Goal: Task Accomplishment & Management: Manage account settings

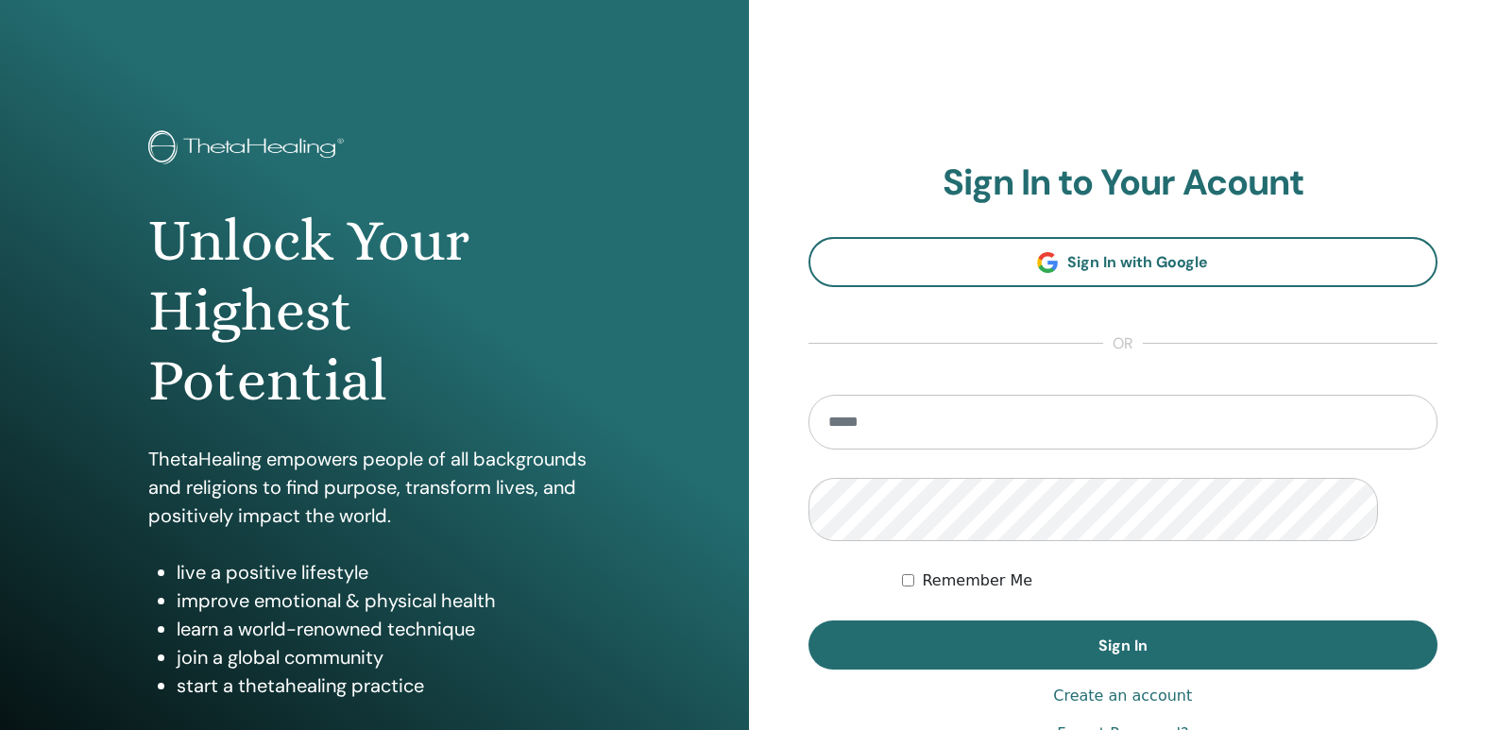
click at [945, 450] on input "email" at bounding box center [1124, 422] width 630 height 55
type input "**********"
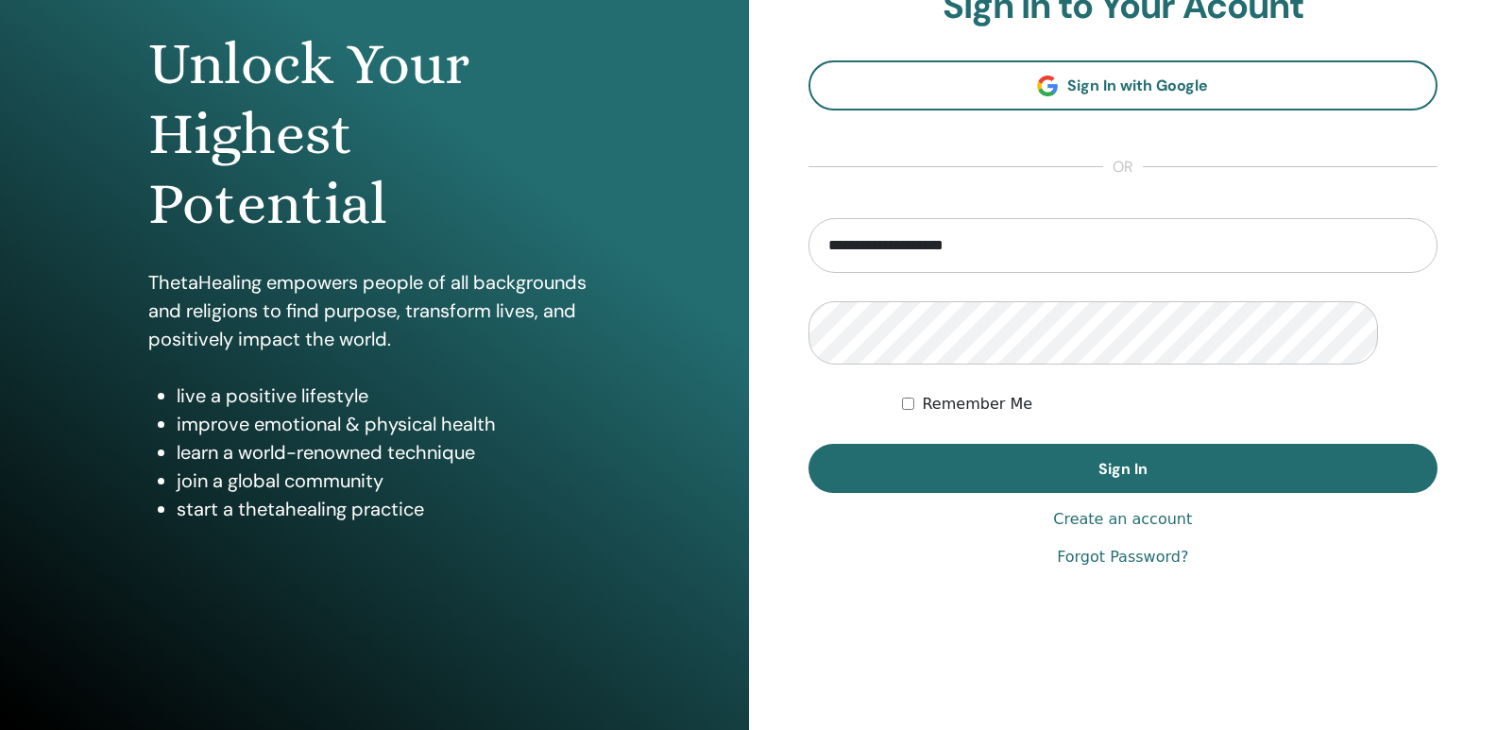
scroll to position [283, 0]
click at [809, 444] on button "Sign In" at bounding box center [1124, 468] width 630 height 49
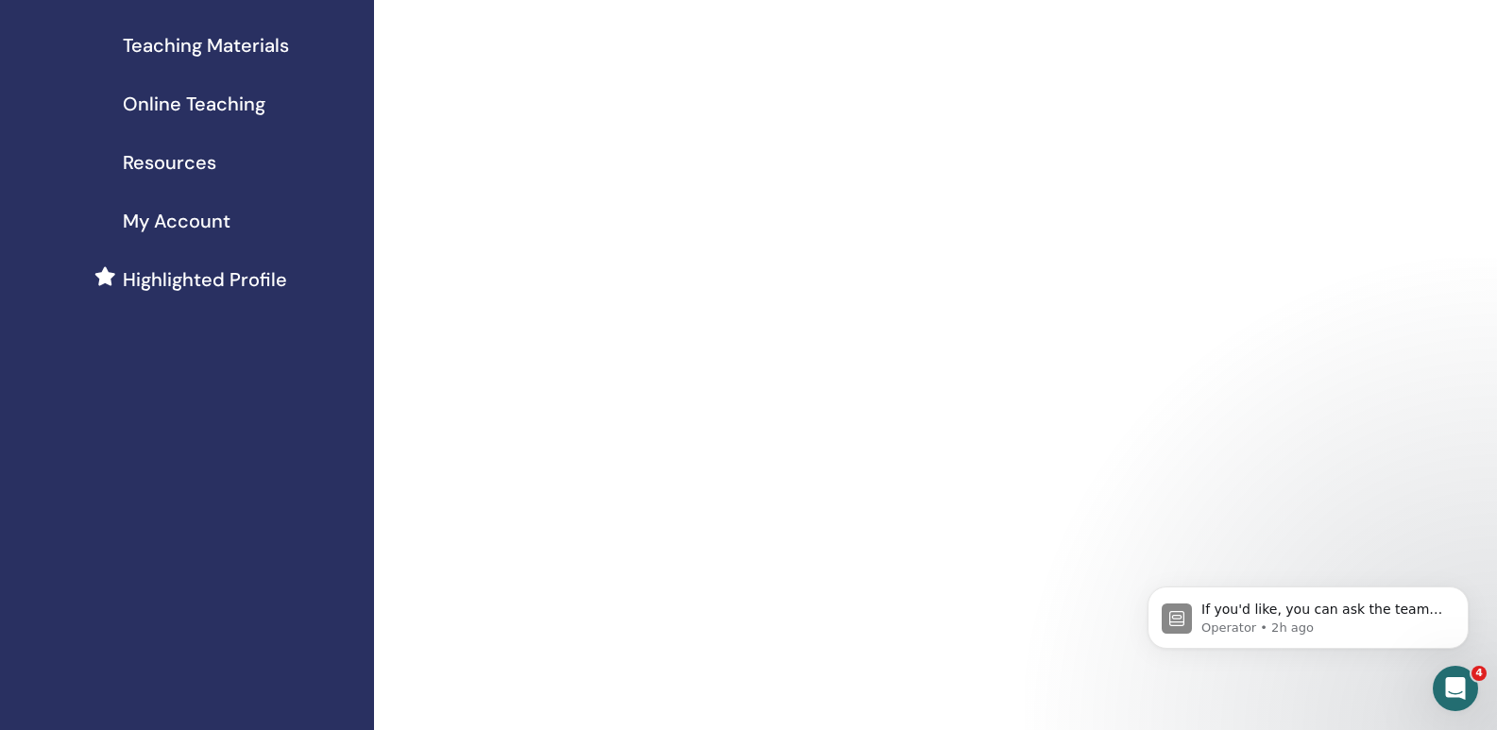
scroll to position [283, 0]
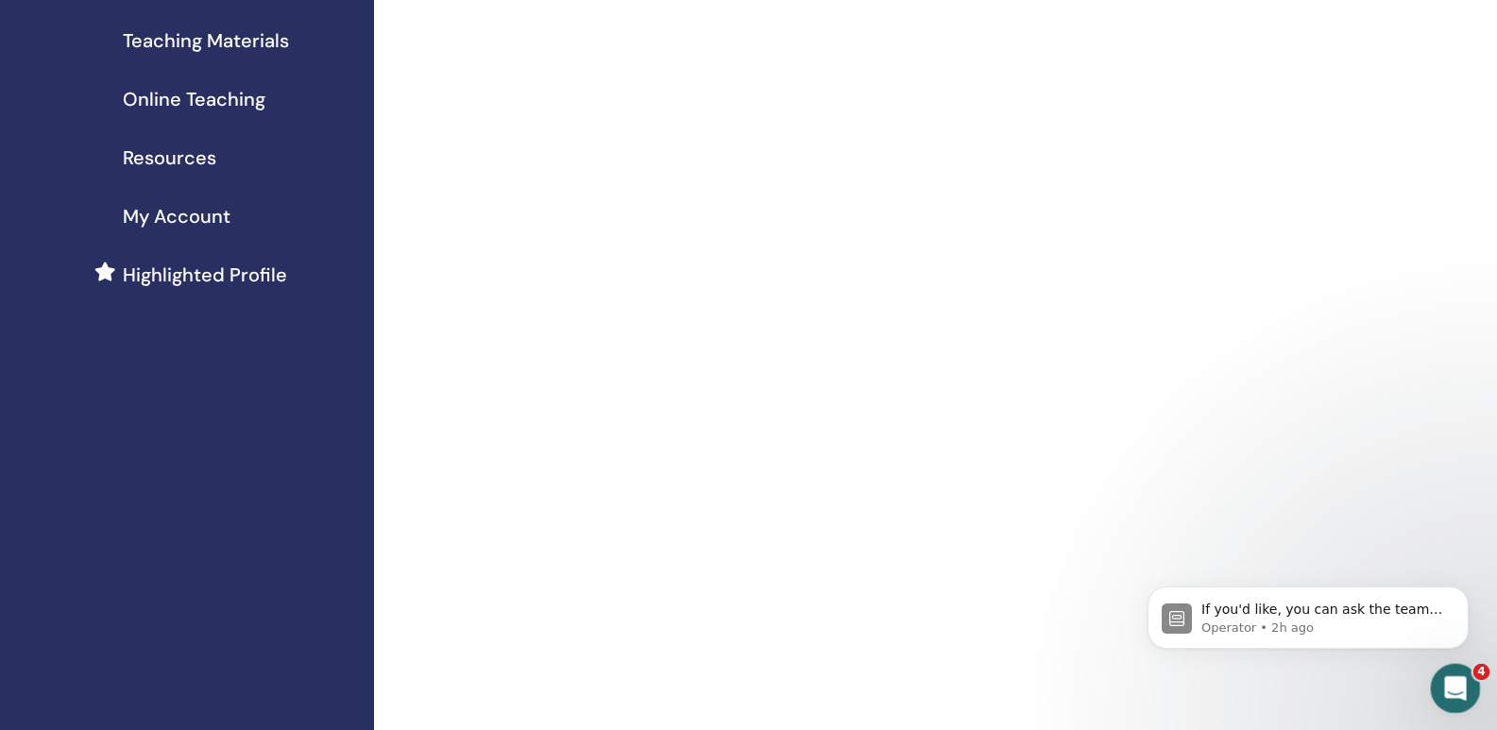
click at [1458, 677] on icon "Open Intercom Messenger" at bounding box center [1453, 686] width 31 height 31
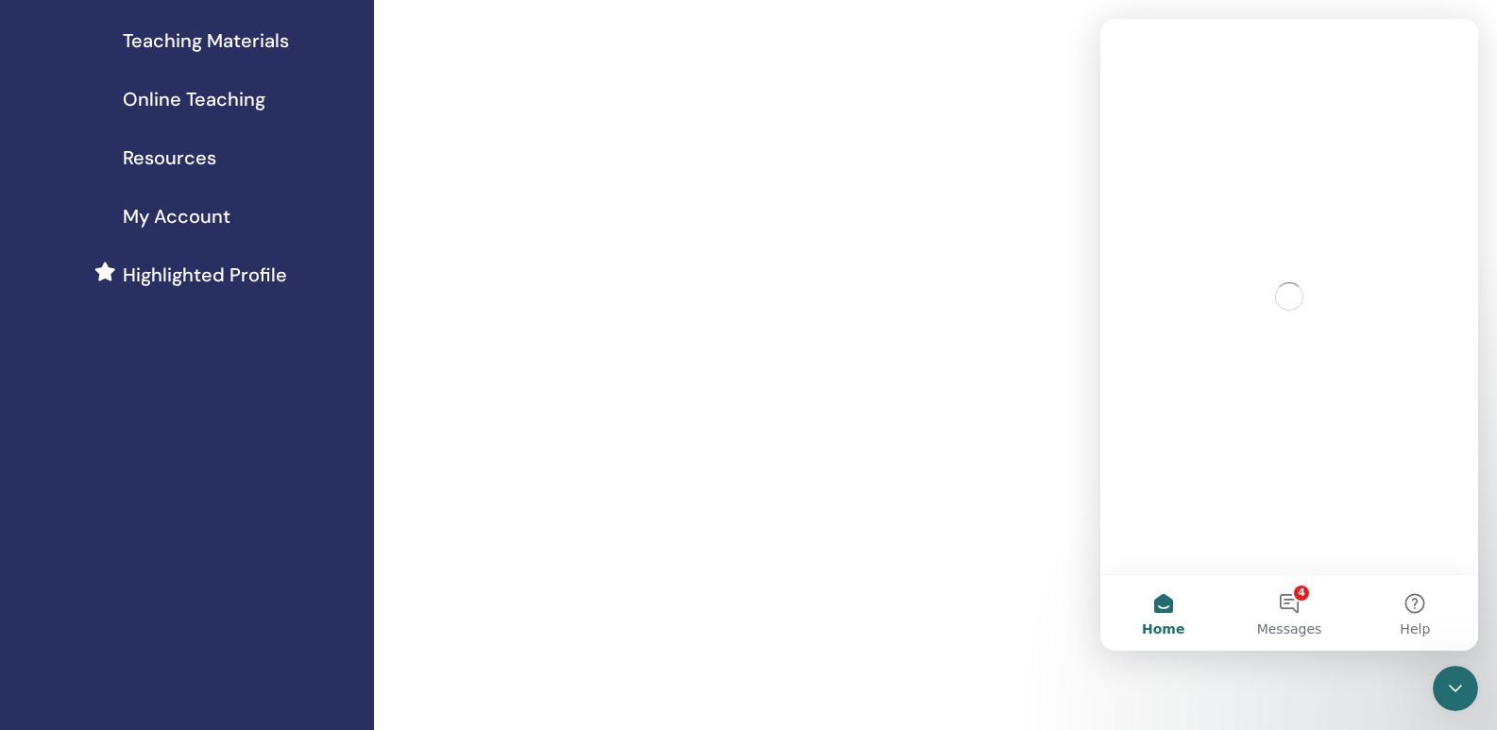
scroll to position [0, 0]
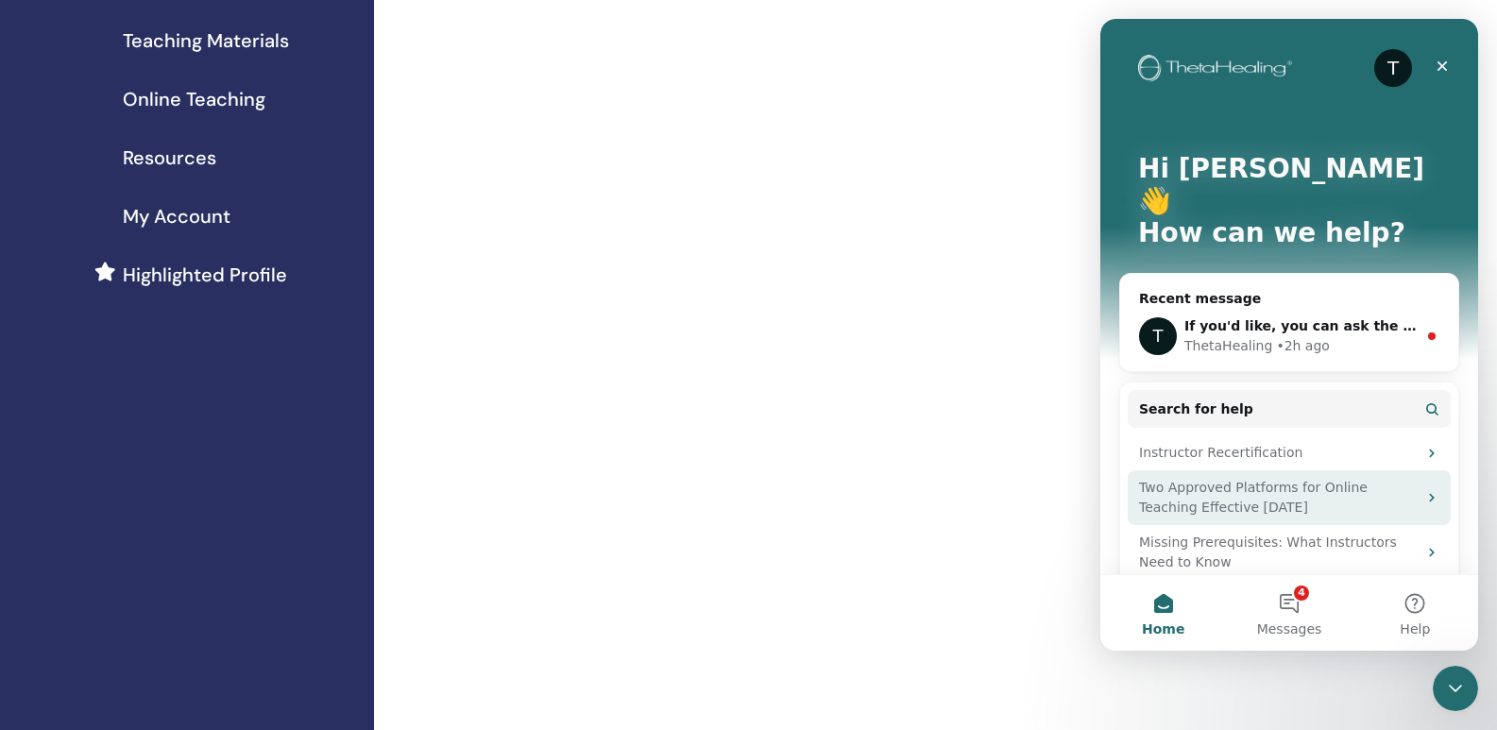
click at [1238, 478] on div "Two Approved Platforms for Online Teaching Effective April 29" at bounding box center [1278, 498] width 278 height 40
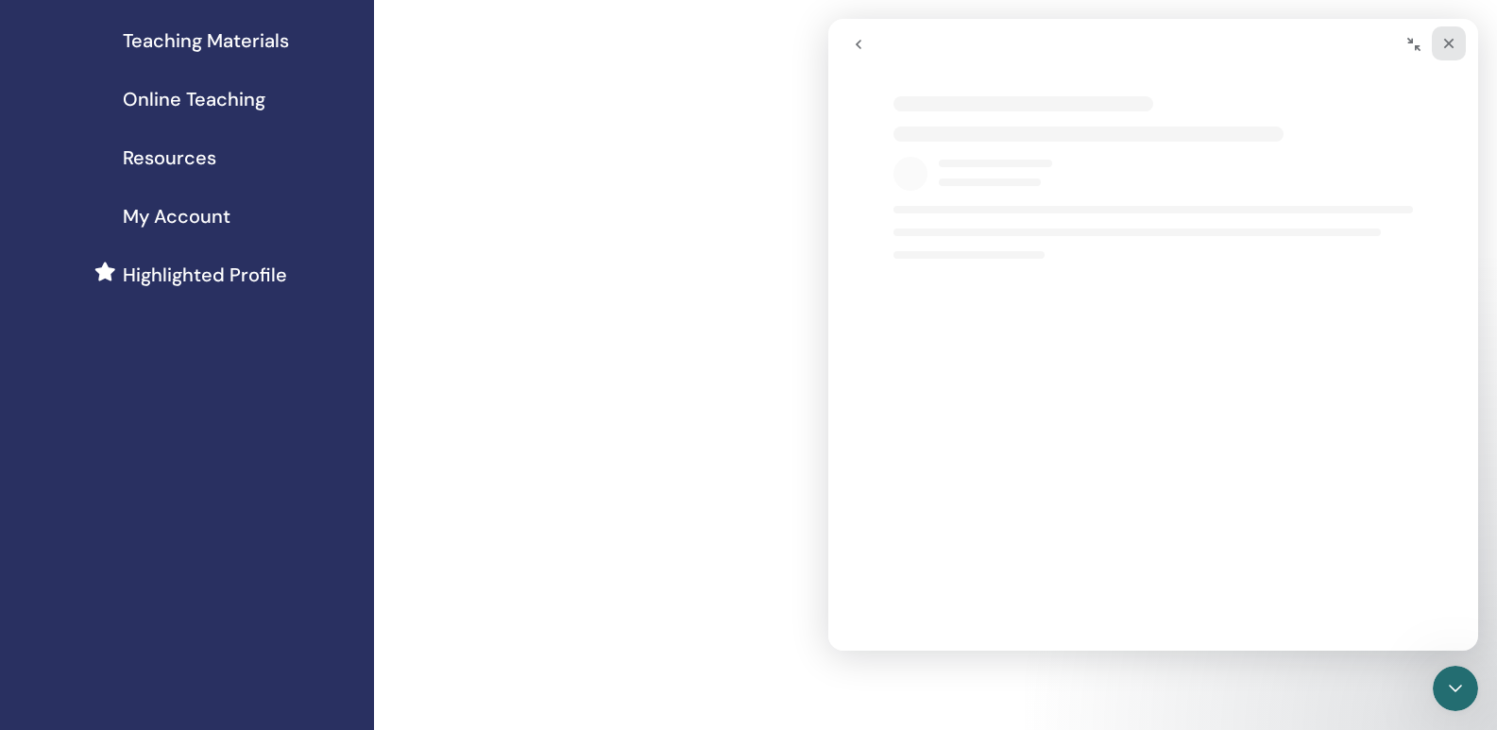
click at [1450, 49] on icon "Close" at bounding box center [1448, 43] width 15 height 15
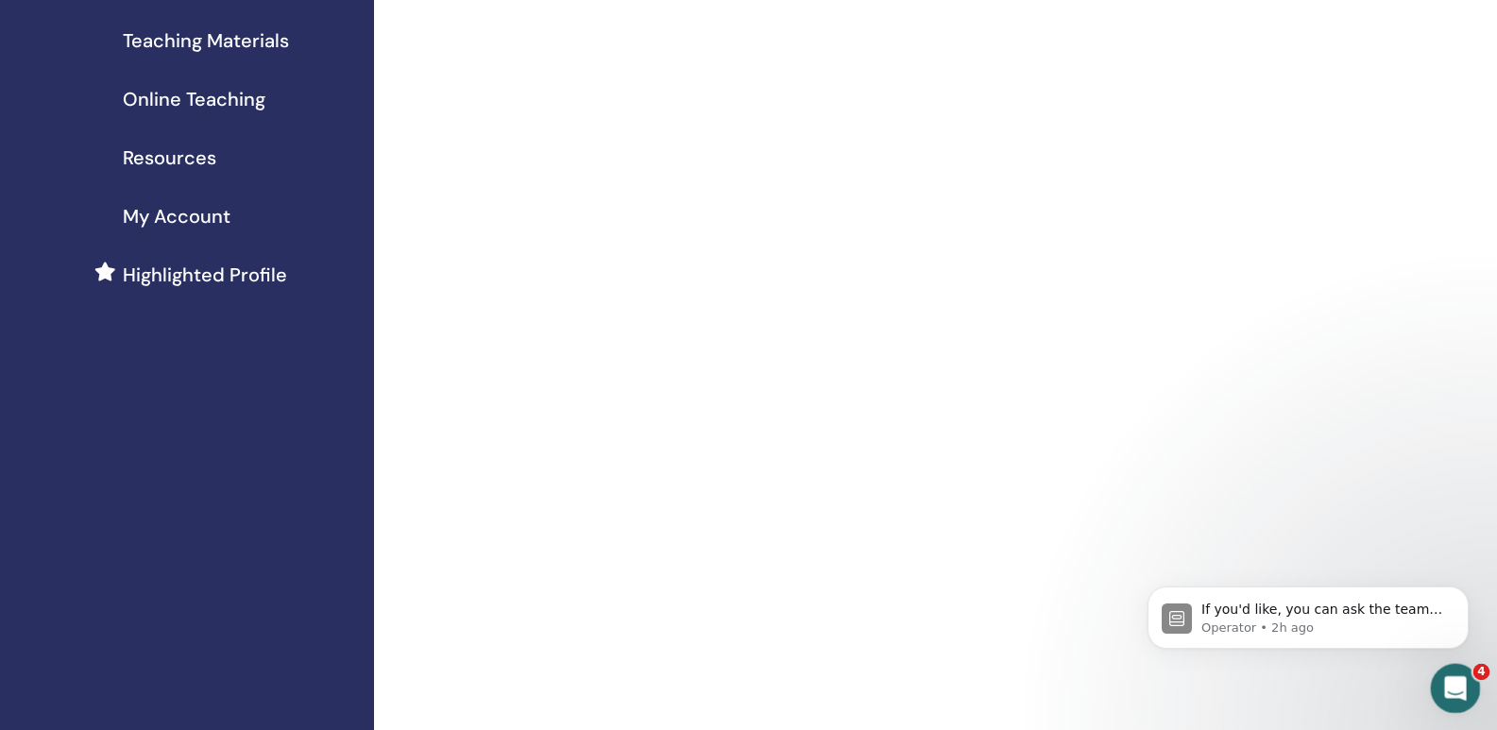
click at [1449, 690] on icon "Open Intercom Messenger" at bounding box center [1453, 686] width 31 height 31
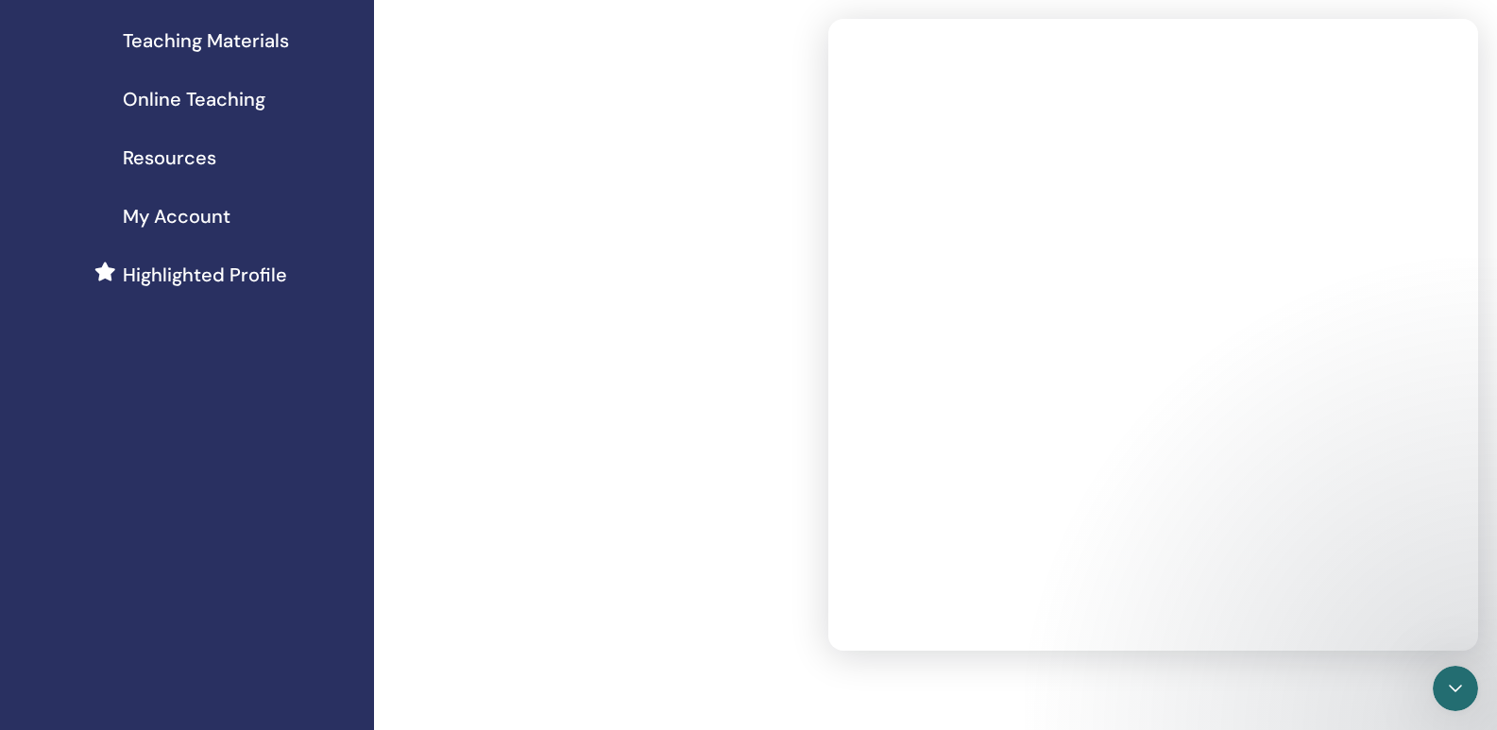
select select "**"
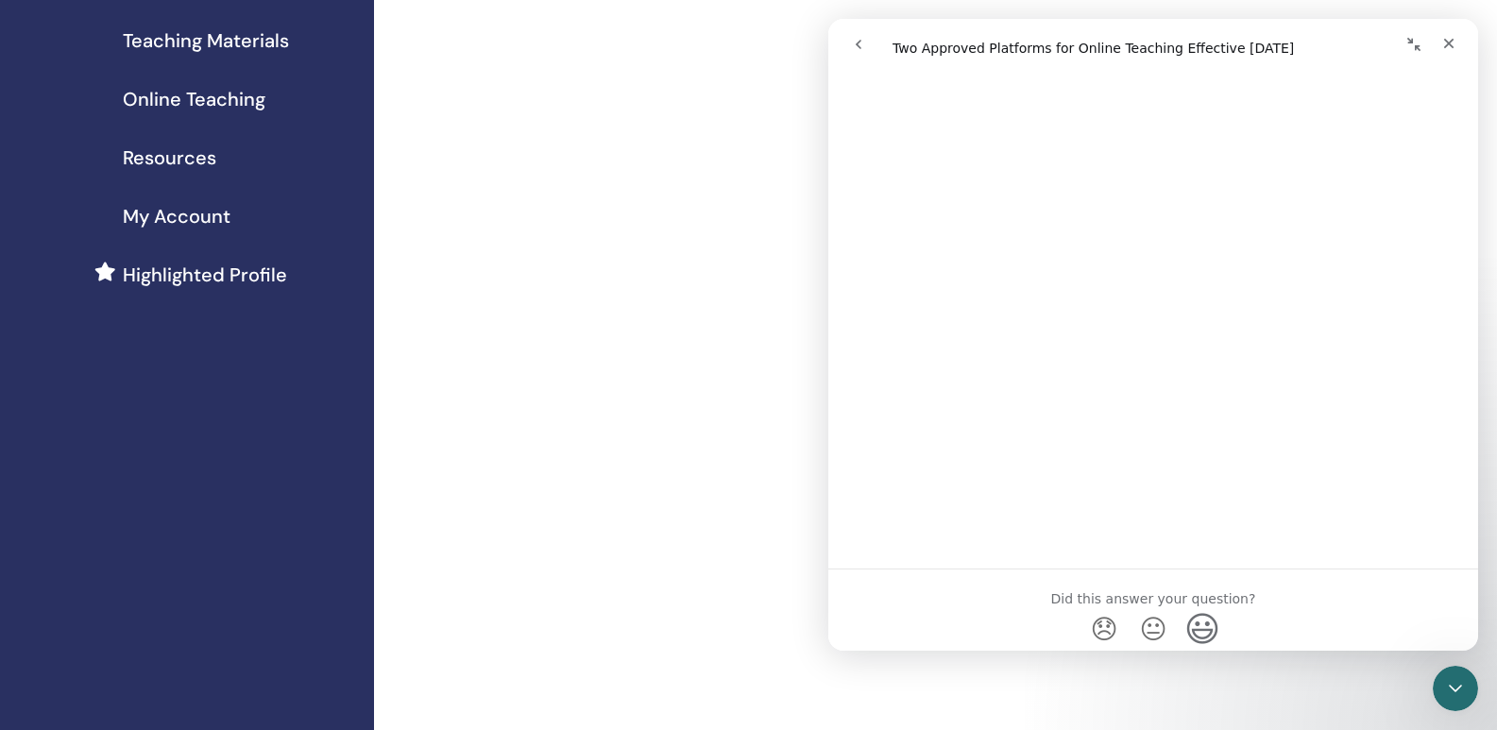
scroll to position [1925, 0]
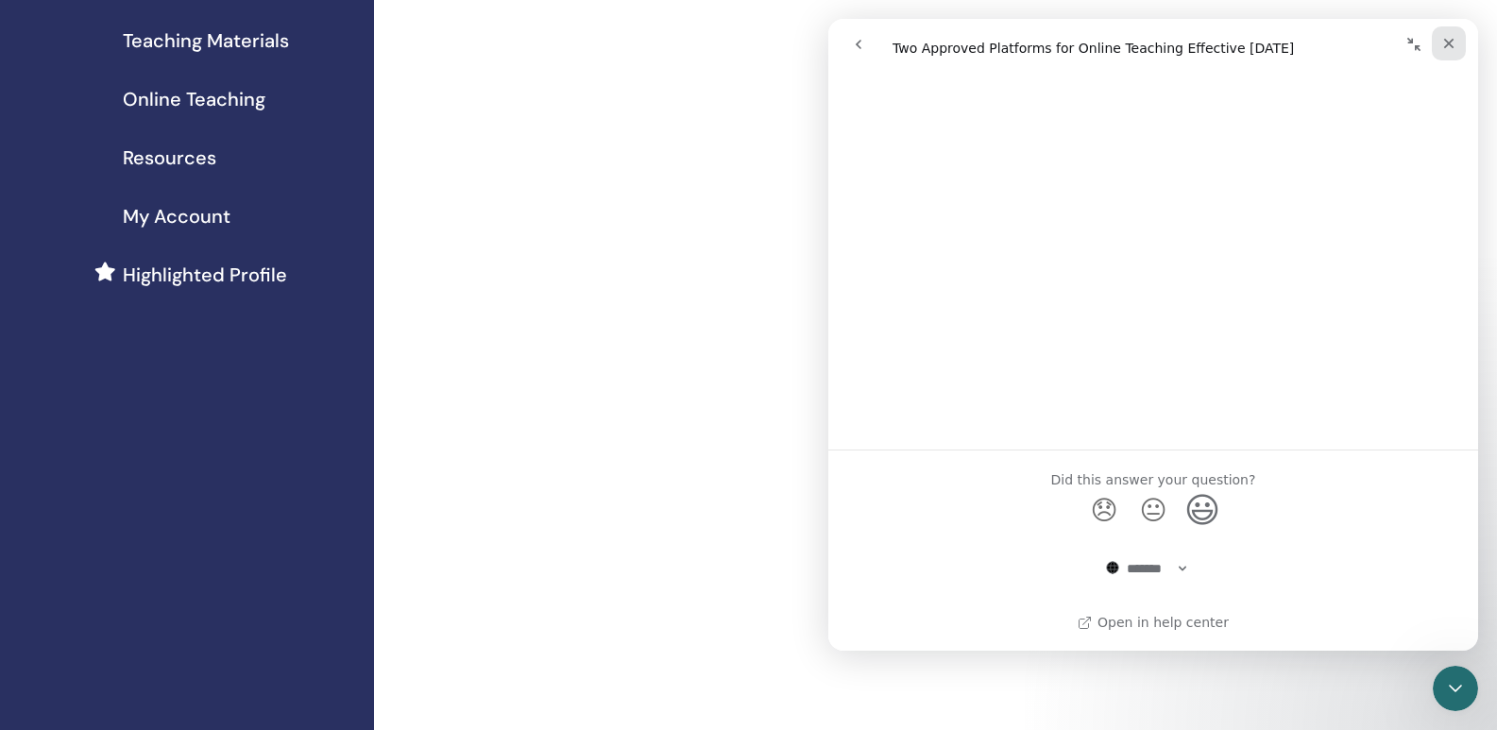
click at [1460, 44] on div "Close" at bounding box center [1449, 43] width 34 height 34
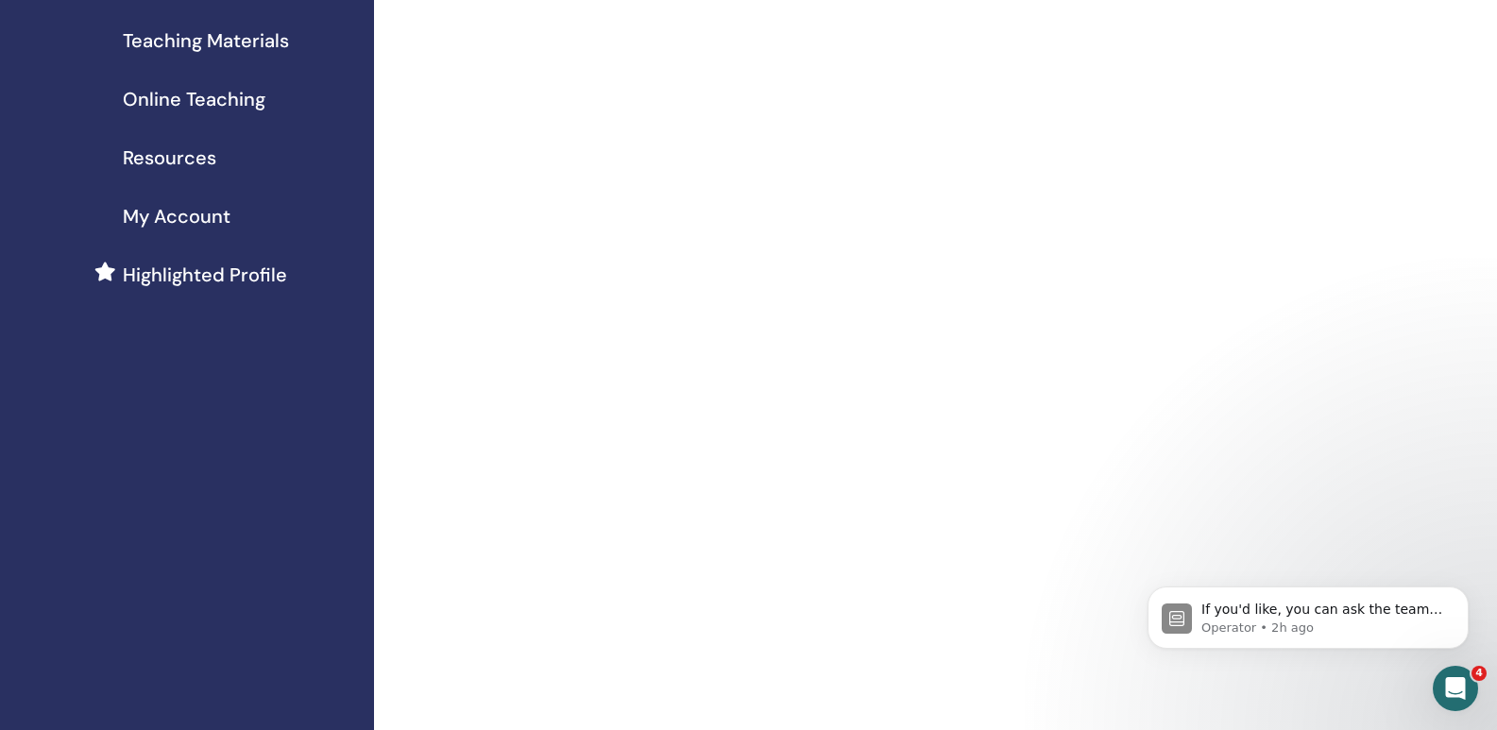
scroll to position [0, 0]
click at [1463, 663] on div "Open Intercom Messenger" at bounding box center [1452, 685] width 45 height 45
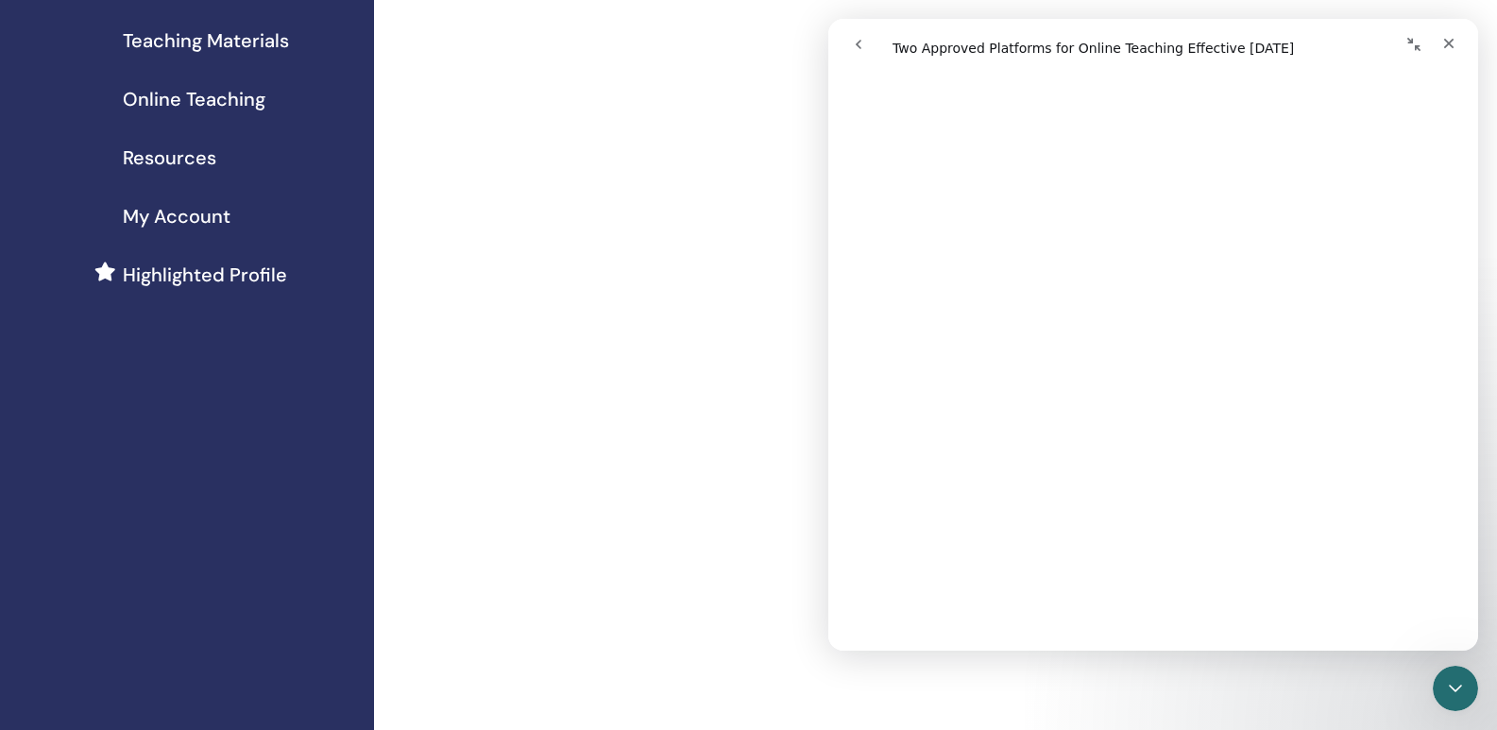
scroll to position [319, 0]
click at [1413, 44] on icon "Collapse window" at bounding box center [1413, 44] width 15 height 15
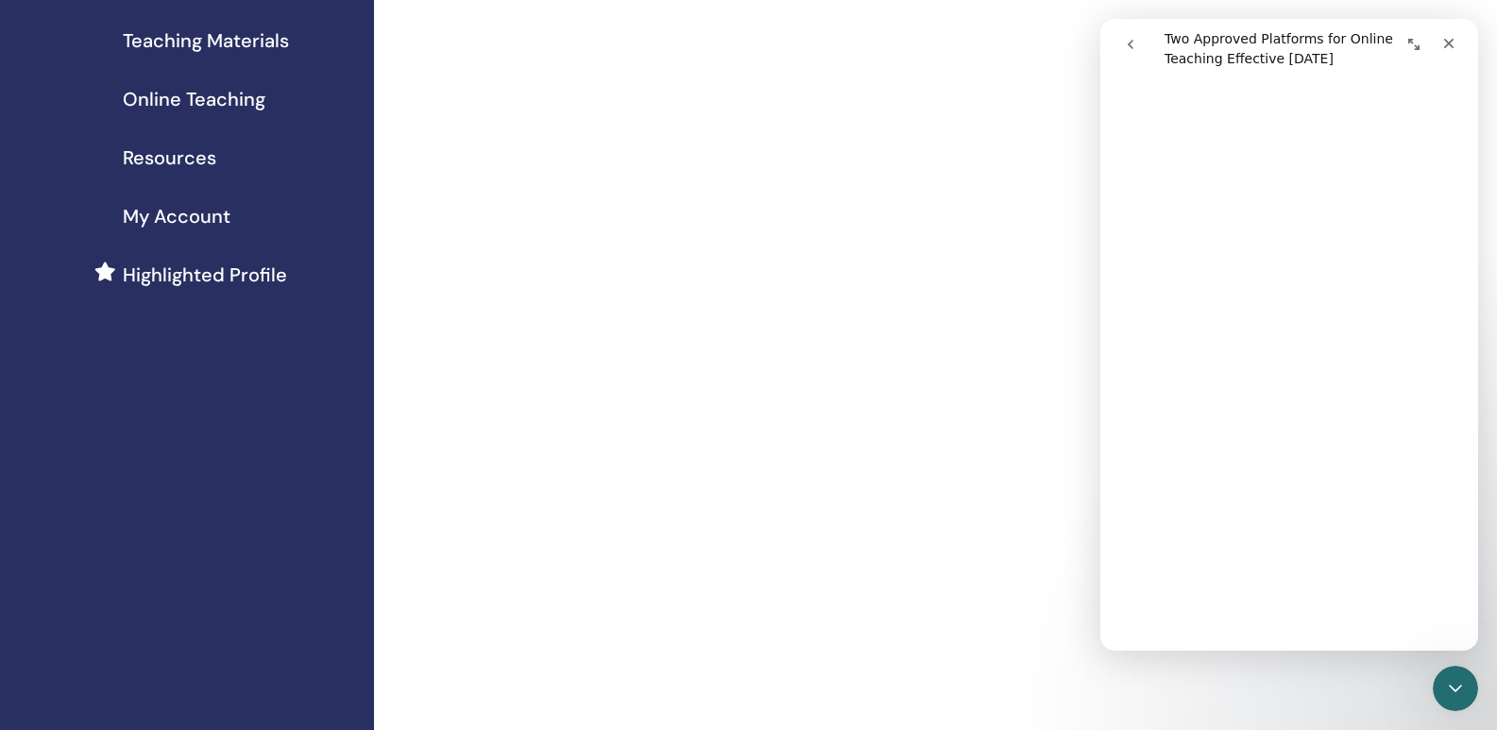
click at [1129, 46] on icon "go back" at bounding box center [1130, 44] width 15 height 15
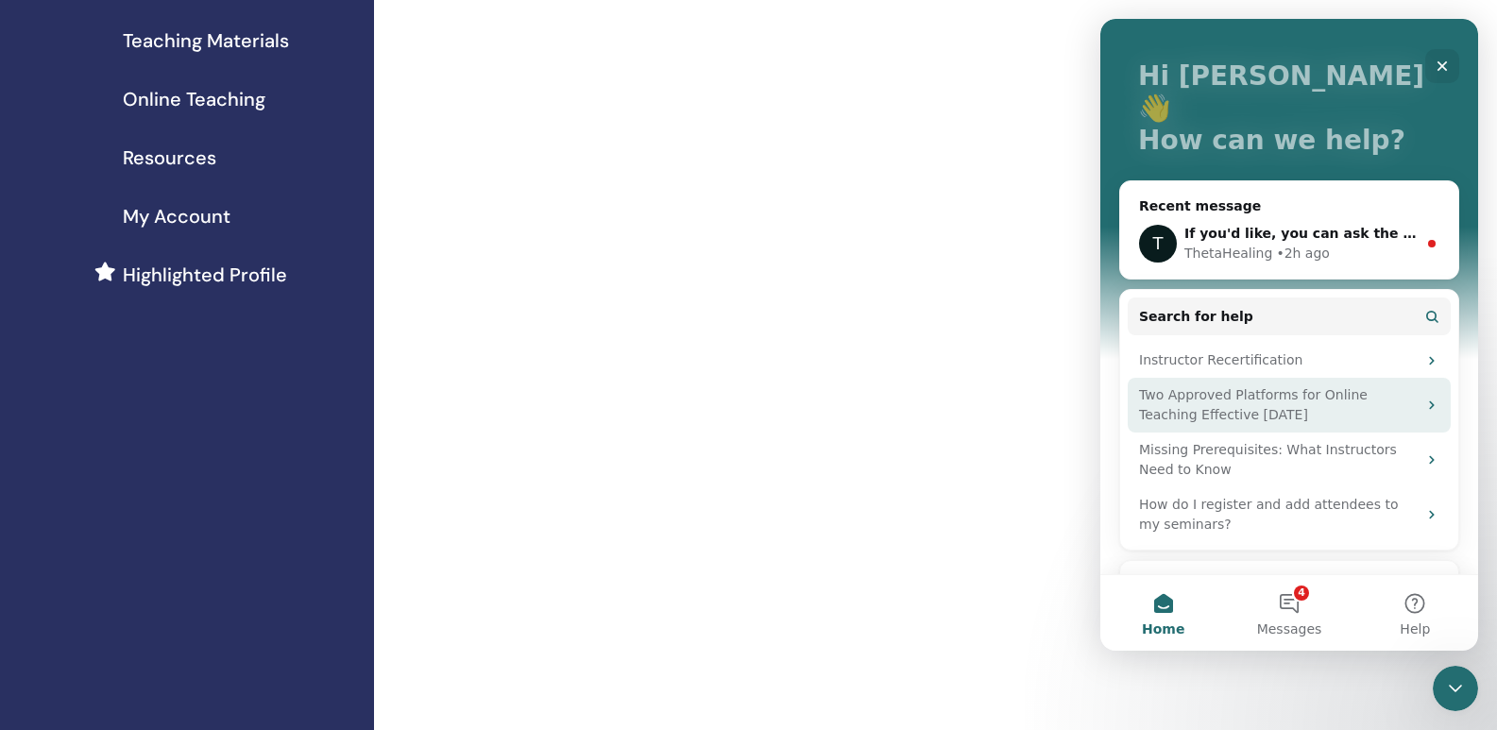
scroll to position [94, 0]
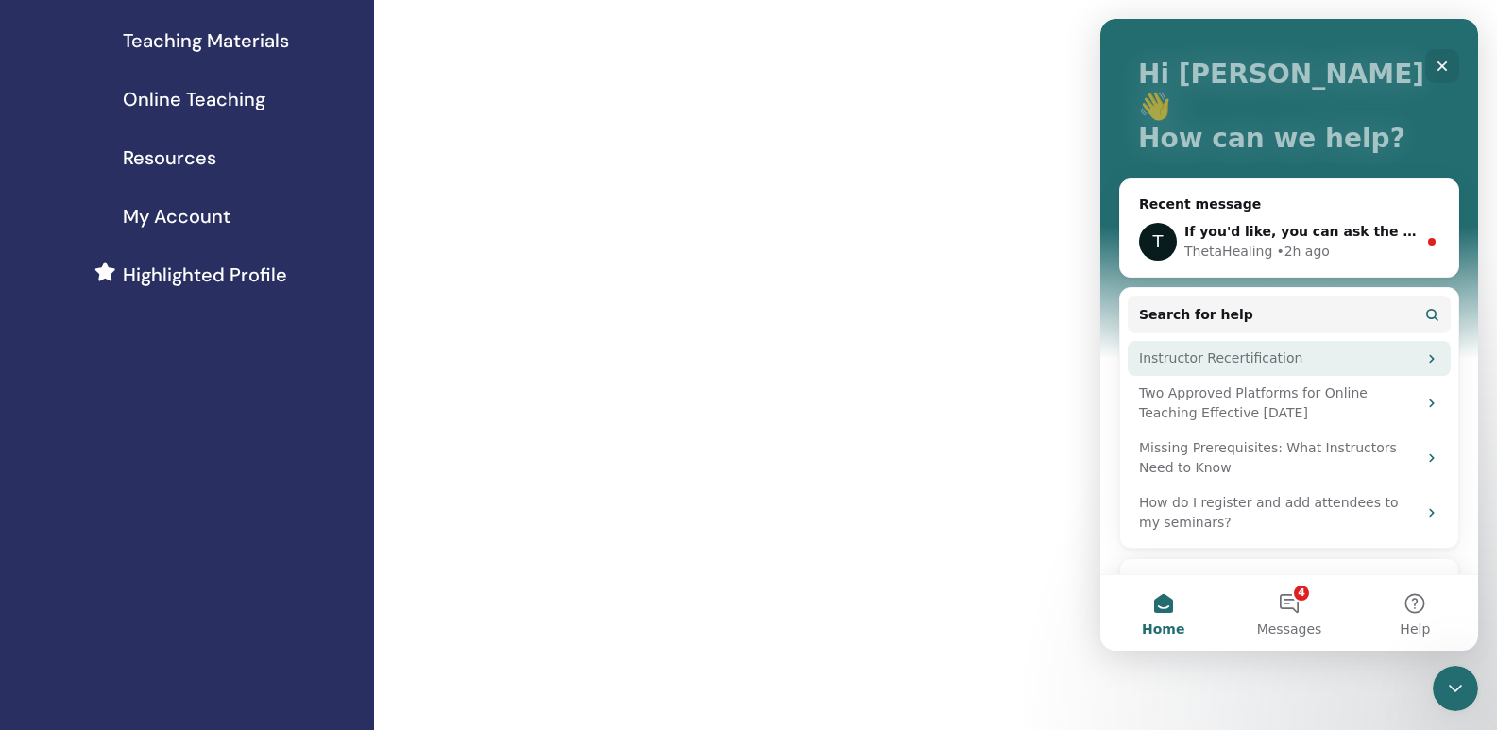
click at [1226, 349] on div "Instructor Recertification" at bounding box center [1278, 359] width 278 height 20
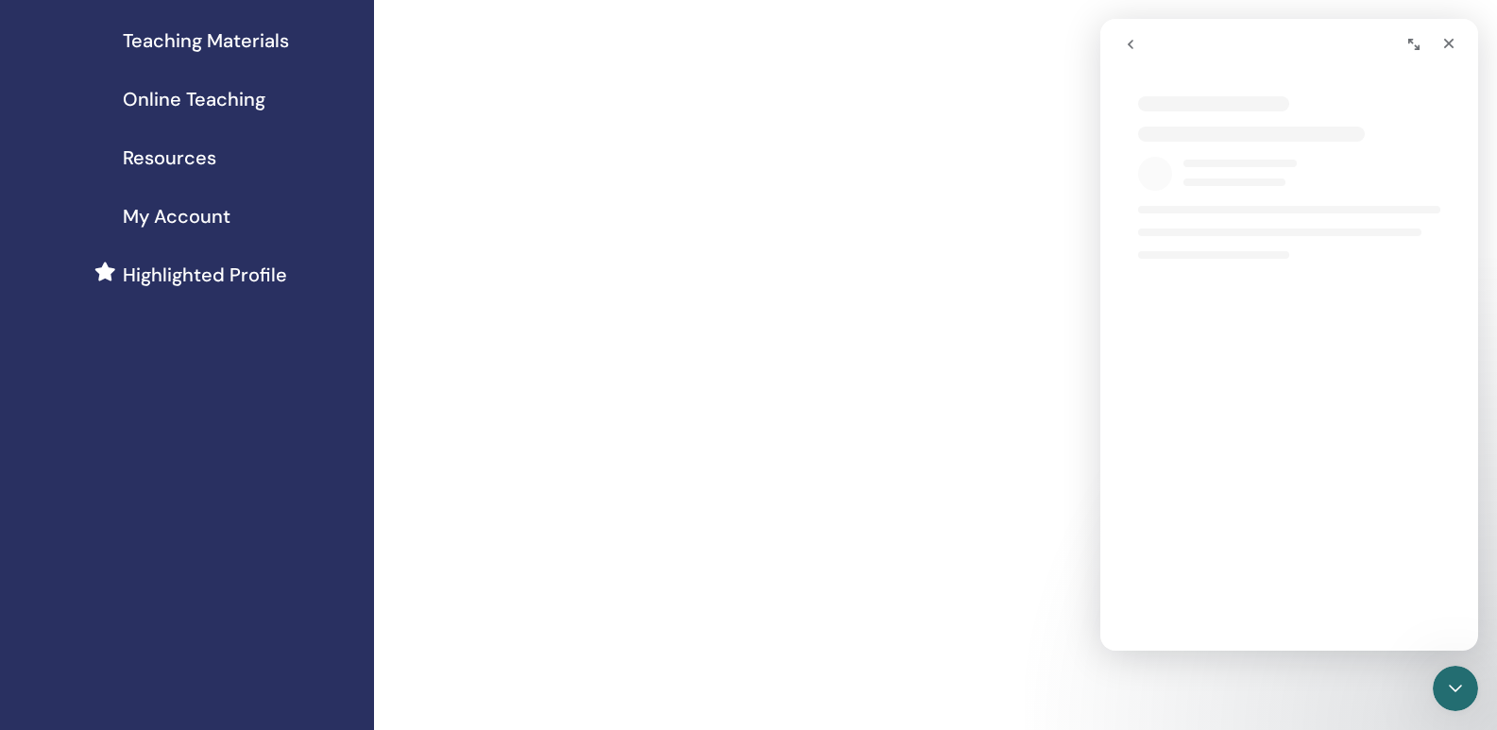
scroll to position [0, 0]
select select "**"
click at [1456, 41] on icon "Close" at bounding box center [1448, 43] width 15 height 15
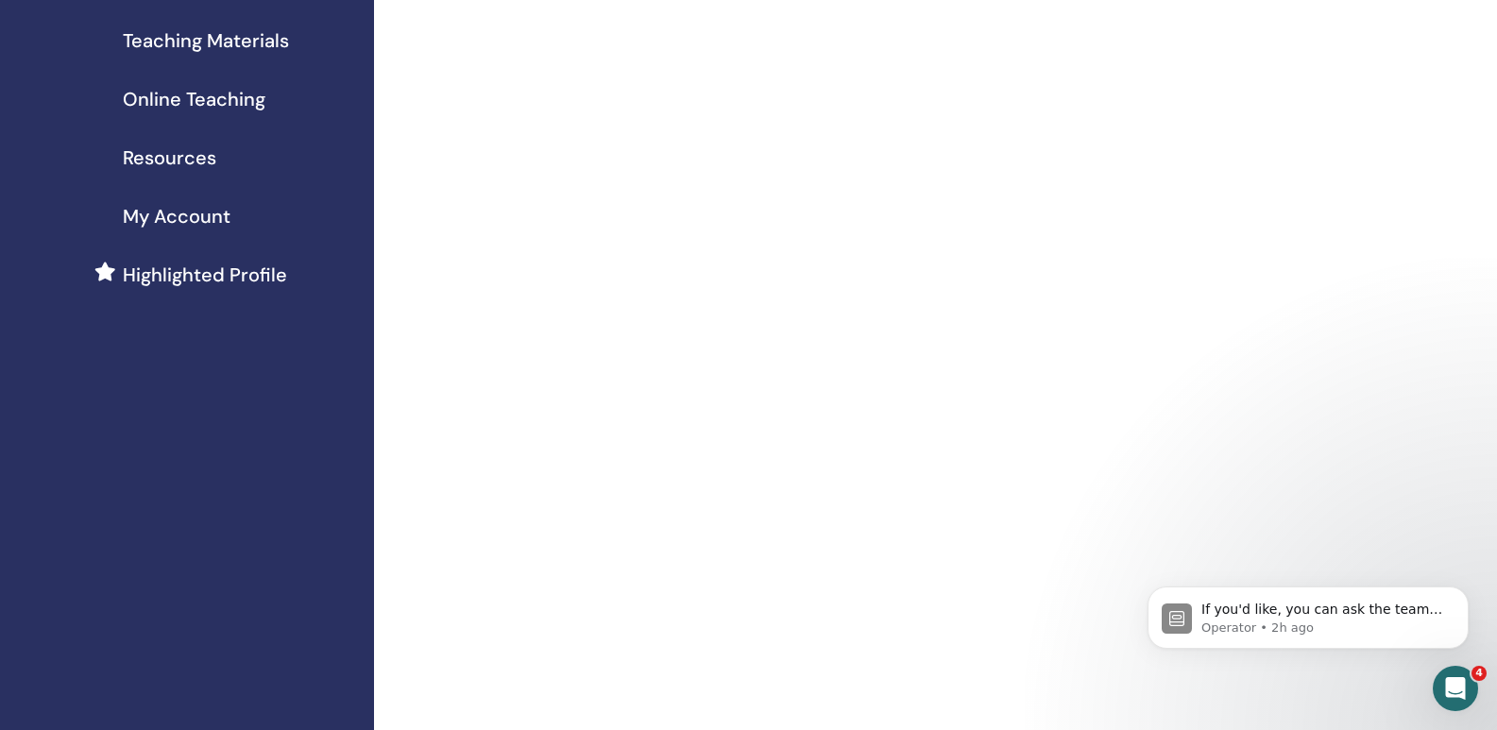
scroll to position [0, 0]
click at [1456, 678] on icon "Open Intercom Messenger" at bounding box center [1453, 686] width 31 height 31
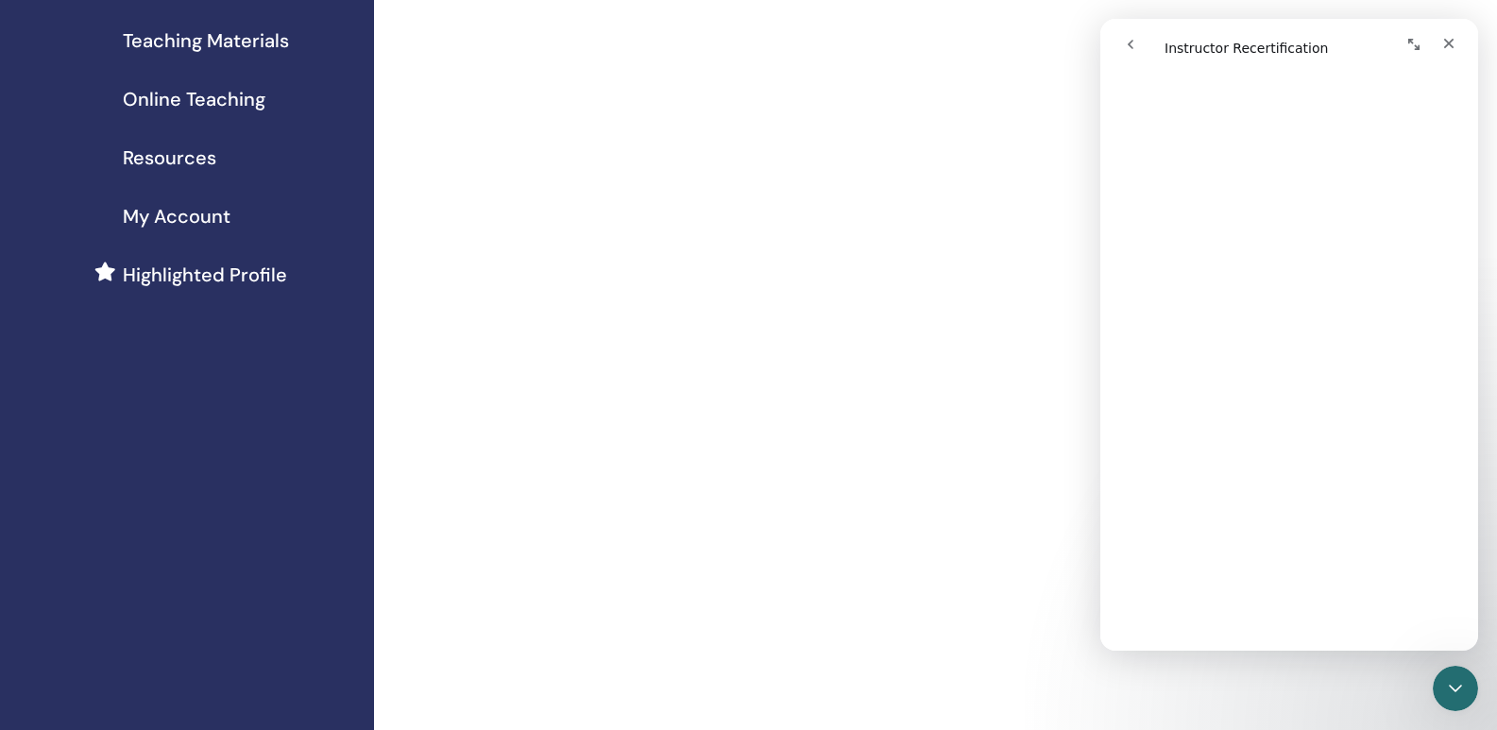
click at [1132, 45] on icon "go back" at bounding box center [1130, 44] width 15 height 15
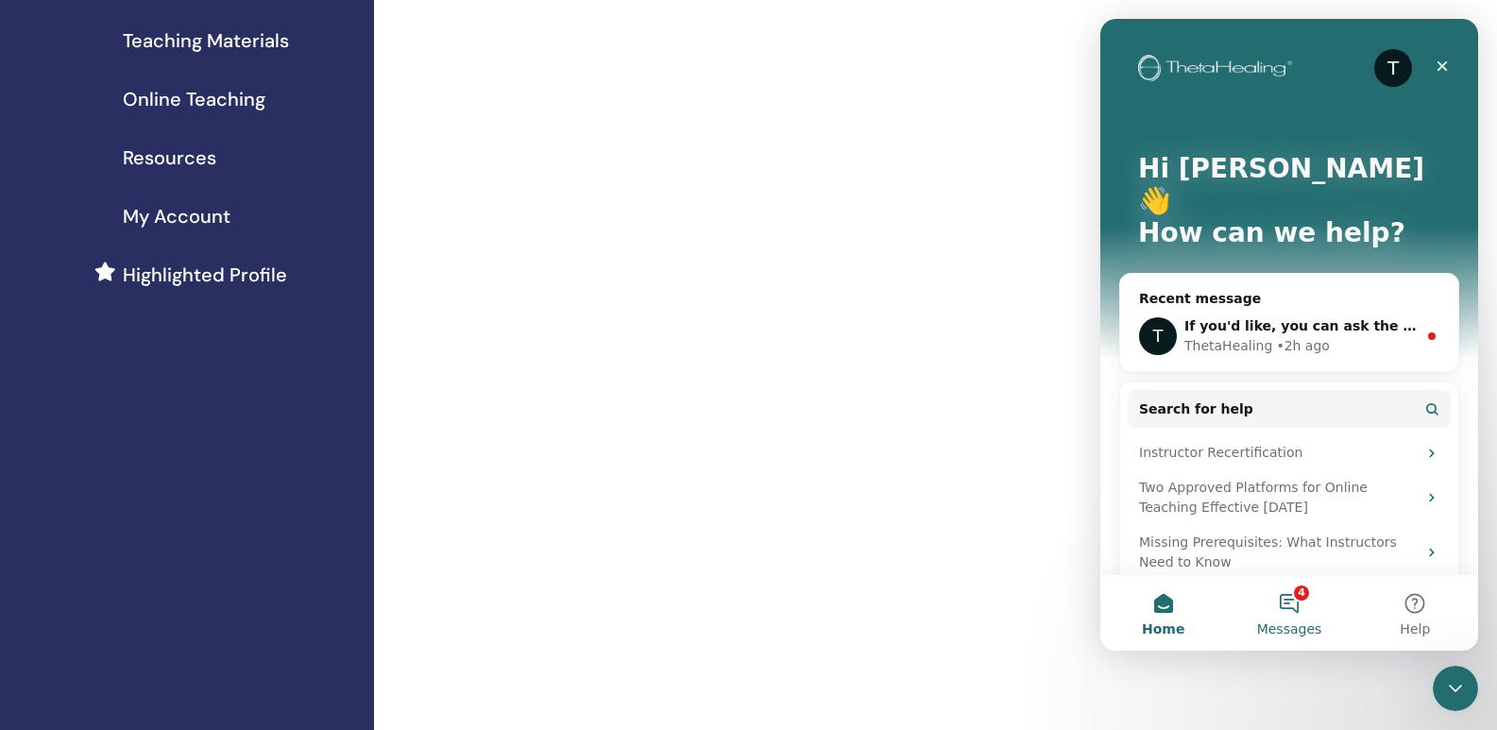
click at [1295, 597] on button "4 Messages" at bounding box center [1289, 613] width 126 height 76
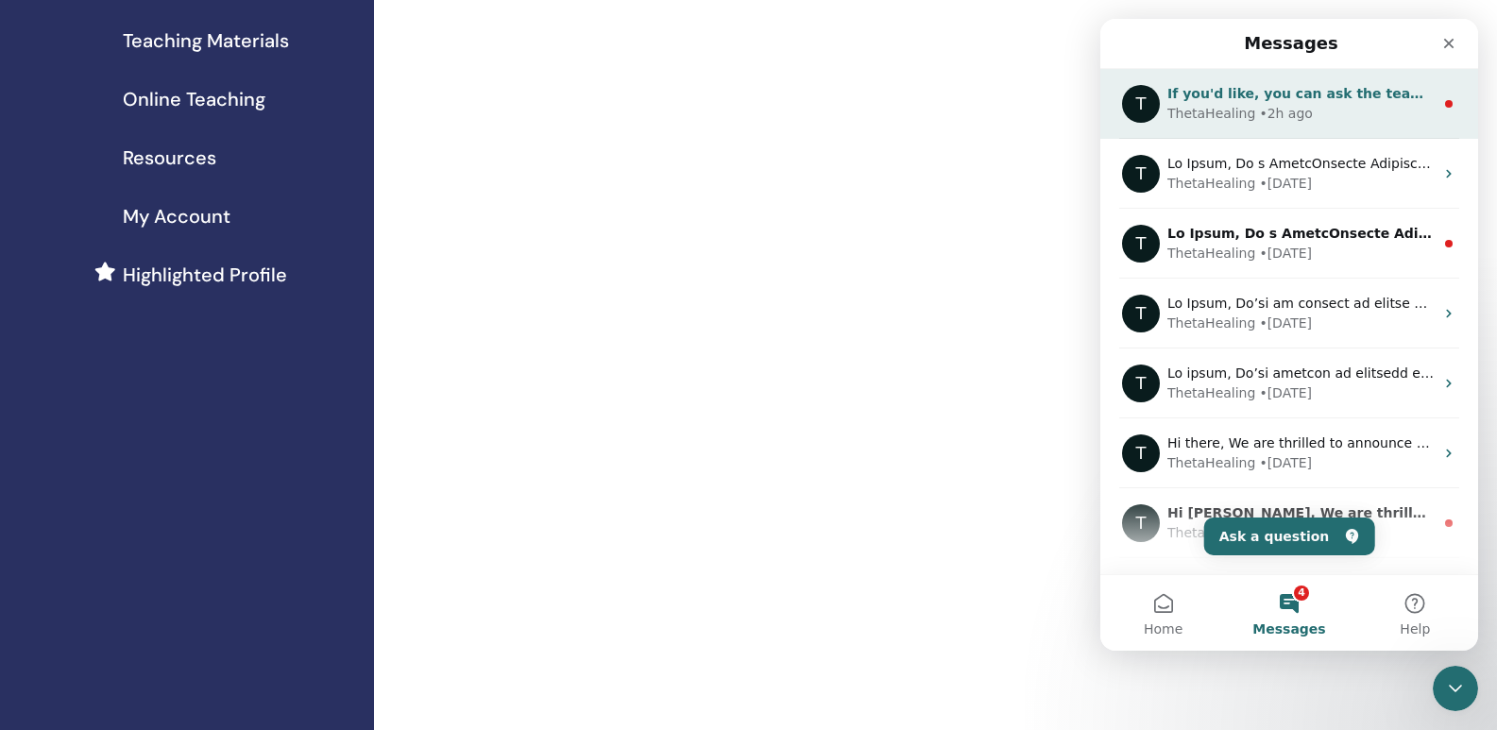
click at [1340, 98] on span "If you'd like, you can ask the team for help here." at bounding box center [1348, 93] width 363 height 15
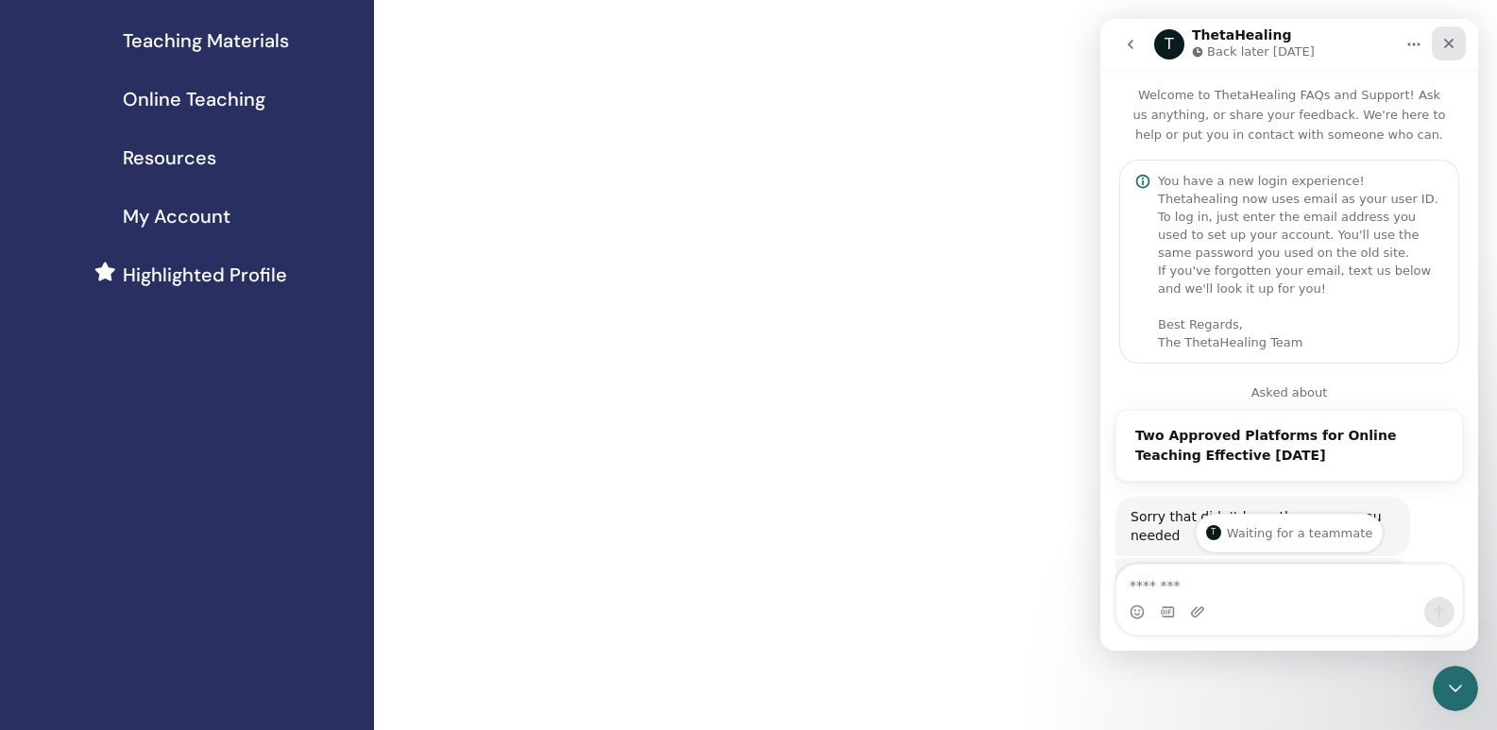
click at [1454, 43] on icon "Close" at bounding box center [1448, 43] width 15 height 15
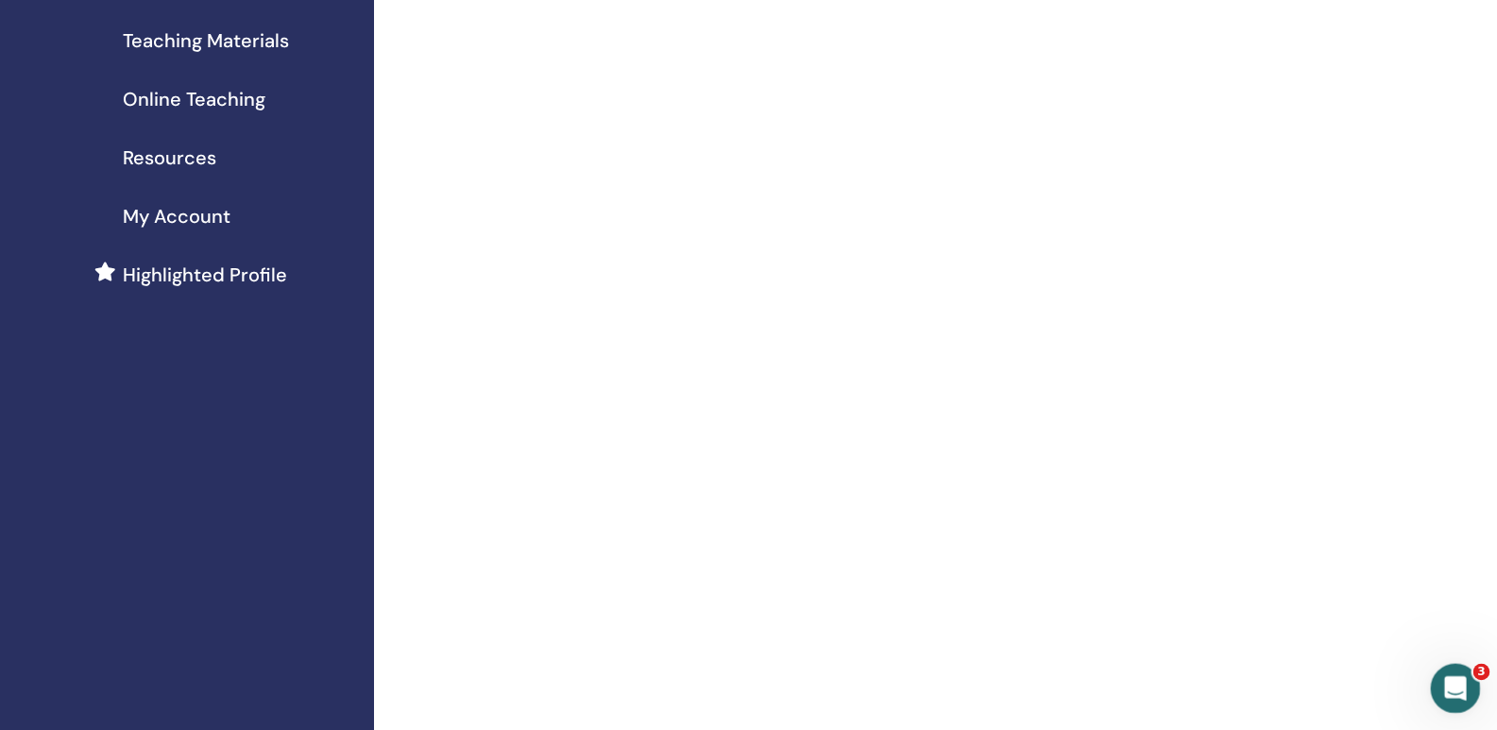
click at [1440, 686] on icon "Open Intercom Messenger" at bounding box center [1453, 686] width 31 height 31
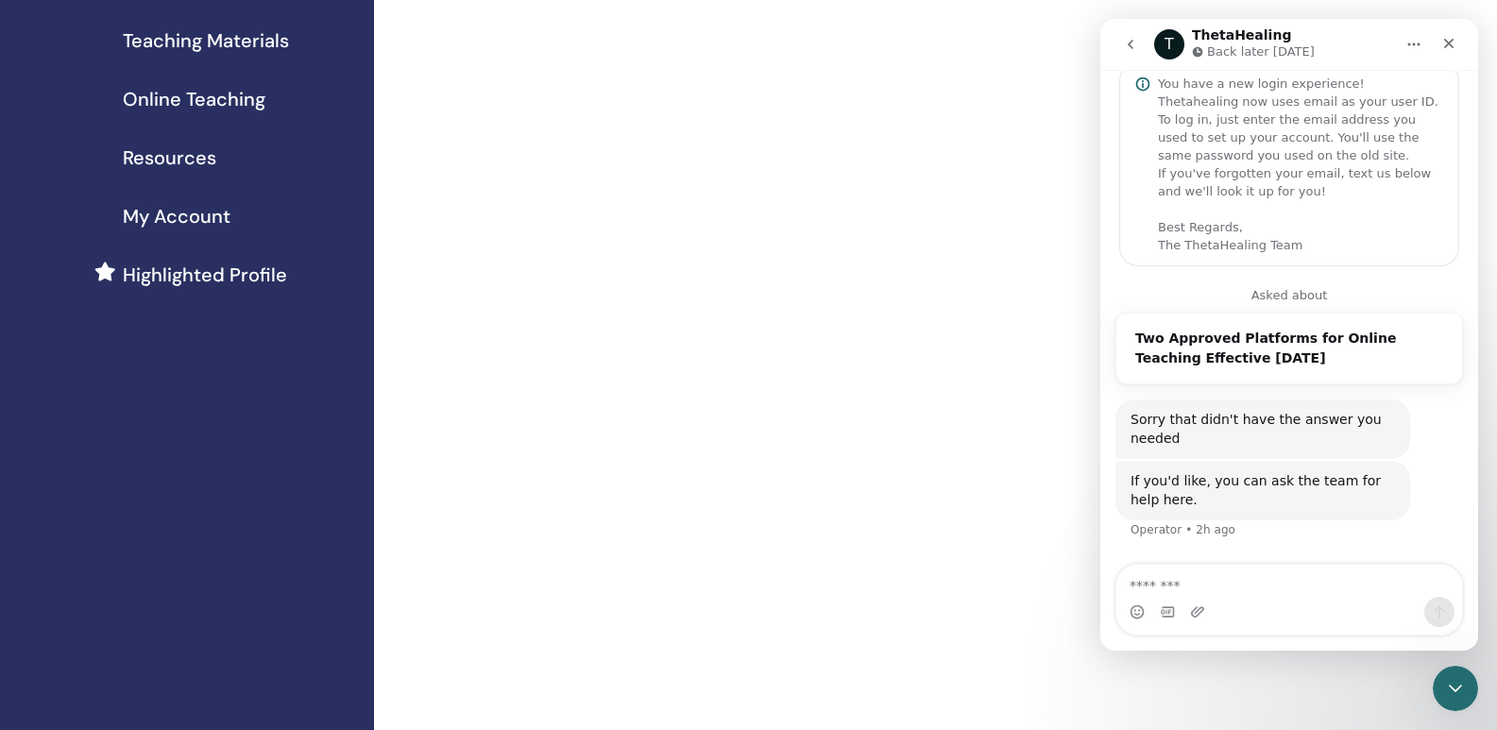
scroll to position [145, 0]
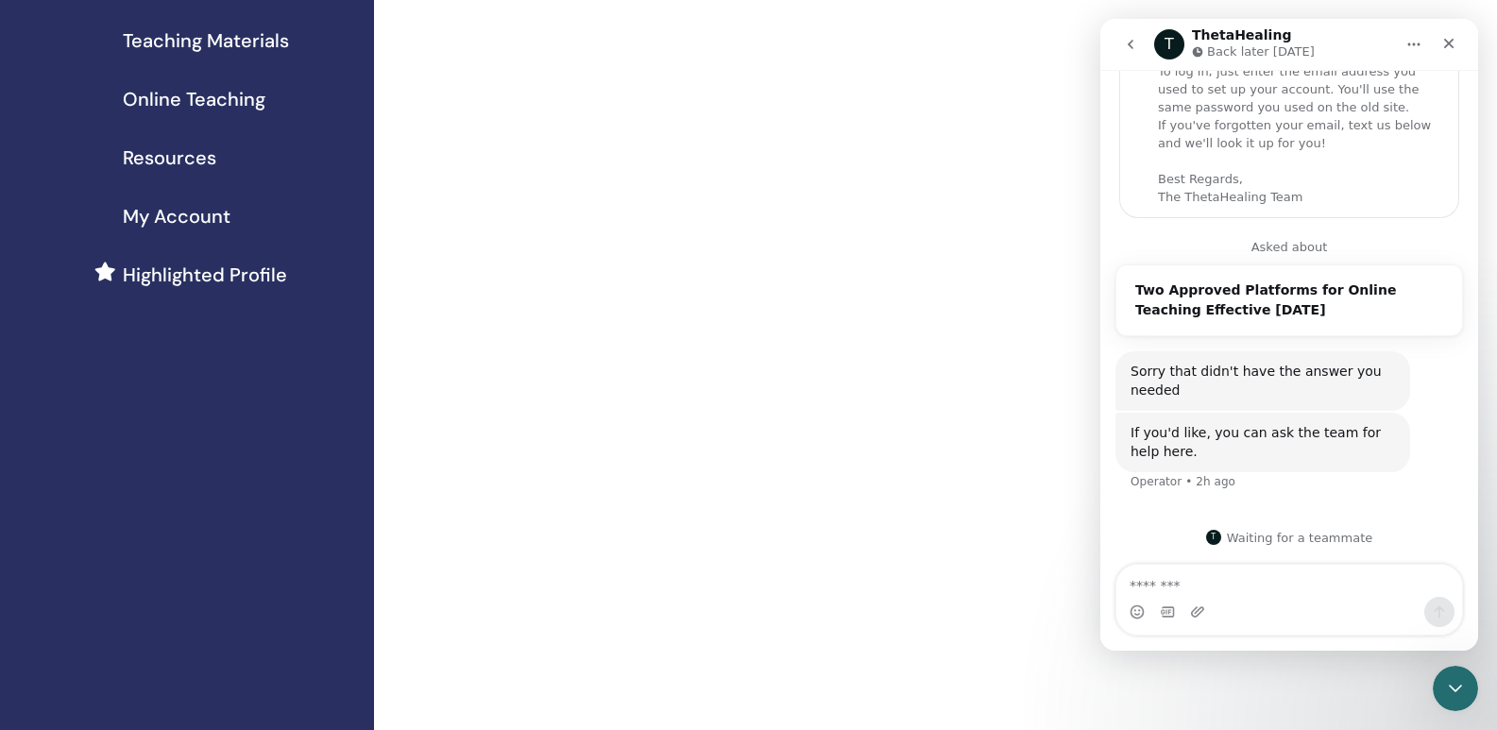
click at [1133, 40] on icon "go back" at bounding box center [1130, 44] width 15 height 15
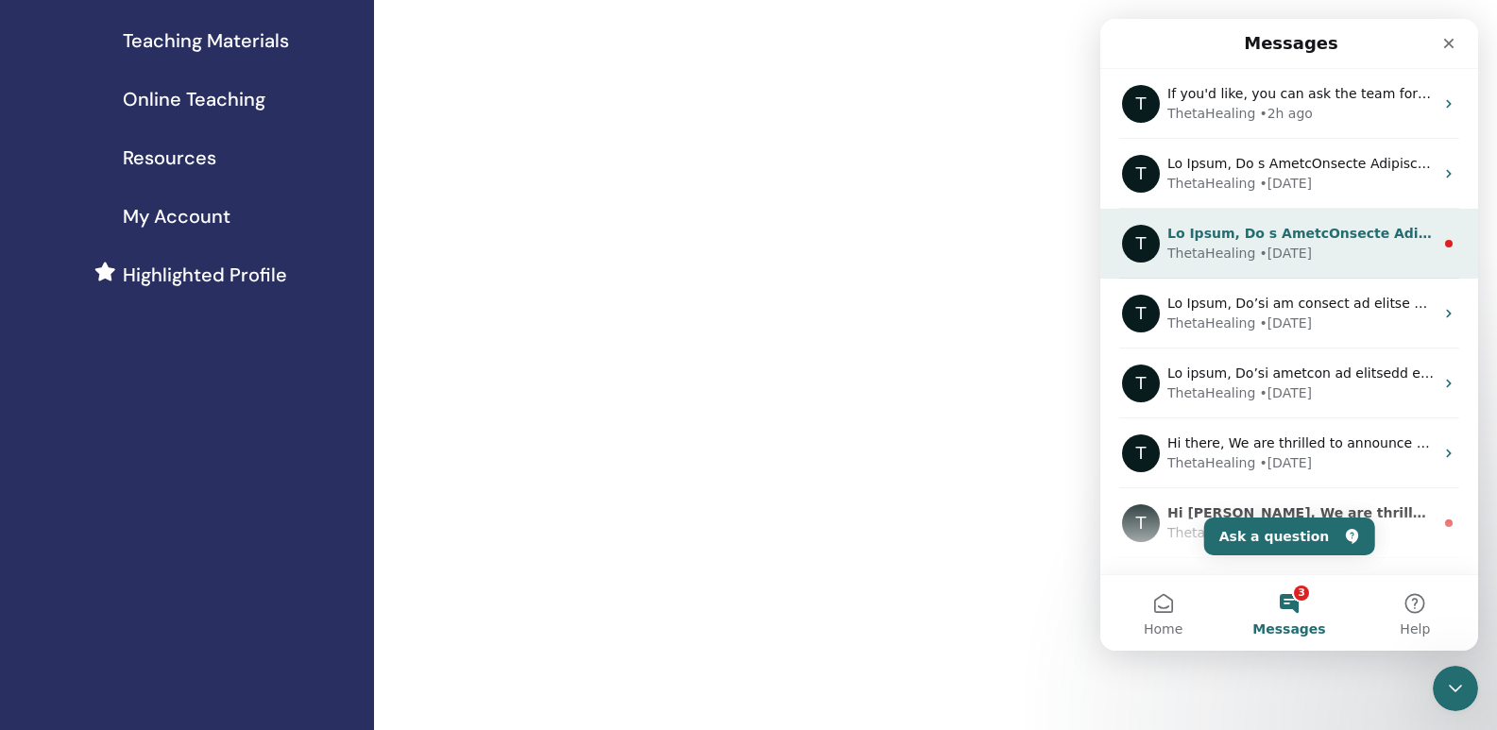
click at [1259, 249] on div "• 26w ago" at bounding box center [1285, 254] width 53 height 20
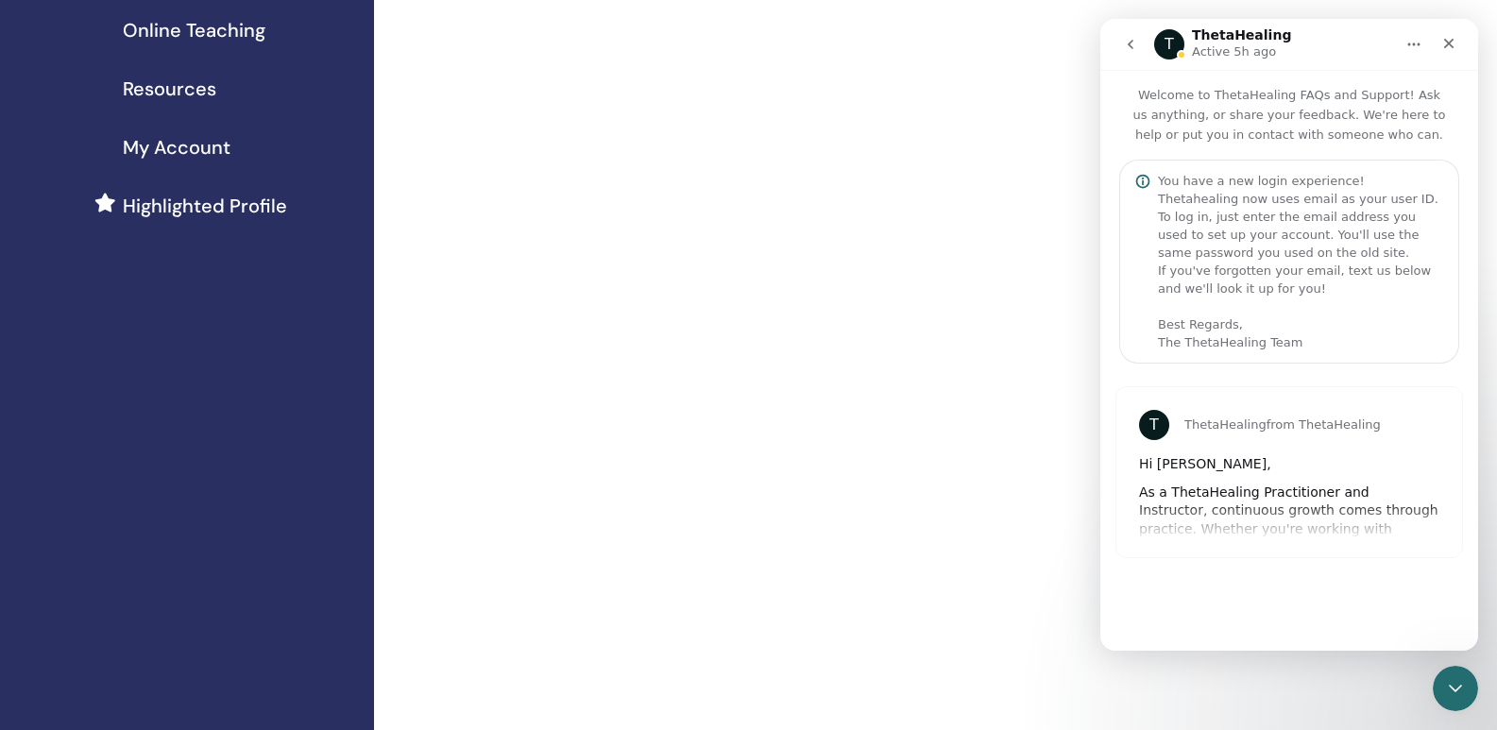
scroll to position [378, 0]
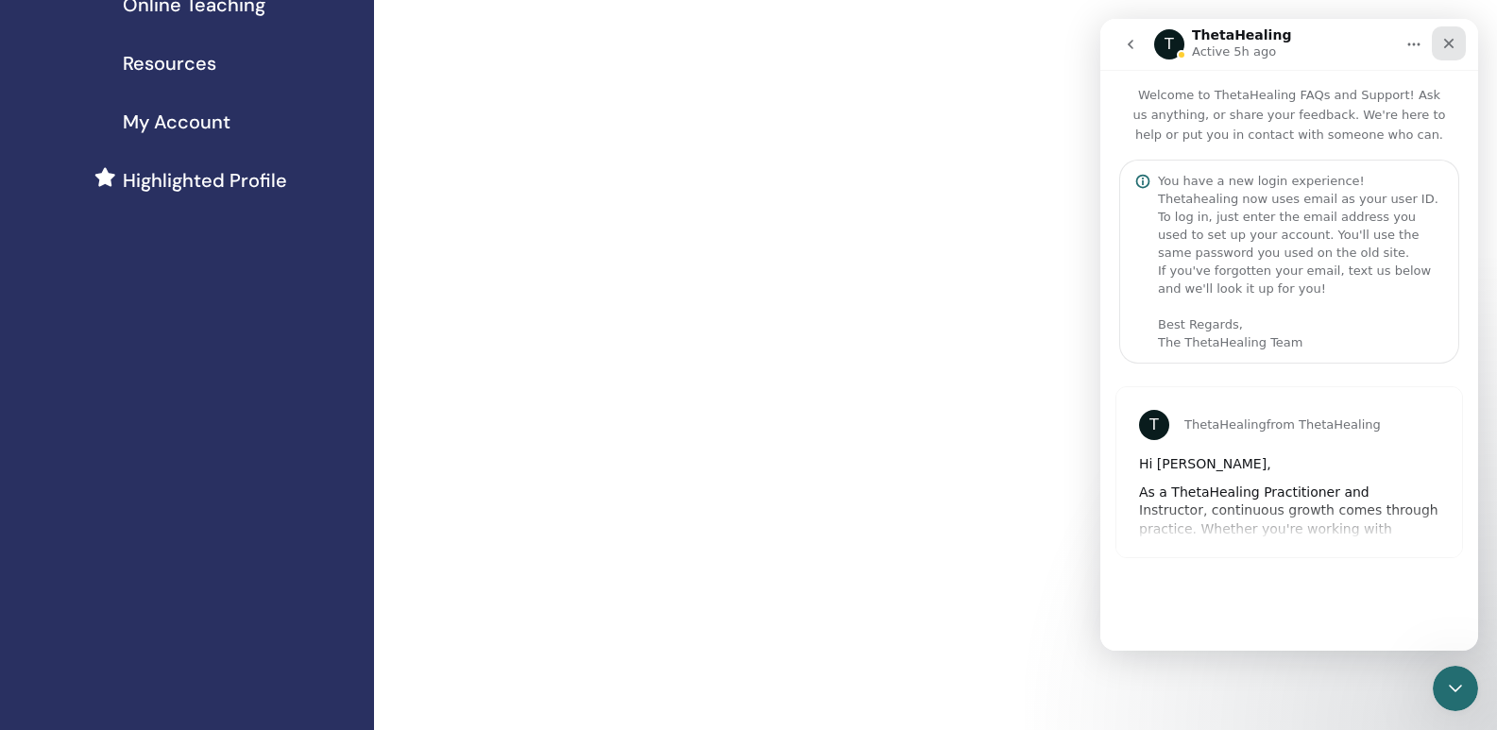
click at [1451, 48] on icon "Close" at bounding box center [1448, 43] width 15 height 15
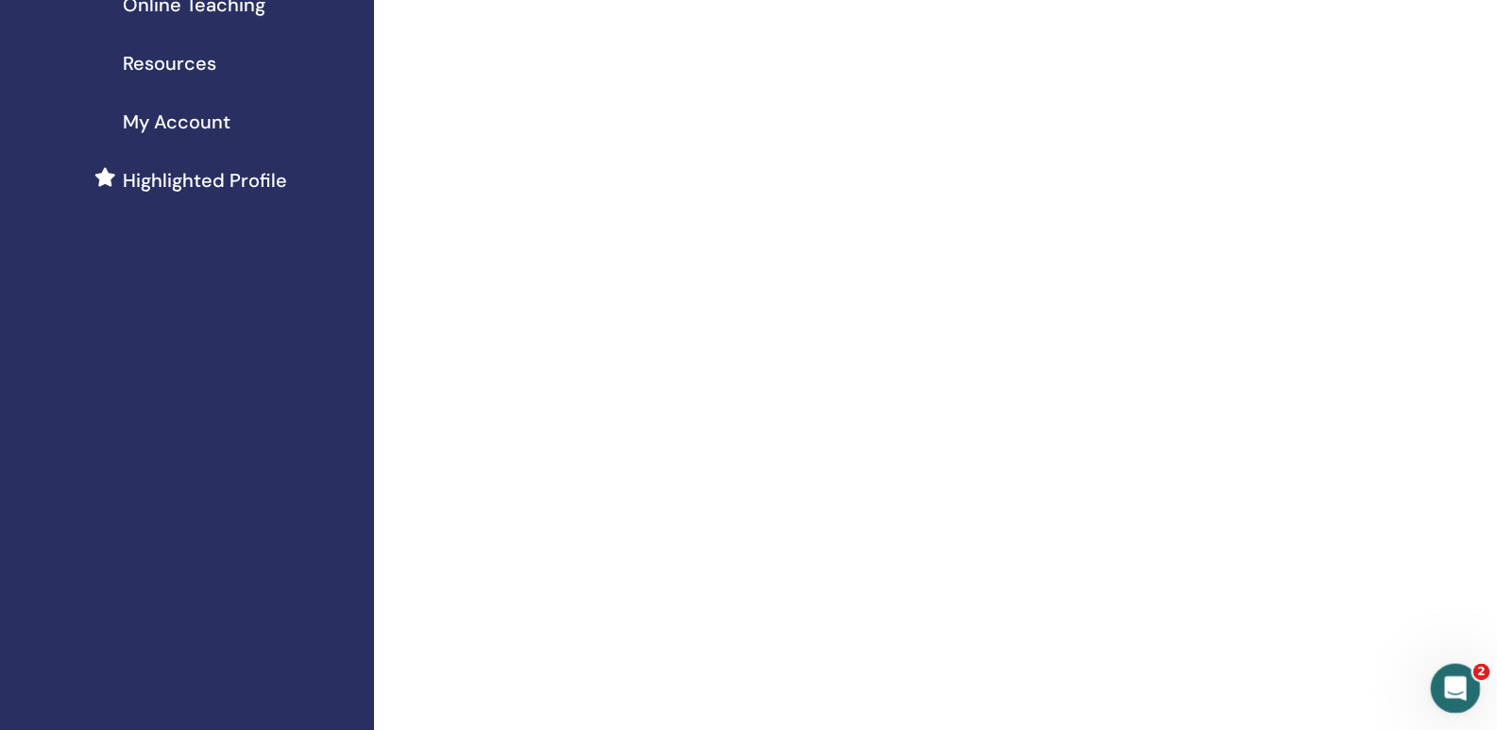
click at [1453, 673] on icon "Open Intercom Messenger" at bounding box center [1453, 686] width 31 height 31
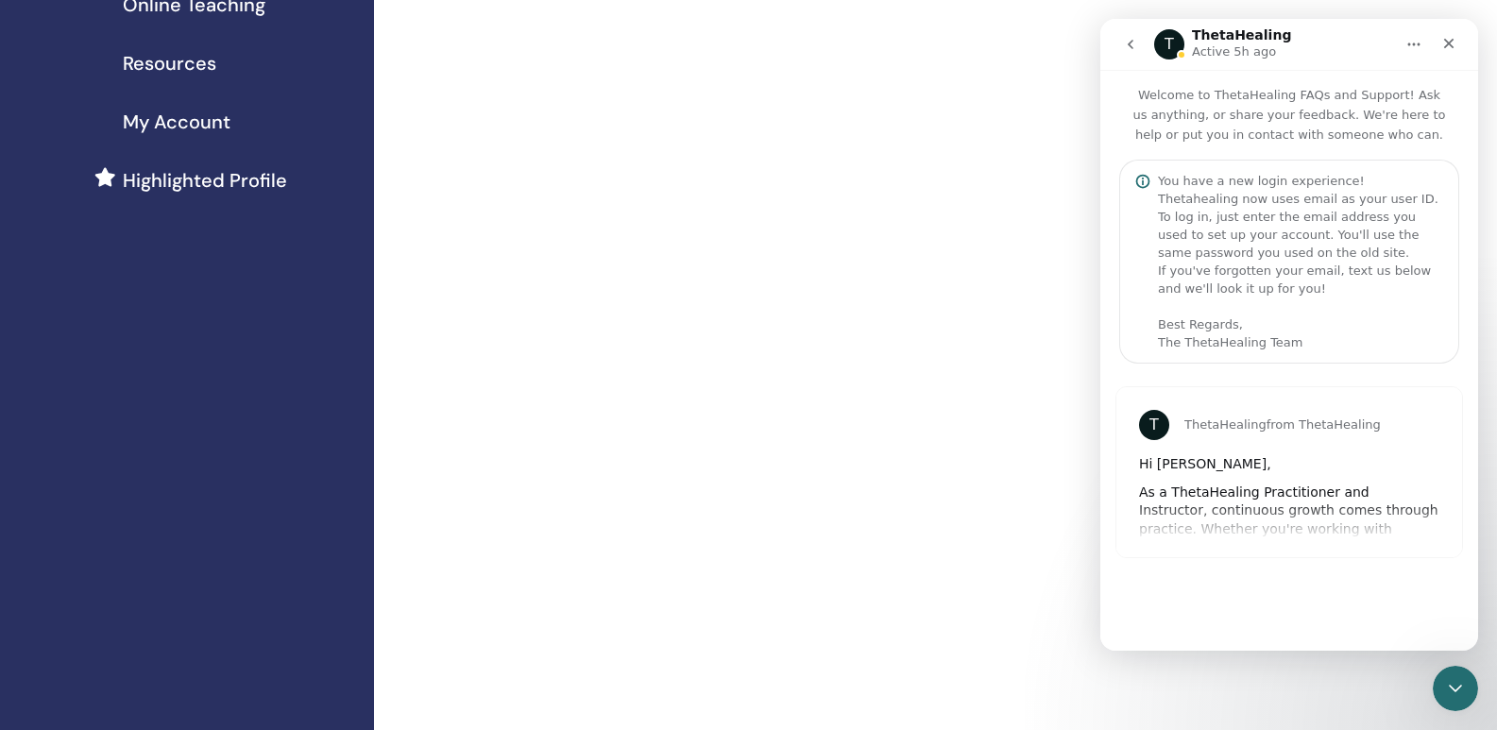
click at [1133, 46] on icon "go back" at bounding box center [1130, 44] width 15 height 15
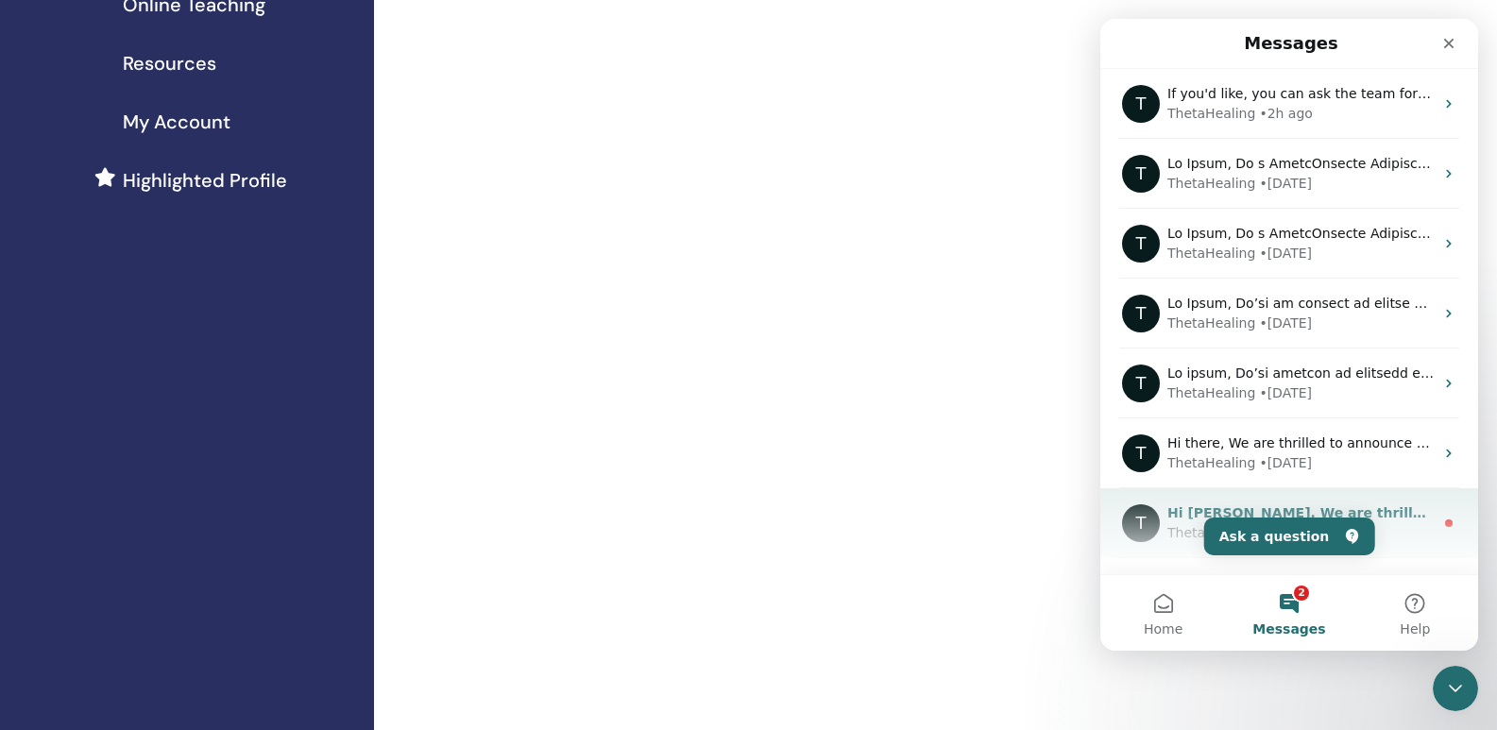
click at [1387, 537] on div "ThetaHealing • 61w ago" at bounding box center [1300, 533] width 266 height 20
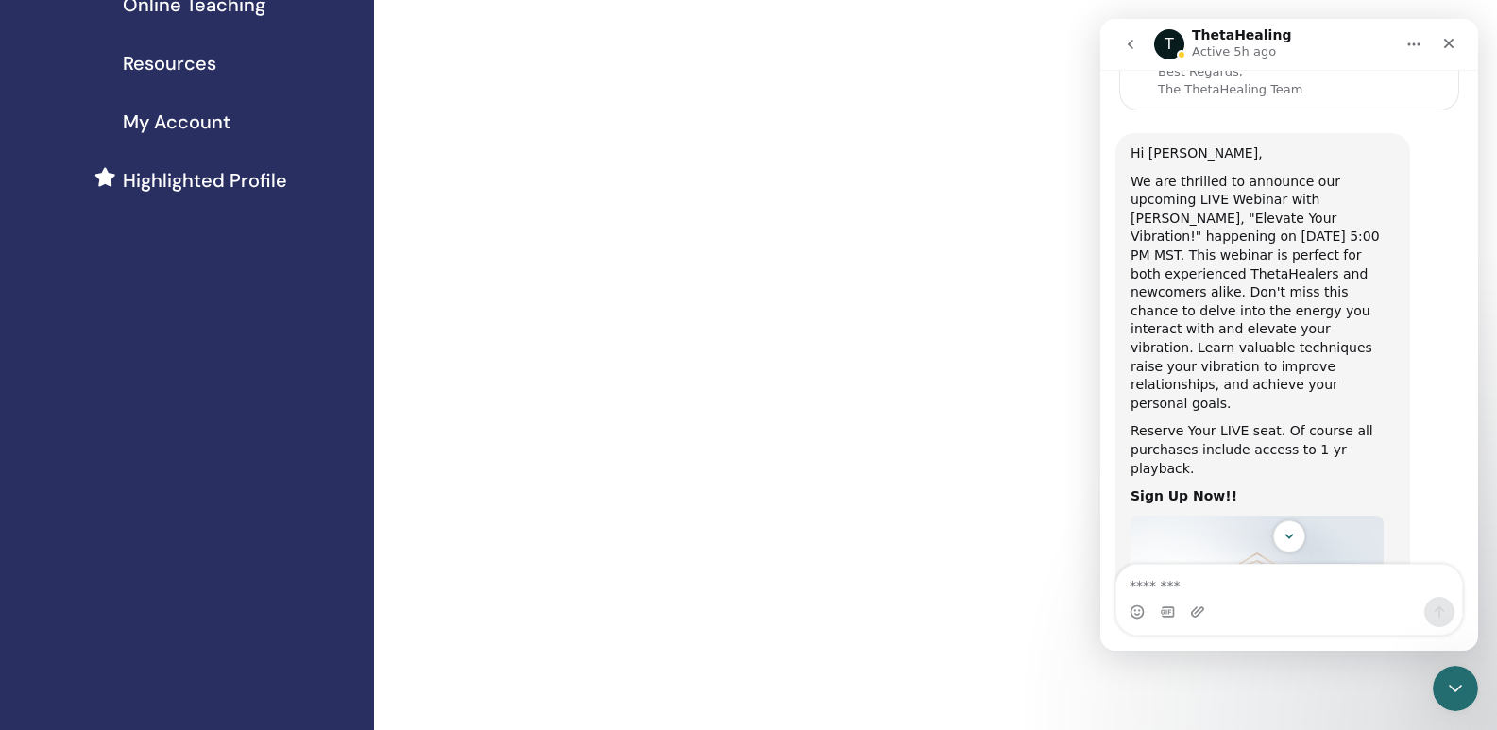
scroll to position [283, 0]
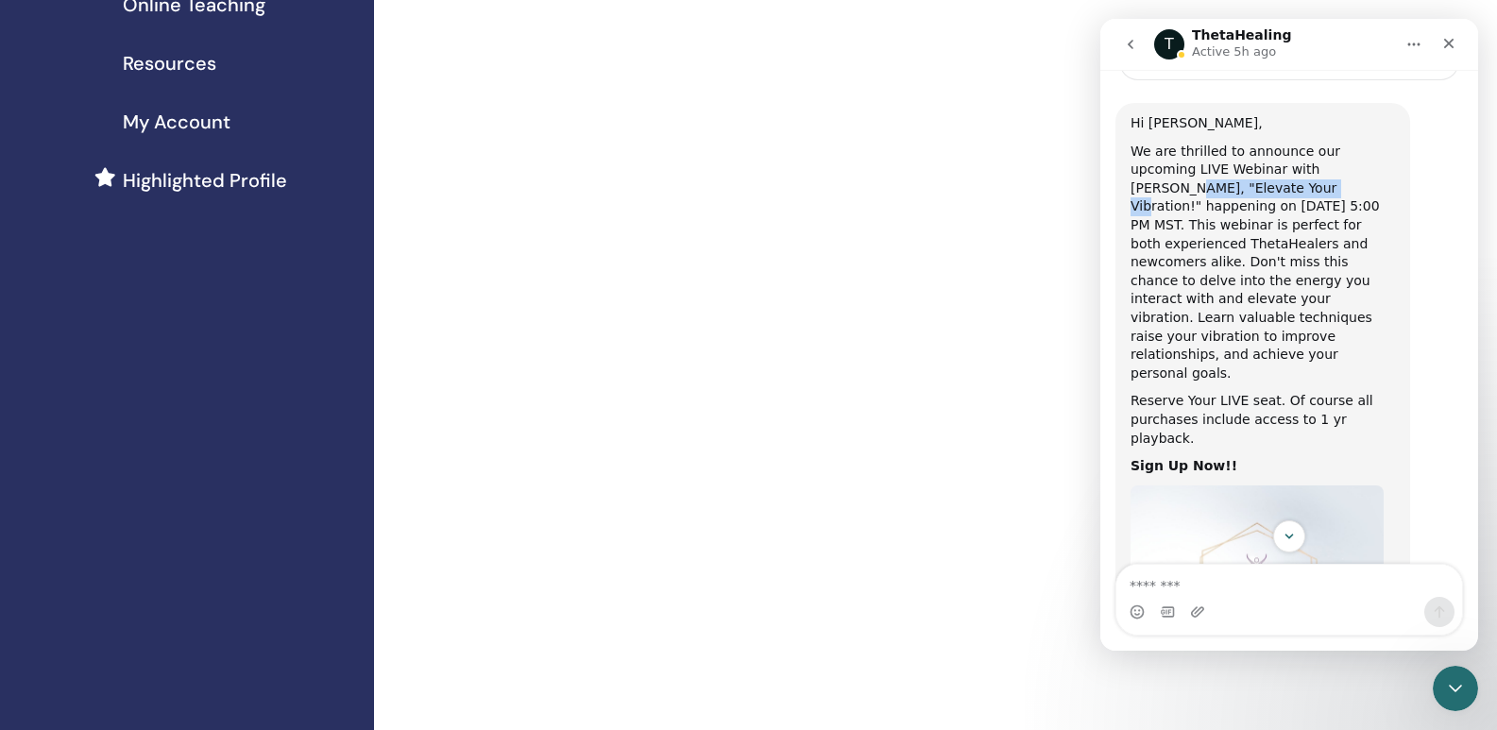
drag, startPoint x: 1290, startPoint y: 167, endPoint x: 1189, endPoint y: 186, distance: 102.8
click at [1189, 186] on div "We are thrilled to announce our upcoming LIVE Webinar with Vianna, "Elevate You…" at bounding box center [1263, 263] width 264 height 241
copy div "Elevate Your Vibration!"
click at [1127, 48] on icon "go back" at bounding box center [1130, 44] width 15 height 15
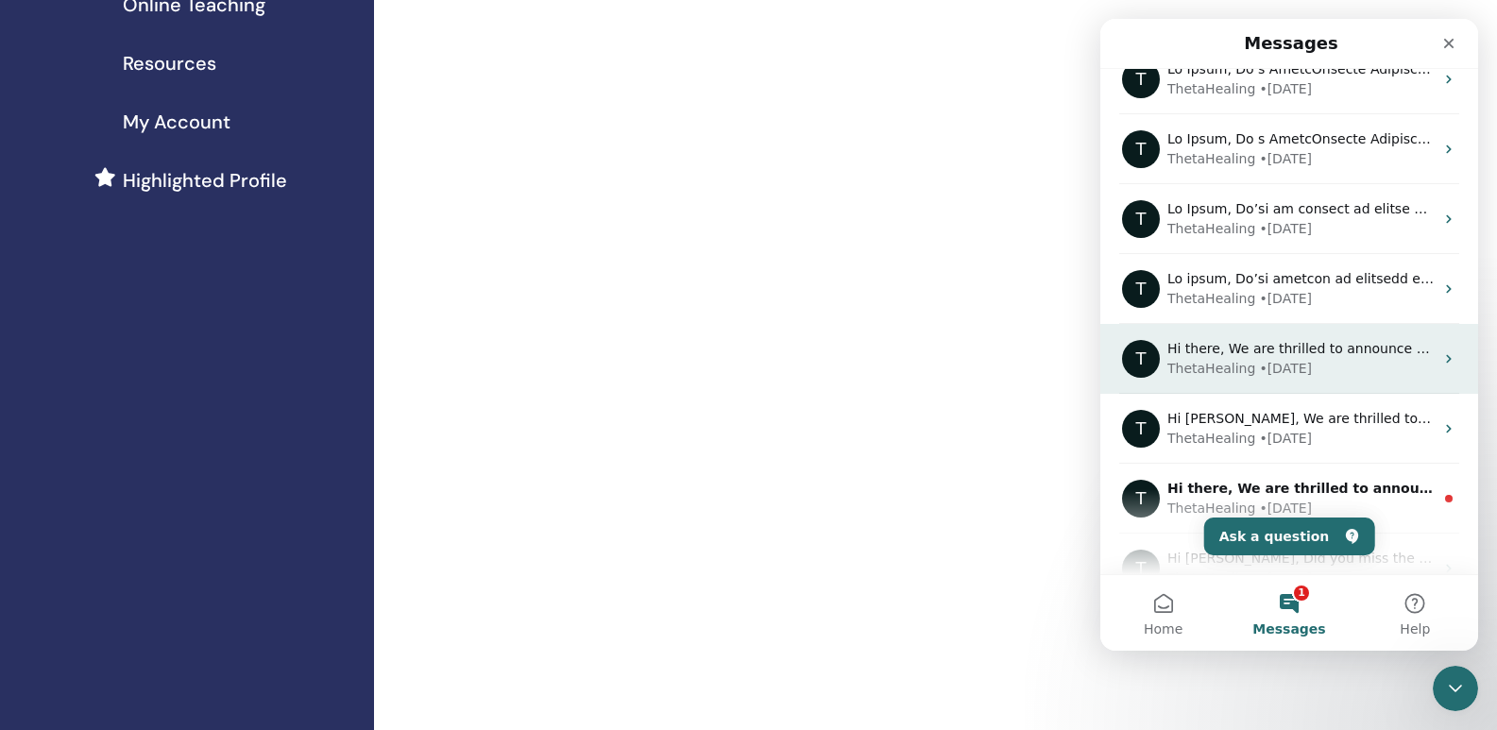
scroll to position [189, 0]
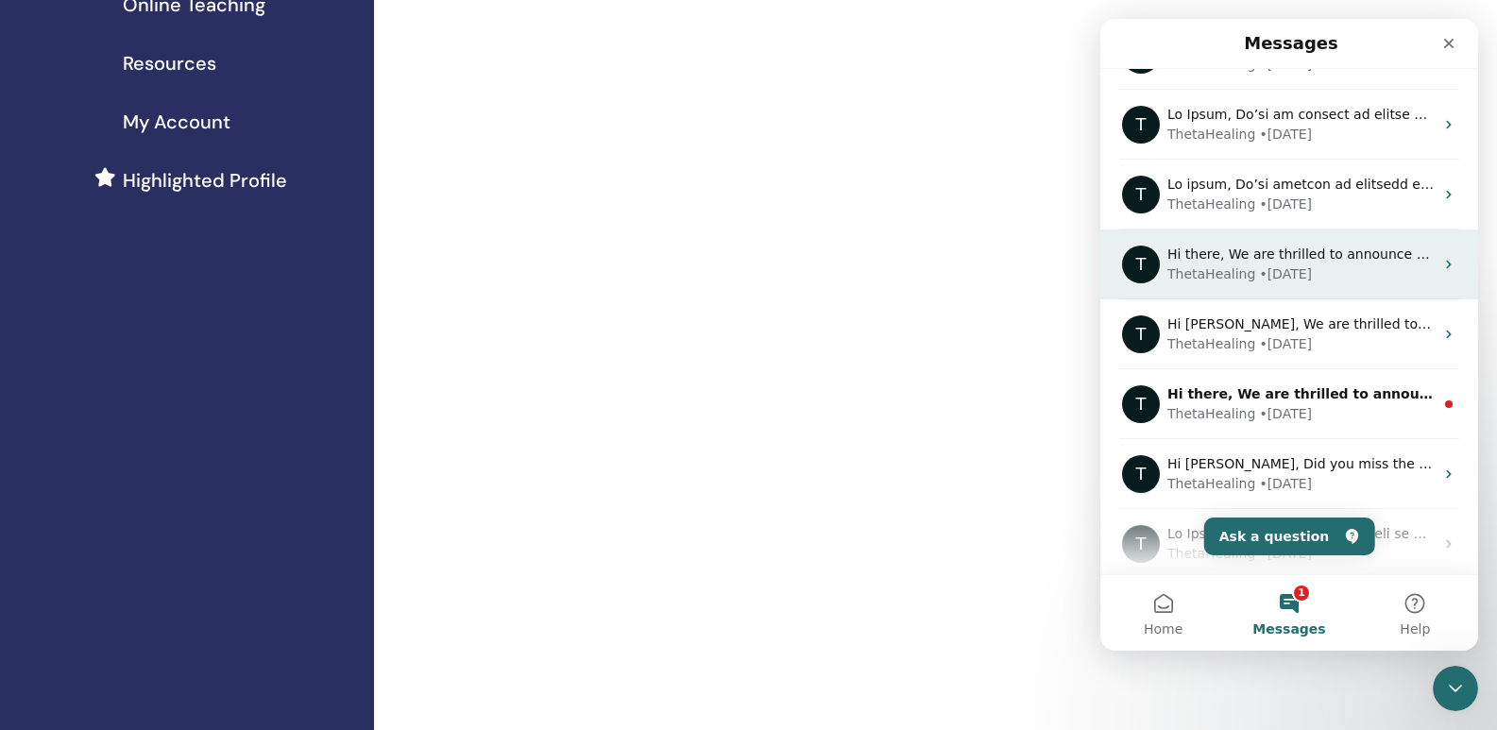
click at [1327, 422] on div "ThetaHealing • 61w ago" at bounding box center [1300, 414] width 266 height 20
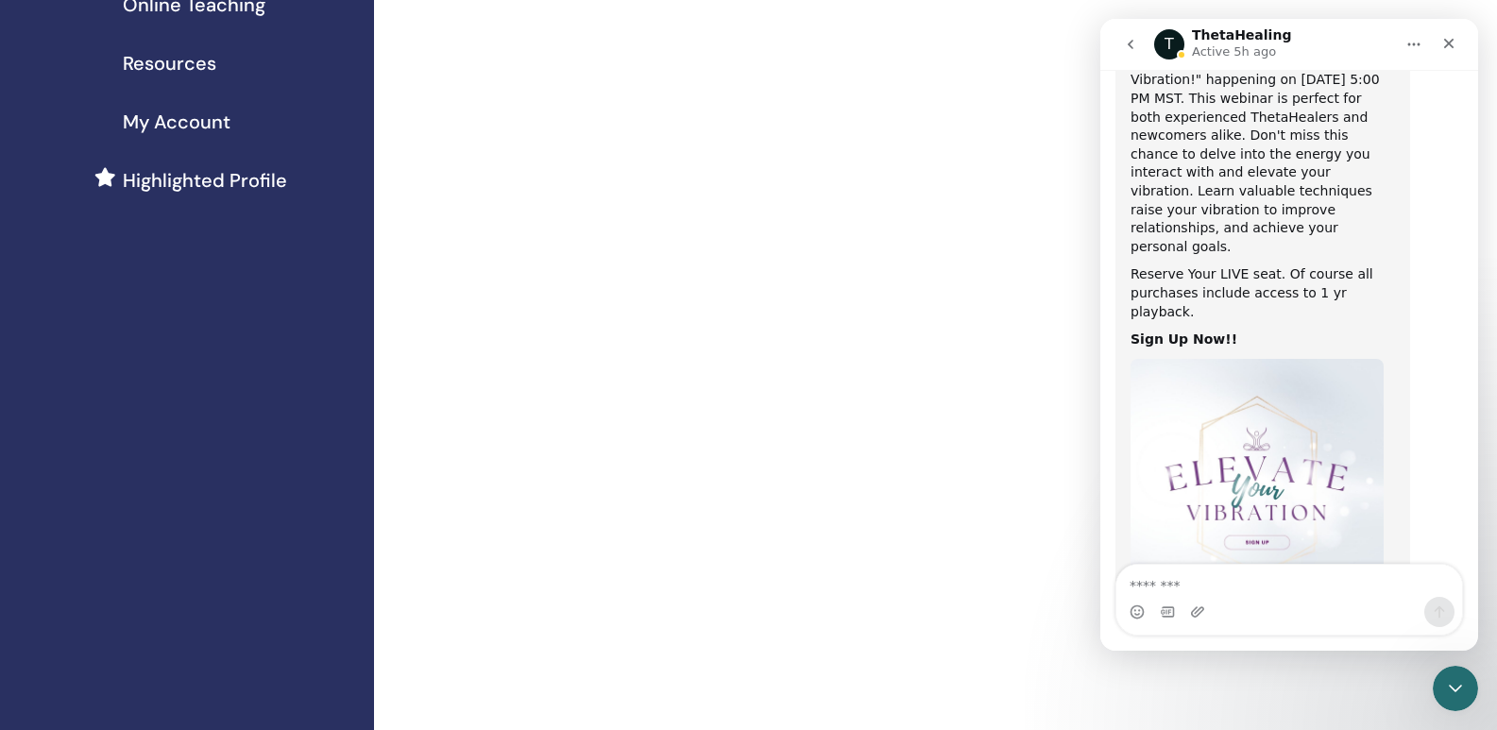
scroll to position [443, 0]
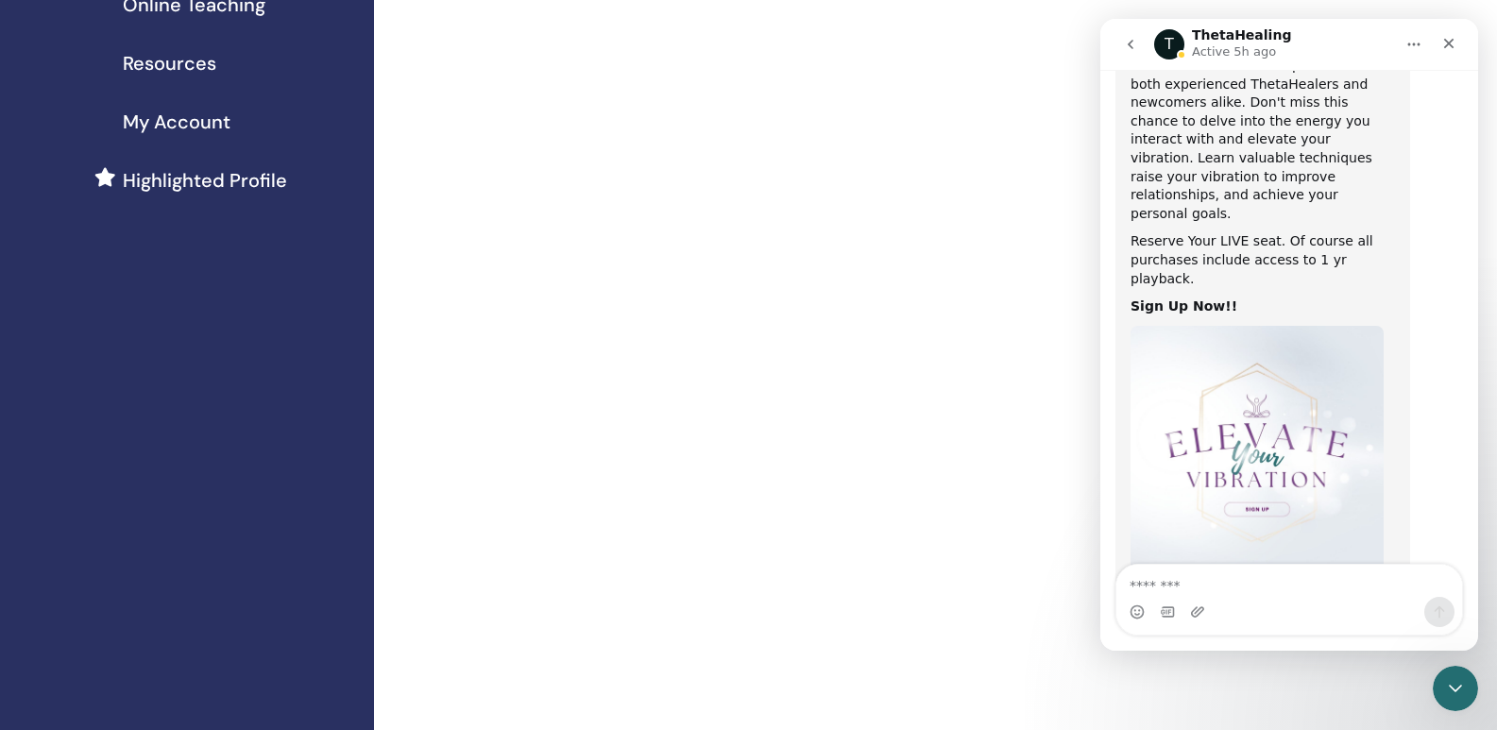
click at [1124, 45] on icon "go back" at bounding box center [1130, 44] width 15 height 15
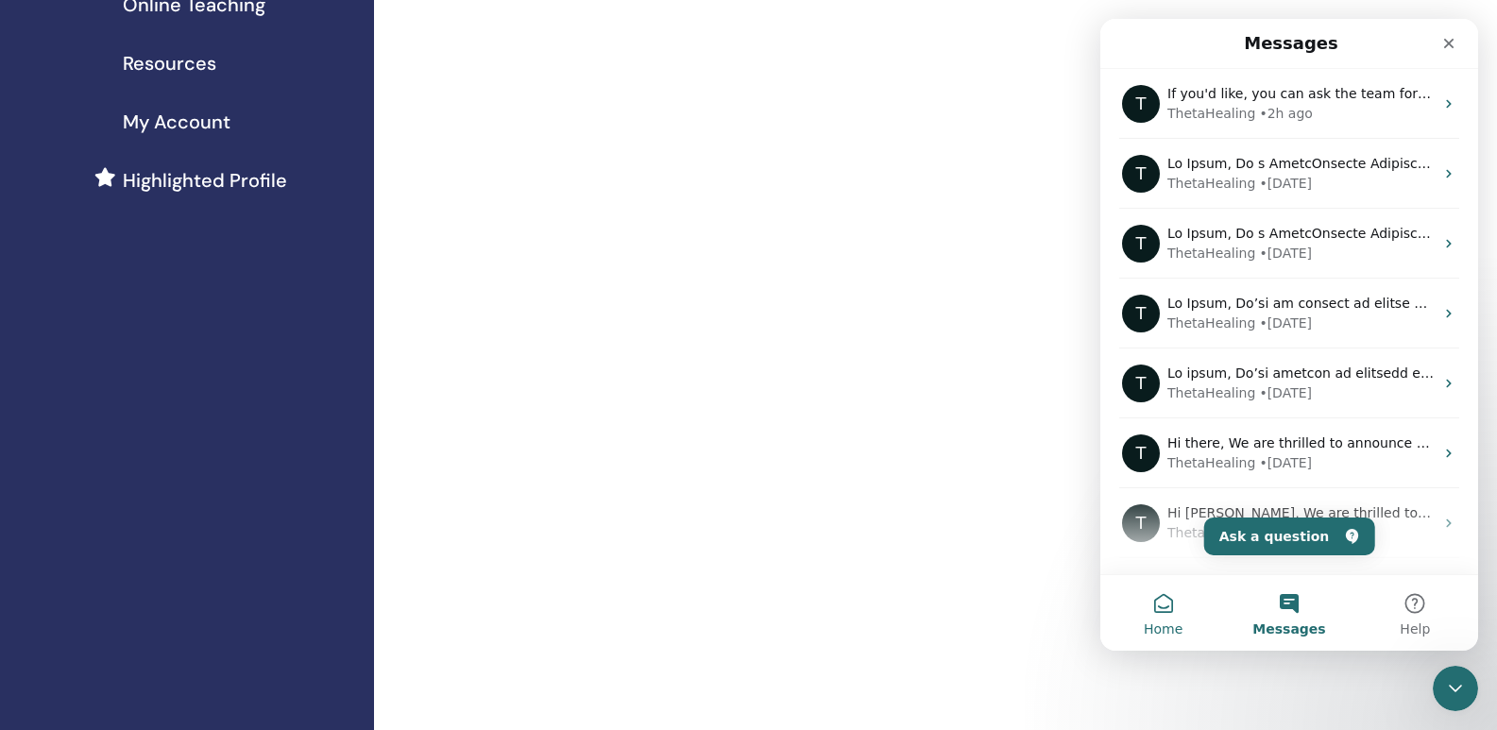
click at [1157, 626] on span "Home" at bounding box center [1163, 628] width 39 height 13
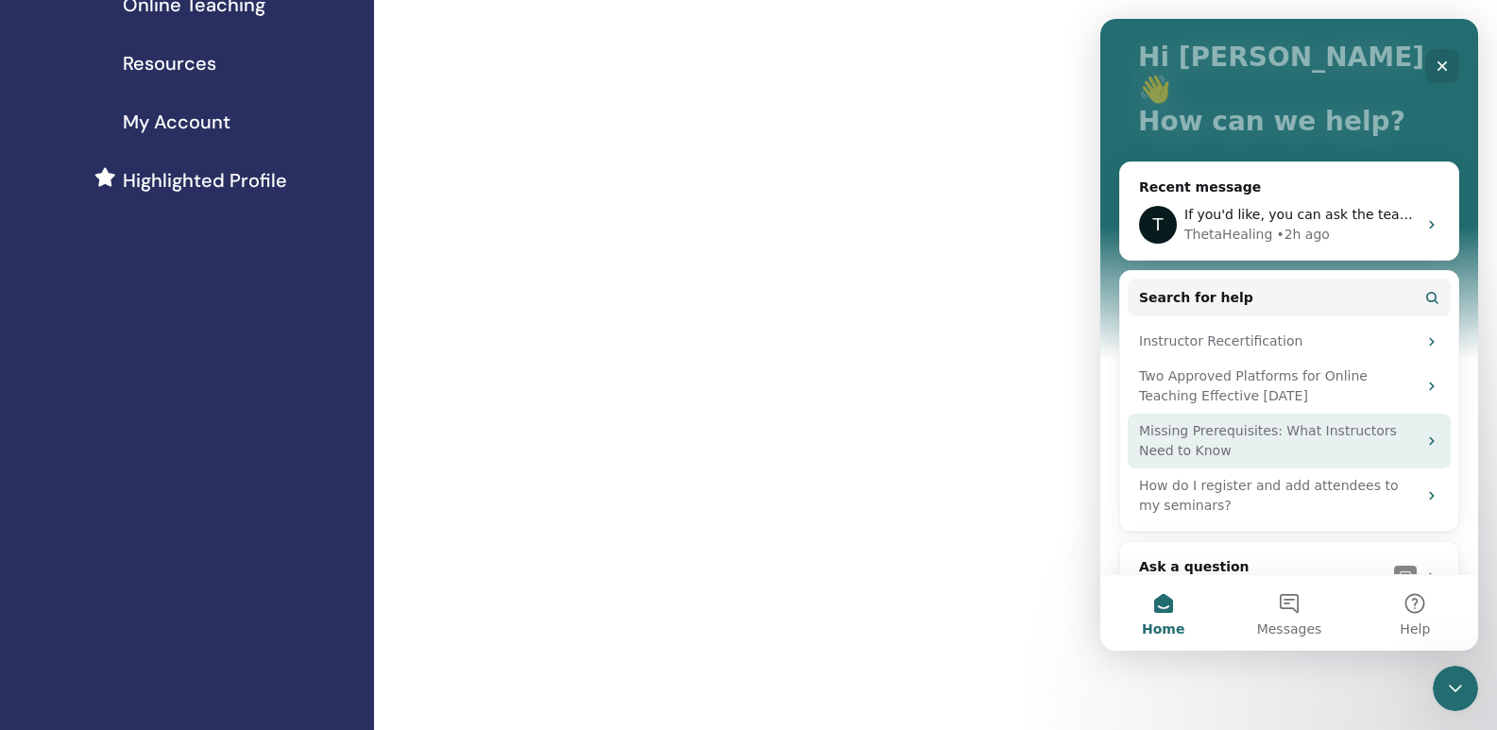
scroll to position [128, 0]
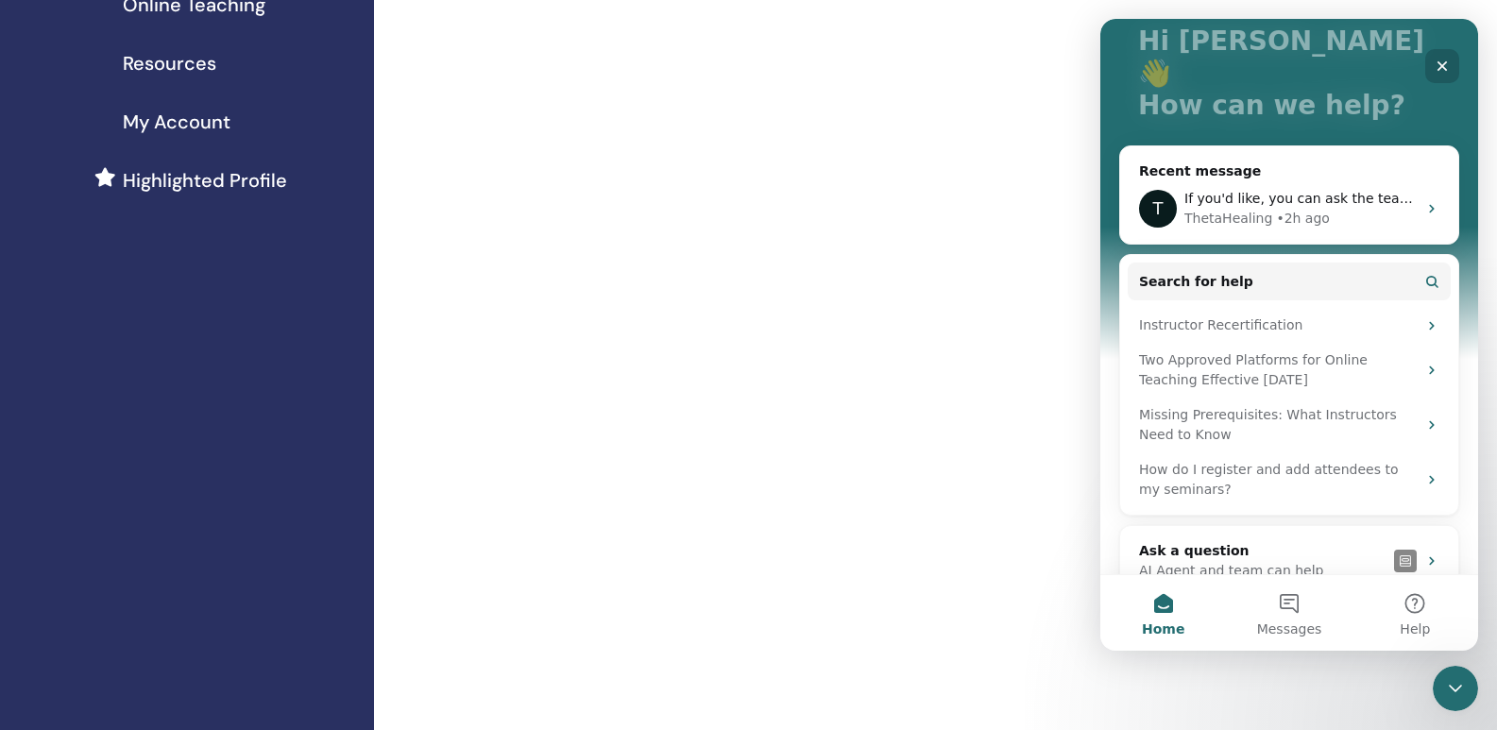
click at [1438, 60] on icon "Close" at bounding box center [1442, 66] width 15 height 15
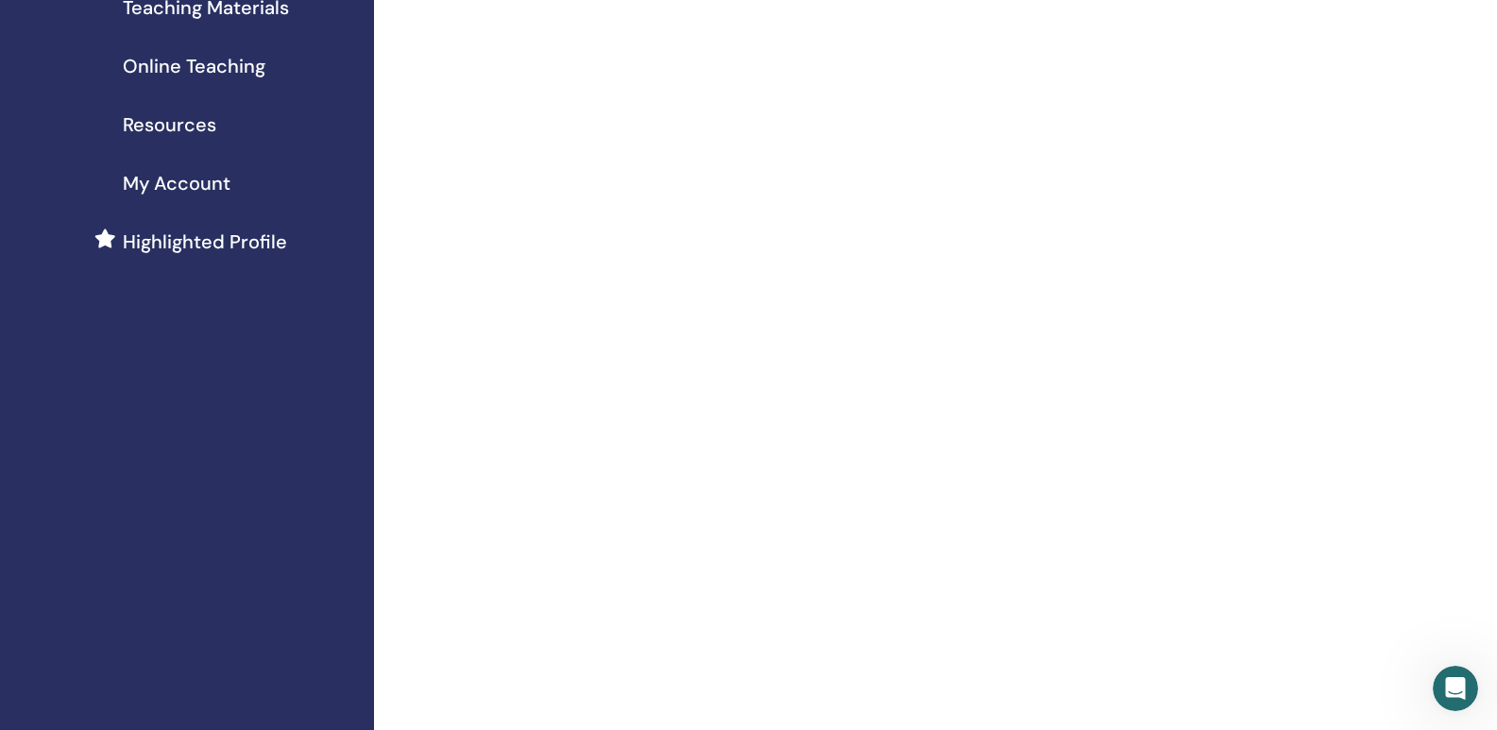
scroll to position [283, 0]
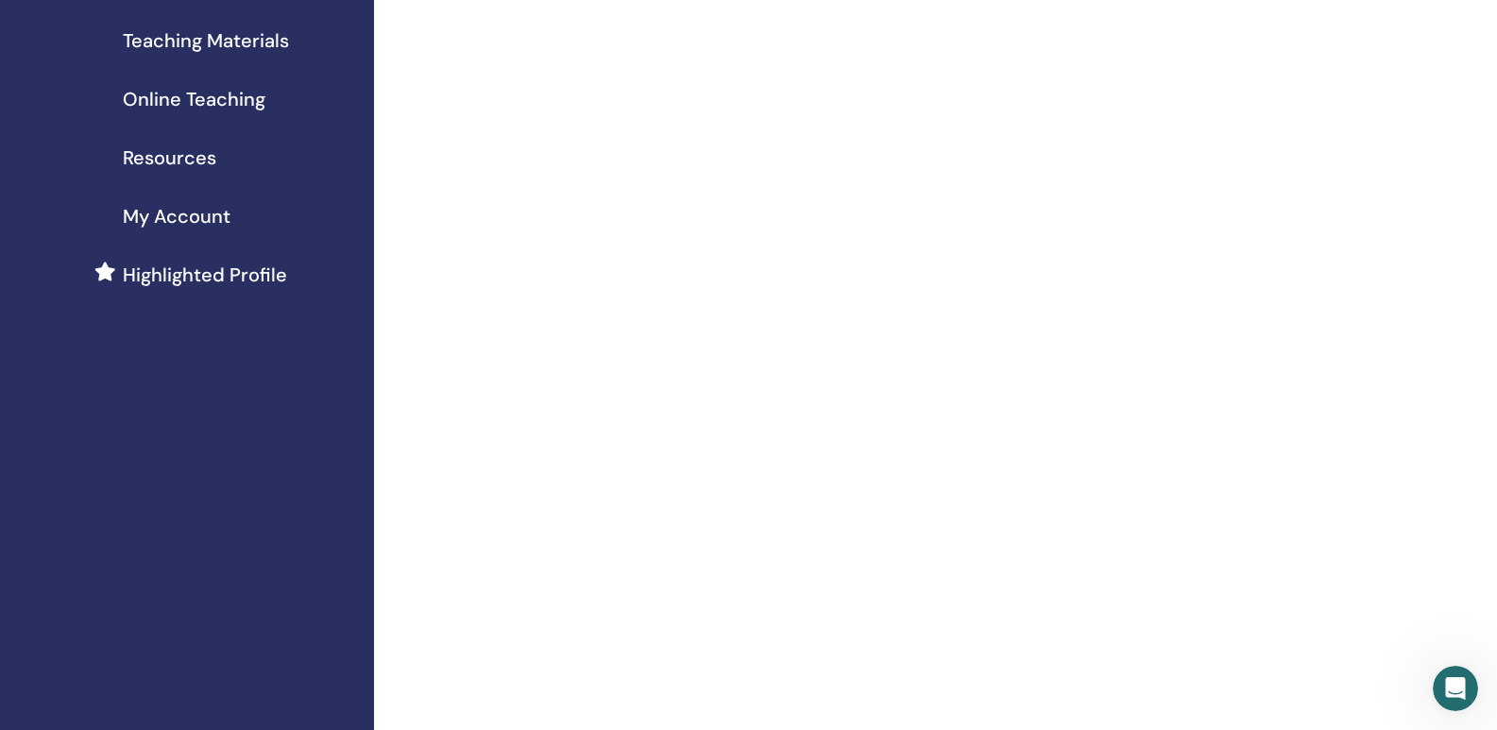
click at [204, 230] on span "My Account" at bounding box center [177, 216] width 108 height 28
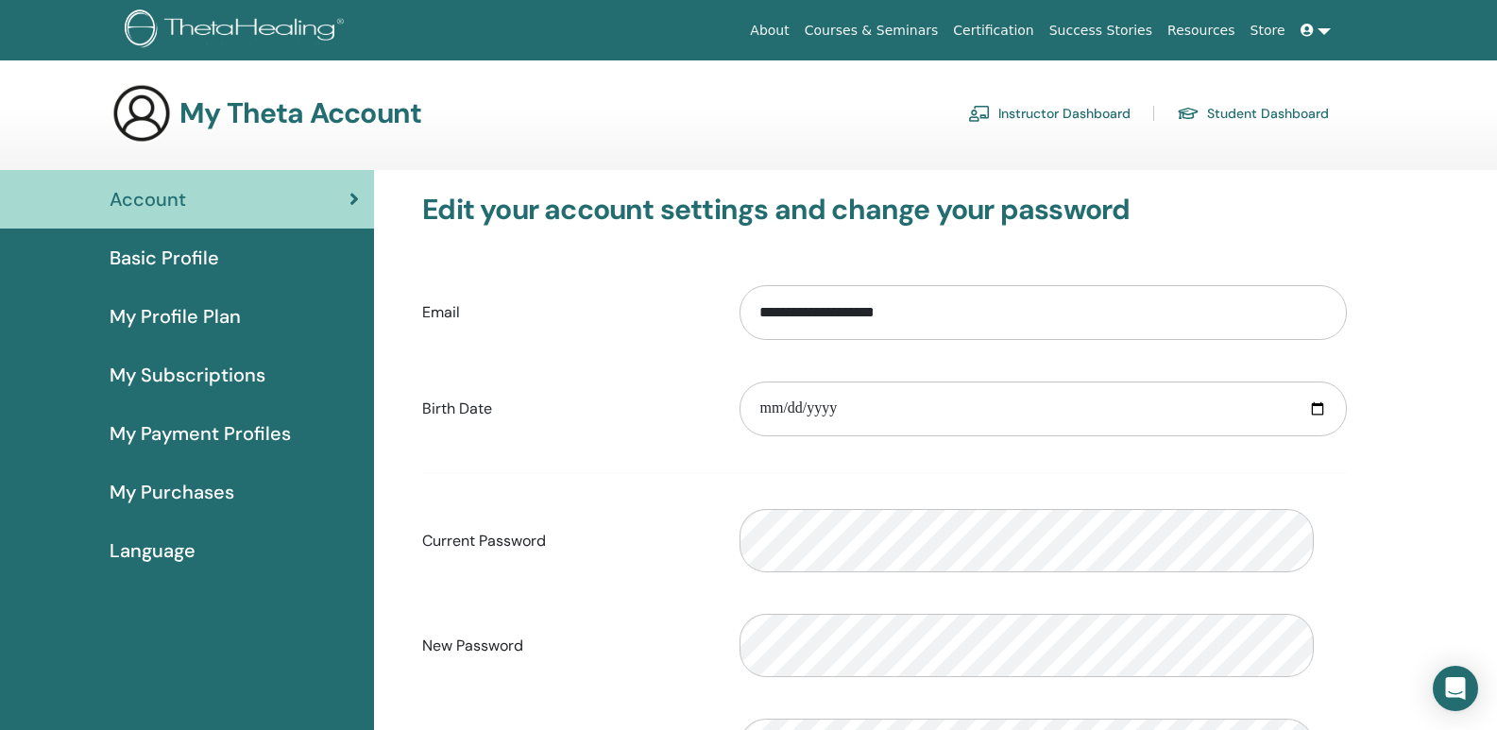
click at [186, 272] on span "Basic Profile" at bounding box center [165, 258] width 110 height 28
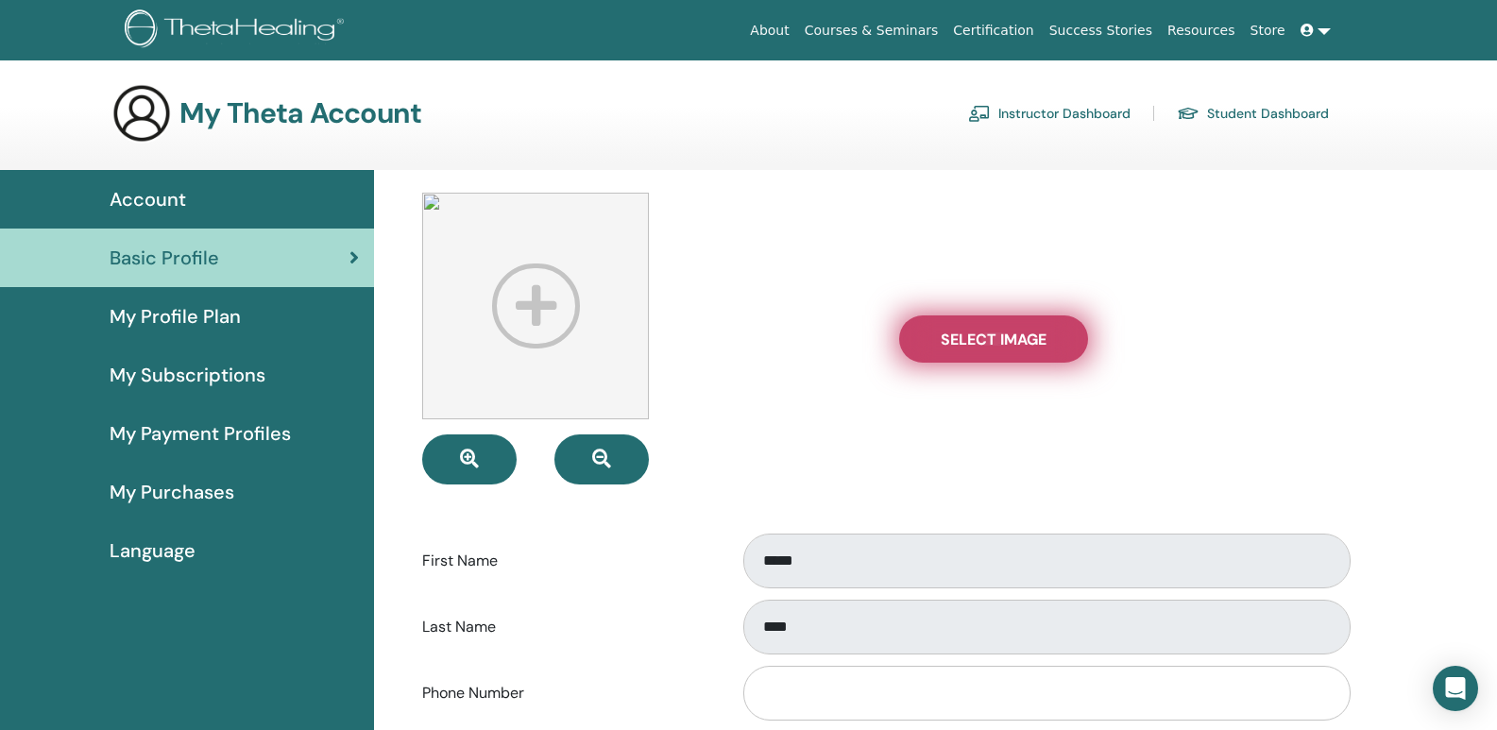
click at [990, 349] on span "Select Image" at bounding box center [994, 340] width 106 height 20
click at [990, 346] on input "Select Image" at bounding box center [993, 338] width 25 height 13
type input "**********"
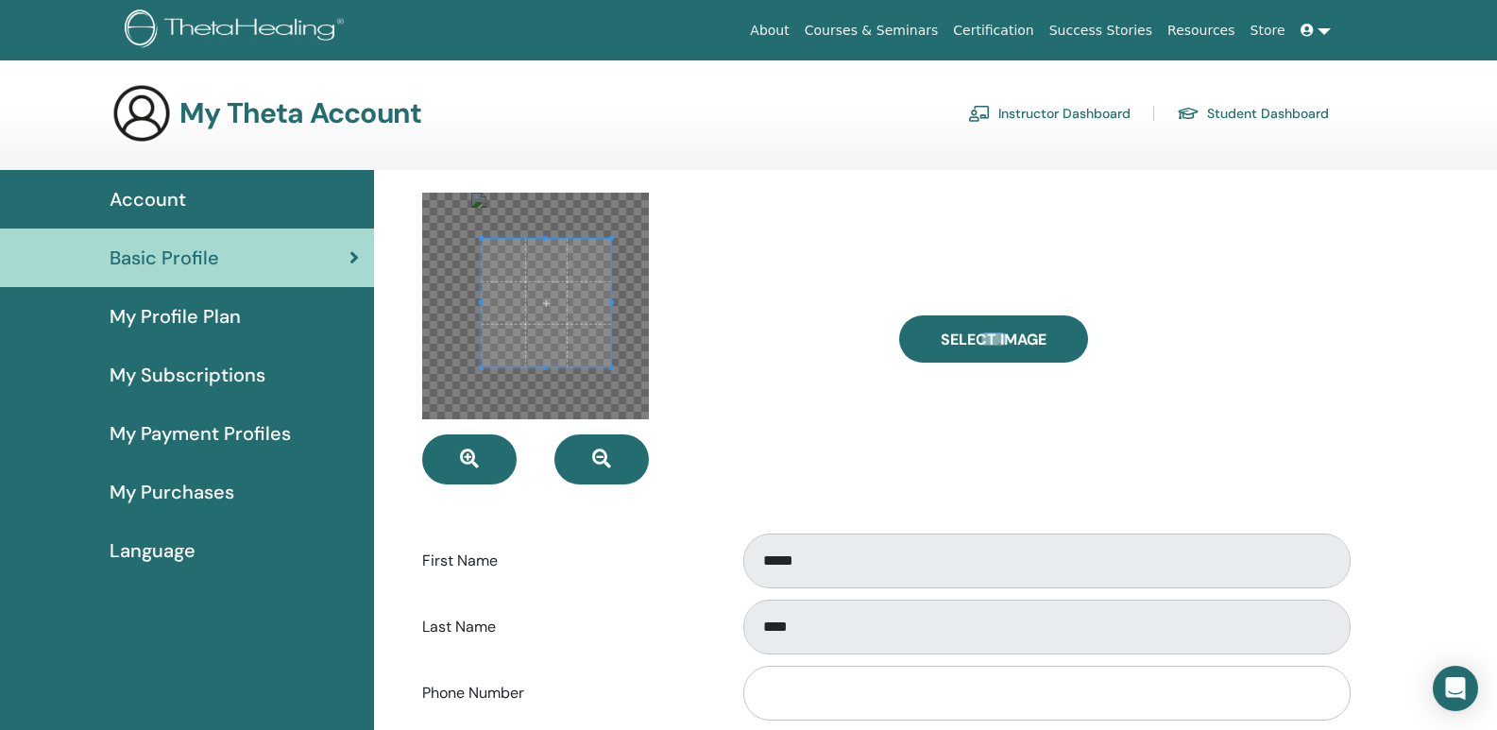
click at [568, 333] on span at bounding box center [546, 303] width 128 height 128
click at [519, 220] on span at bounding box center [545, 217] width 149 height 5
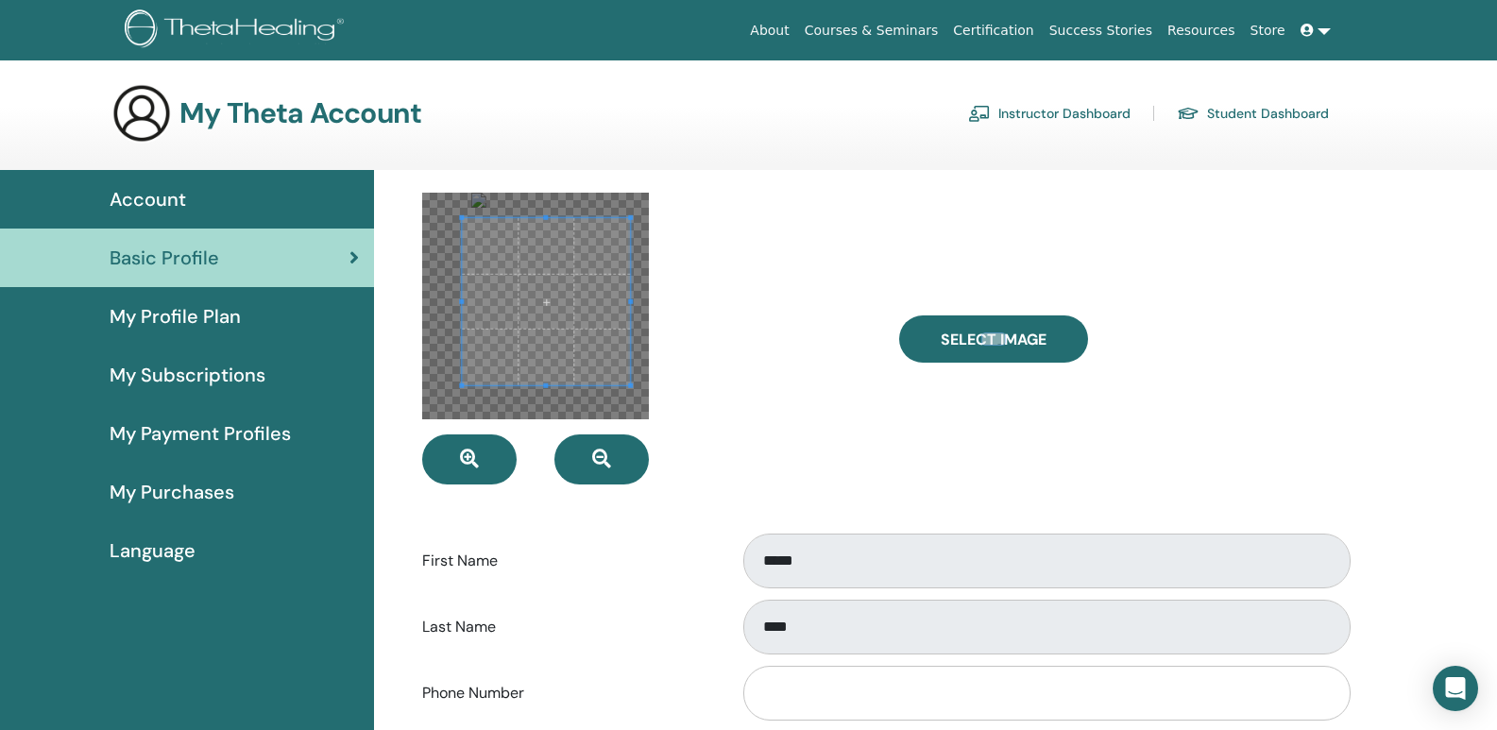
click at [572, 388] on span at bounding box center [546, 385] width 167 height 5
click at [473, 318] on span at bounding box center [471, 301] width 5 height 159
click at [479, 469] on icon "button" at bounding box center [469, 459] width 19 height 19
click at [611, 469] on icon "button" at bounding box center [601, 459] width 19 height 19
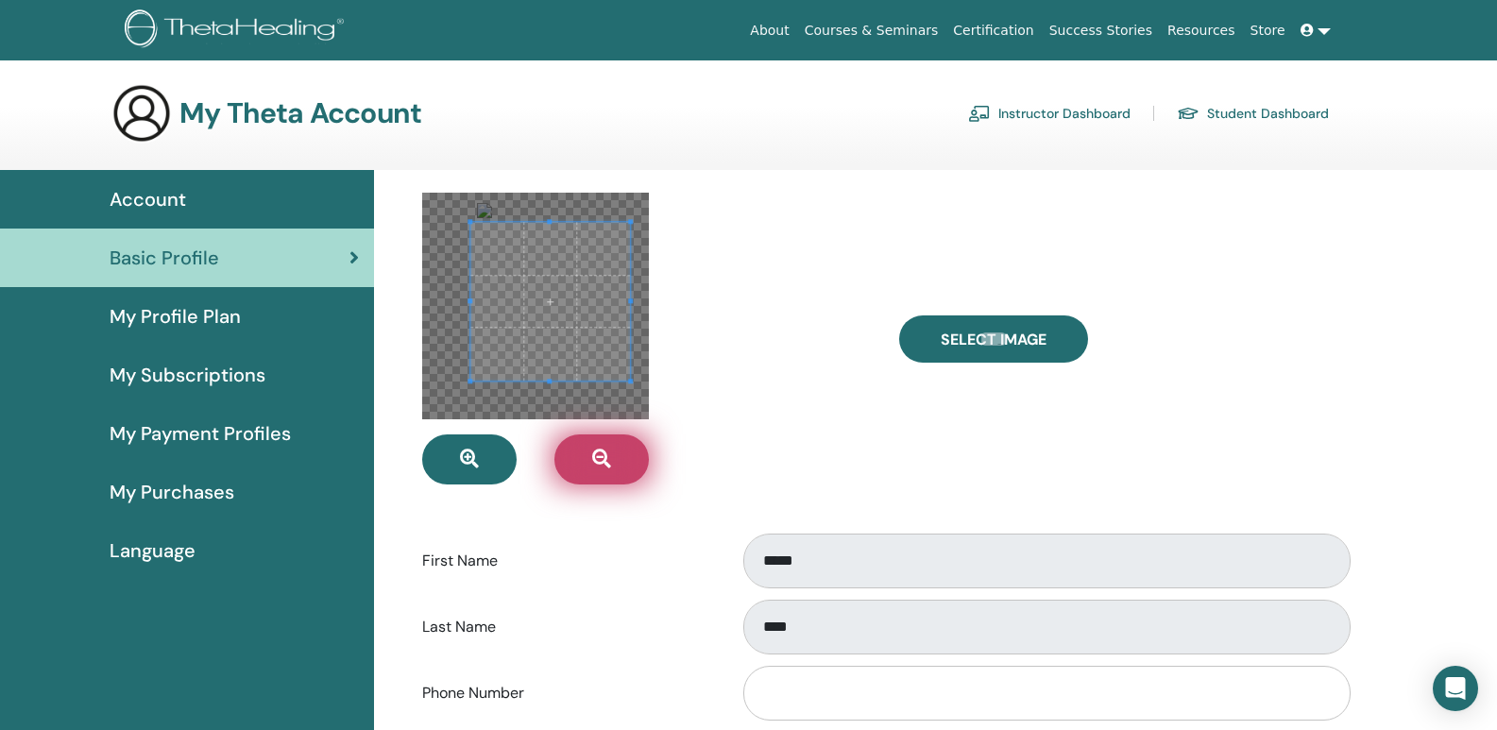
click at [611, 469] on icon "button" at bounding box center [601, 459] width 19 height 19
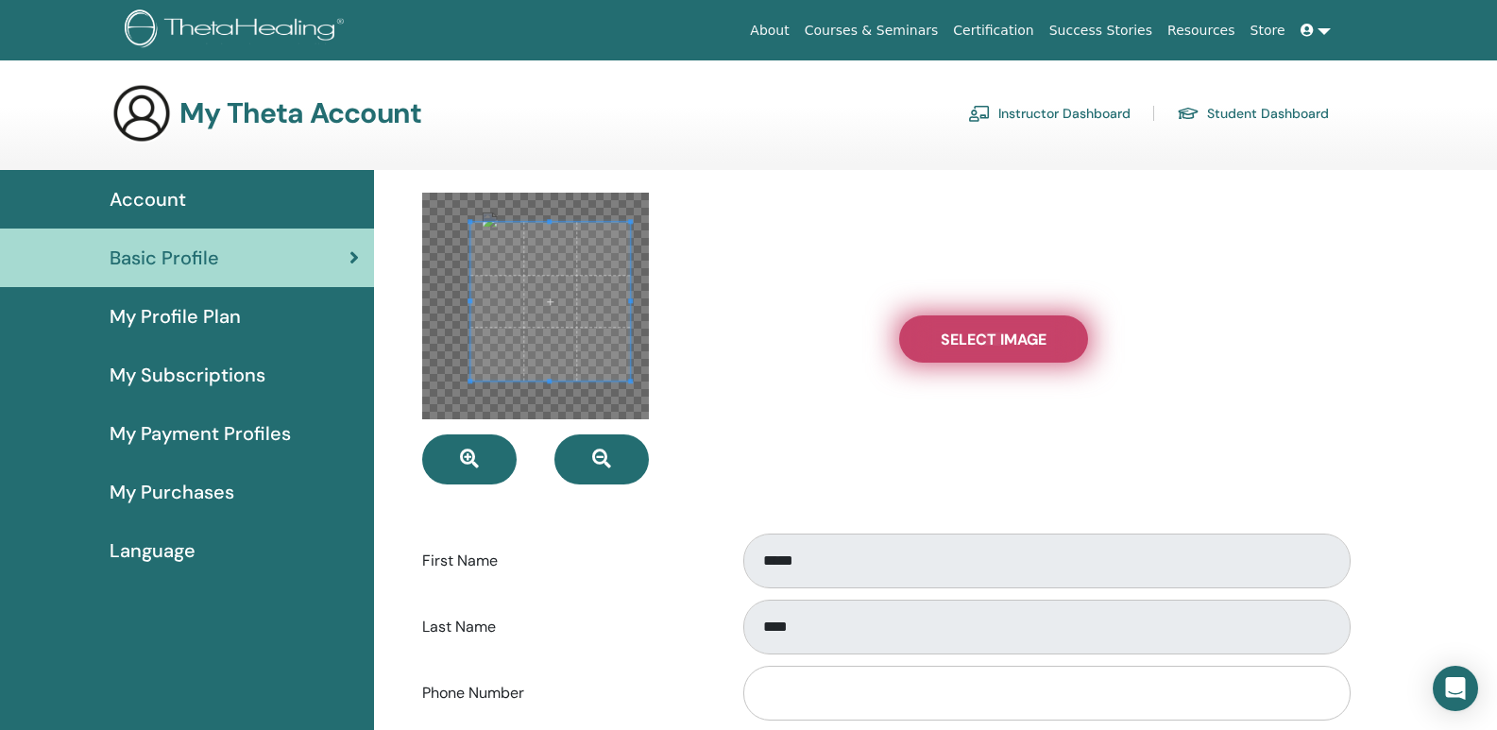
click at [1013, 349] on span "Select Image" at bounding box center [994, 340] width 106 height 20
click at [1006, 346] on input "Select Image" at bounding box center [993, 338] width 25 height 13
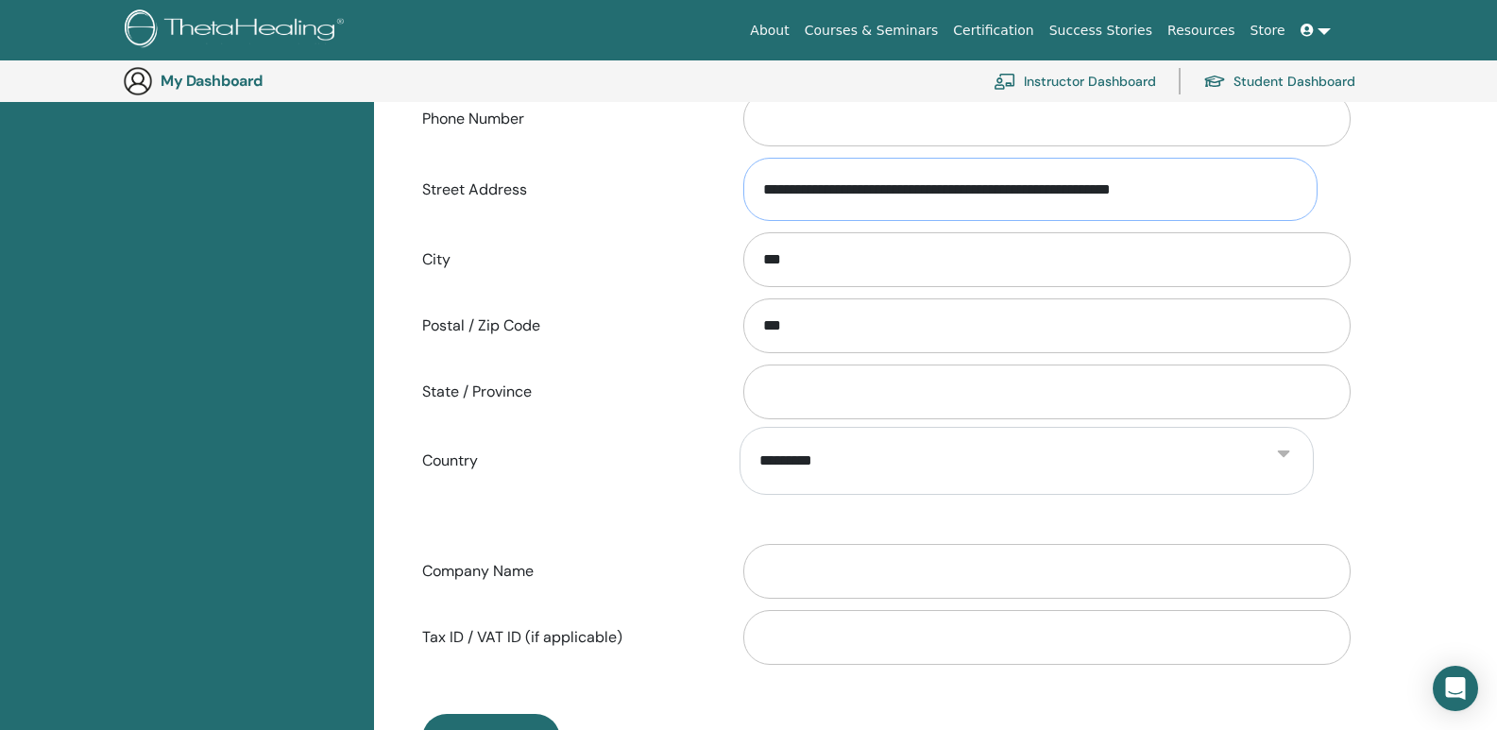
scroll to position [0, 118]
drag, startPoint x: 782, startPoint y: 315, endPoint x: 1355, endPoint y: 319, distance: 573.4
click at [1355, 319] on div "**********" at bounding box center [884, 191] width 998 height 1190
drag, startPoint x: 1192, startPoint y: 309, endPoint x: 1327, endPoint y: 308, distance: 135.1
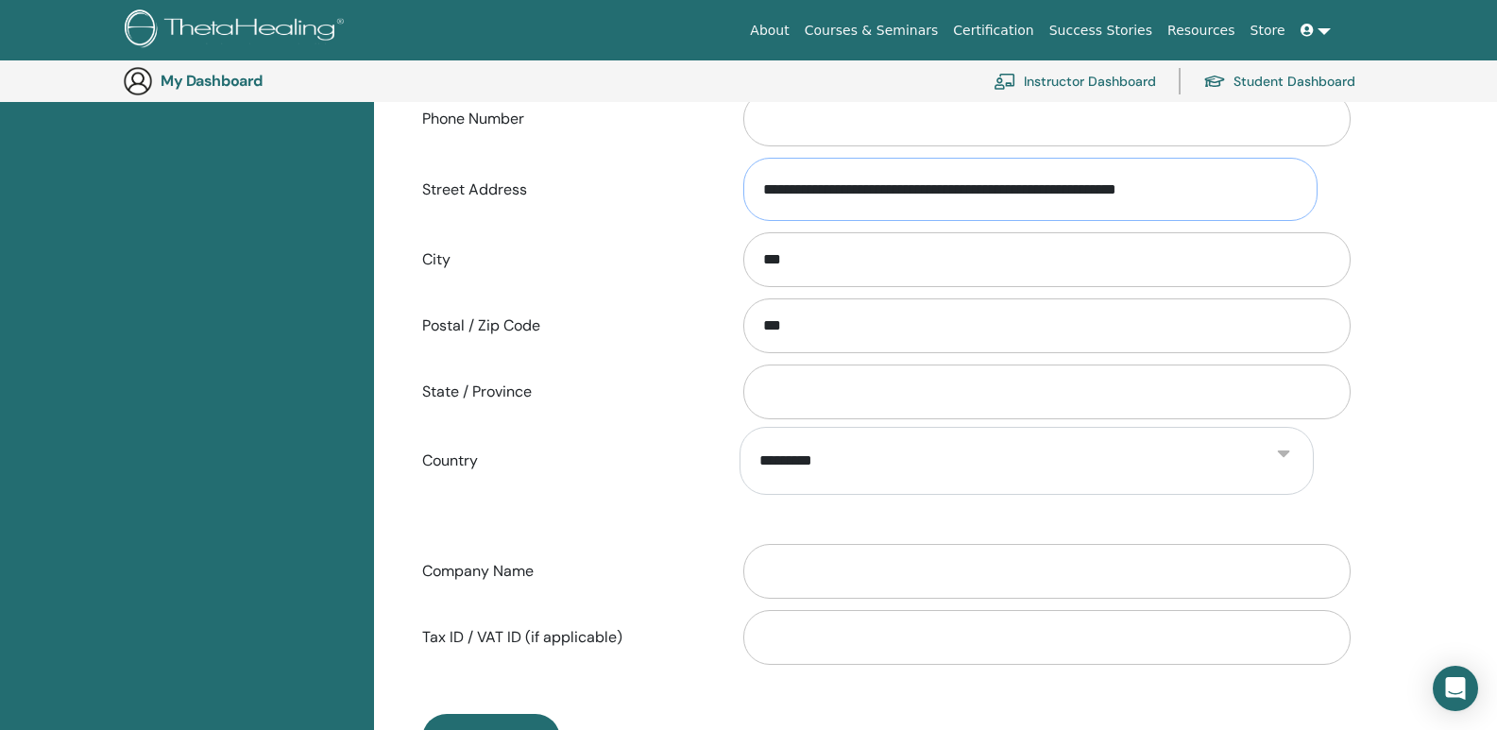
click at [1318, 221] on input "**********" at bounding box center [1030, 189] width 574 height 63
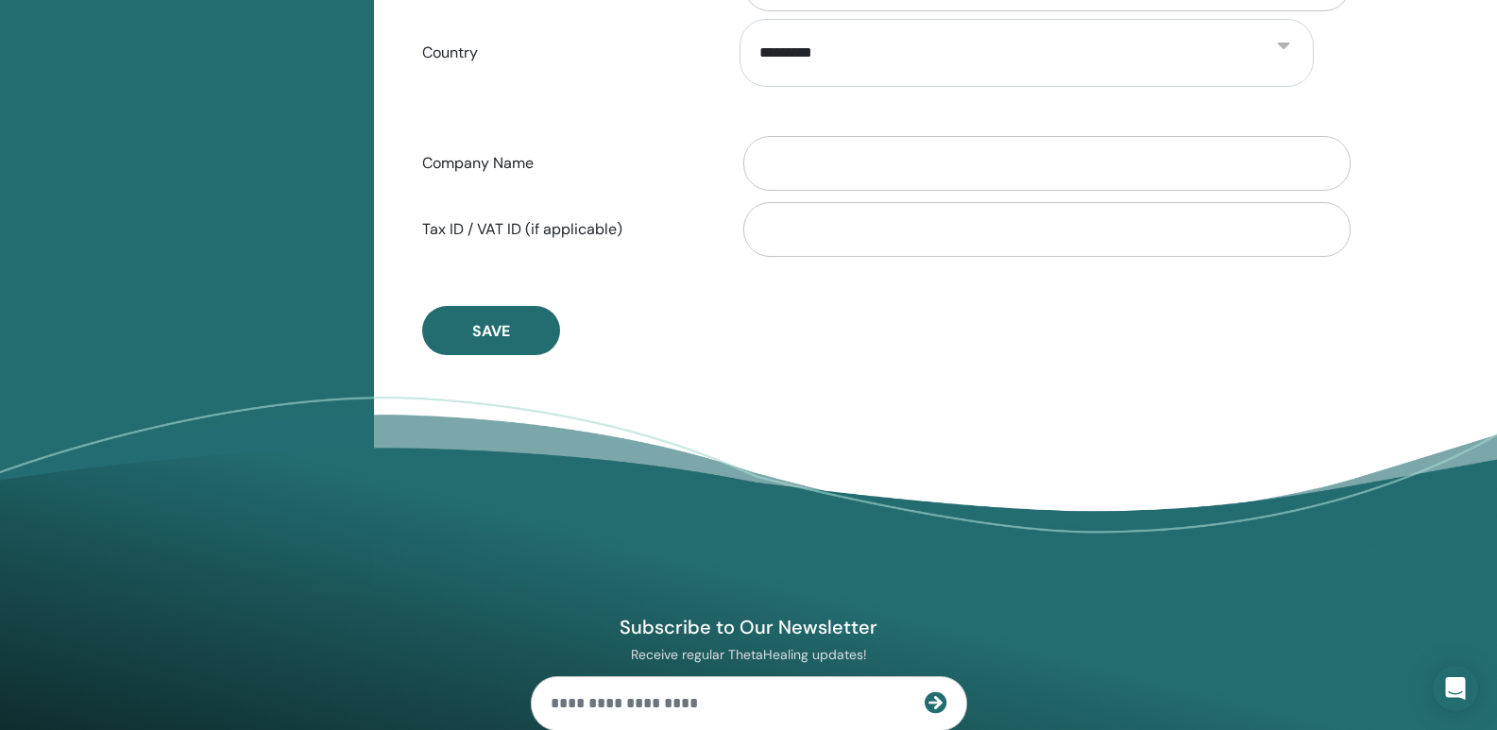
scroll to position [1088, 0]
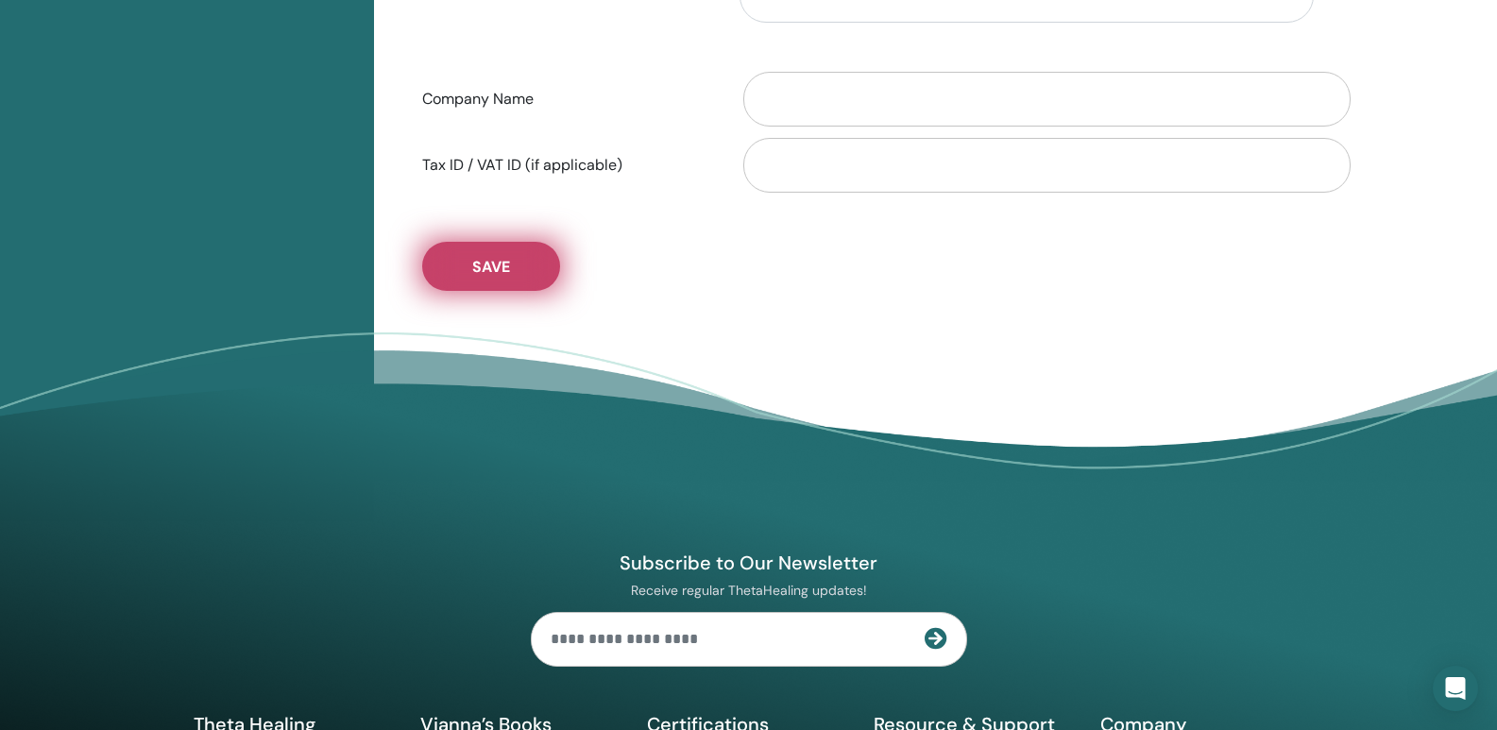
type input "**********"
click at [510, 277] on span "Save" at bounding box center [491, 267] width 38 height 20
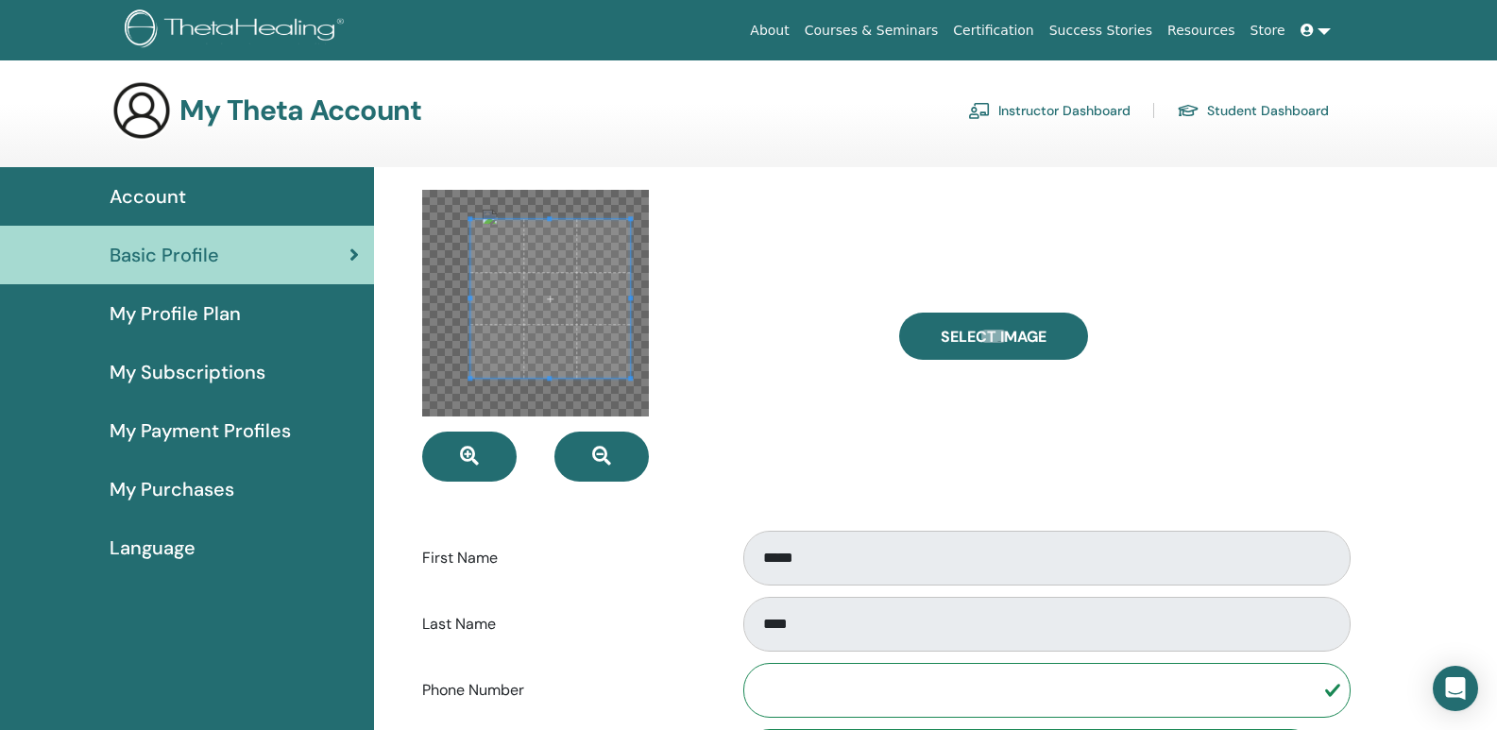
scroll to position [0, 0]
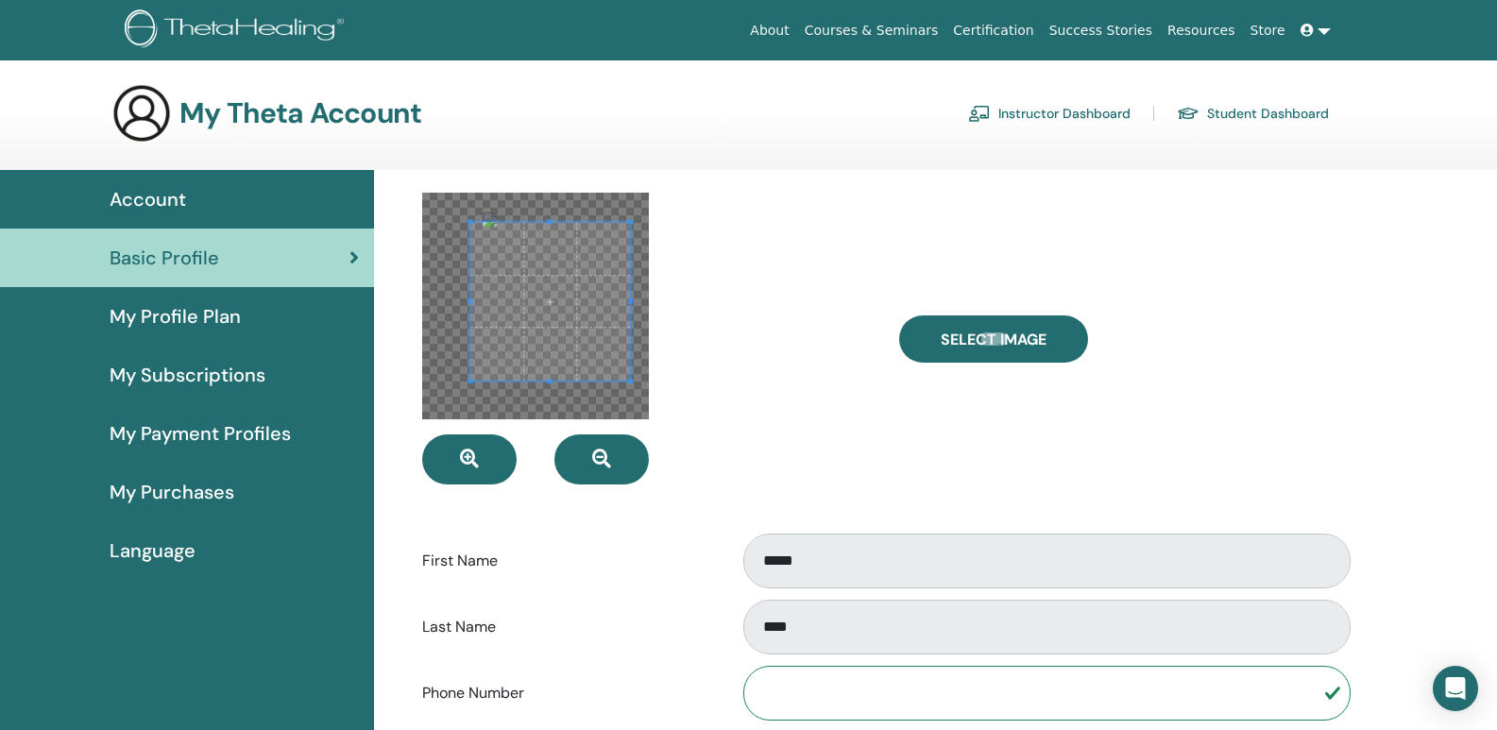
click at [573, 312] on span at bounding box center [550, 301] width 159 height 159
click at [564, 312] on span at bounding box center [550, 301] width 159 height 159
click at [553, 311] on span at bounding box center [550, 301] width 159 height 159
click at [554, 310] on span at bounding box center [550, 301] width 159 height 159
click at [210, 331] on span "My Profile Plan" at bounding box center [175, 316] width 131 height 28
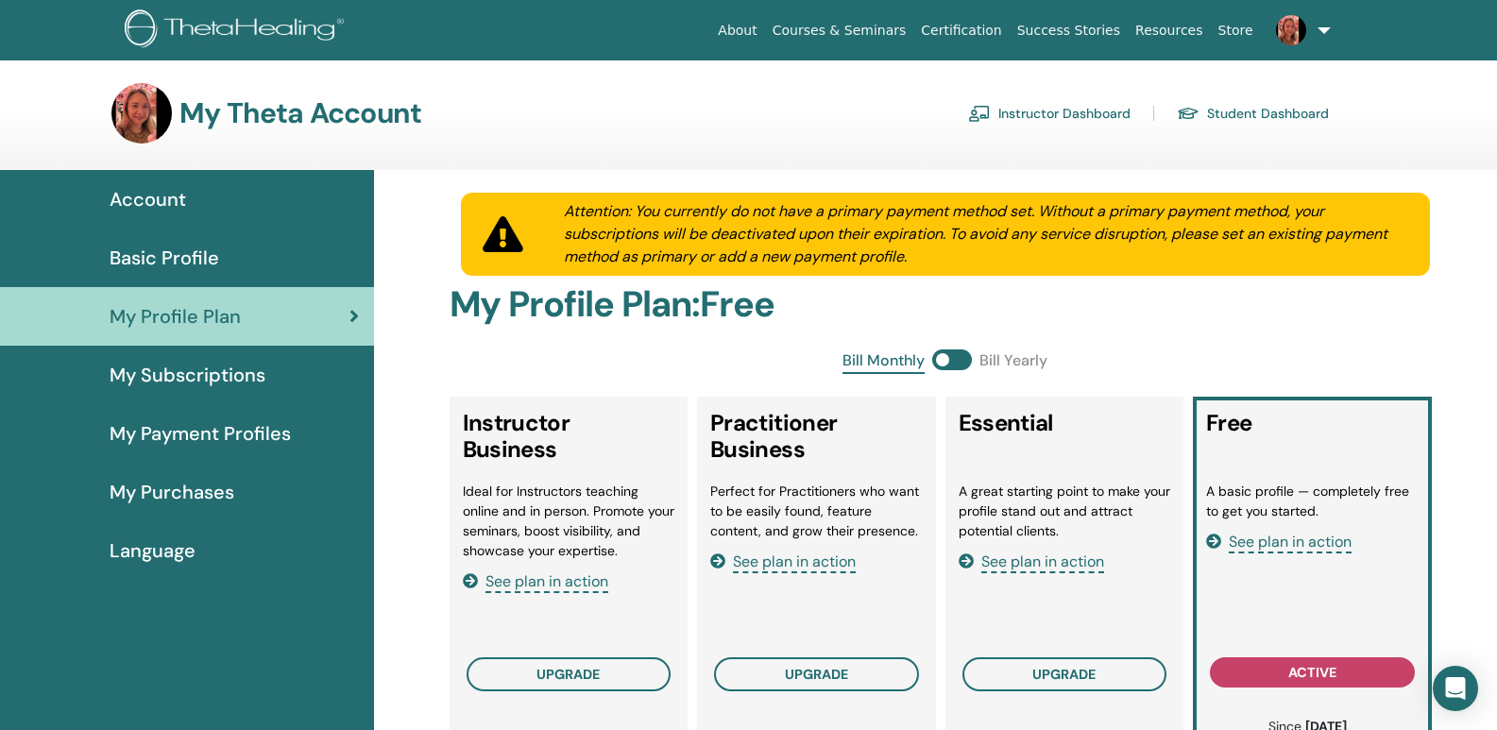
click at [169, 287] on link "Basic Profile" at bounding box center [187, 258] width 374 height 59
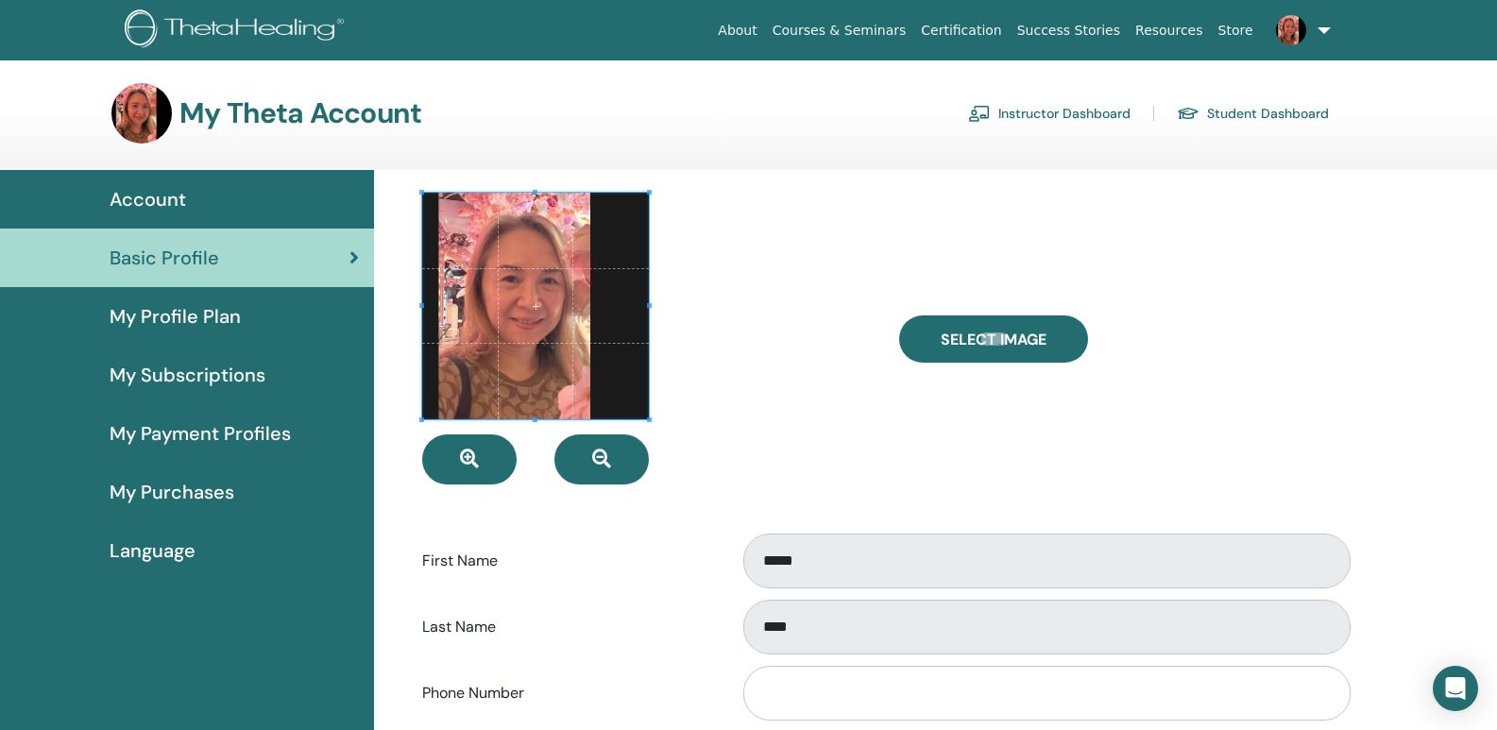
click at [1289, 41] on link at bounding box center [1299, 30] width 77 height 60
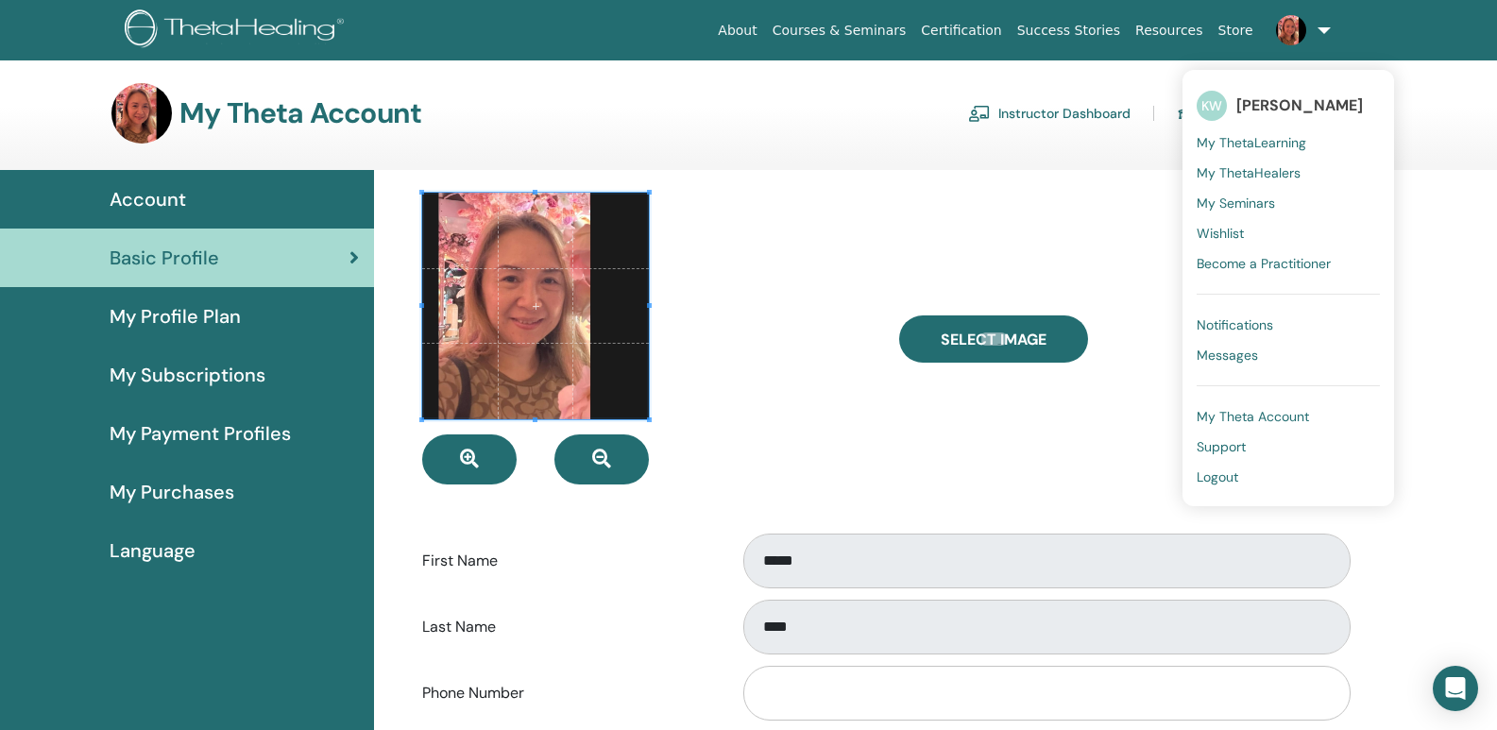
click at [225, 331] on span "My Profile Plan" at bounding box center [175, 316] width 131 height 28
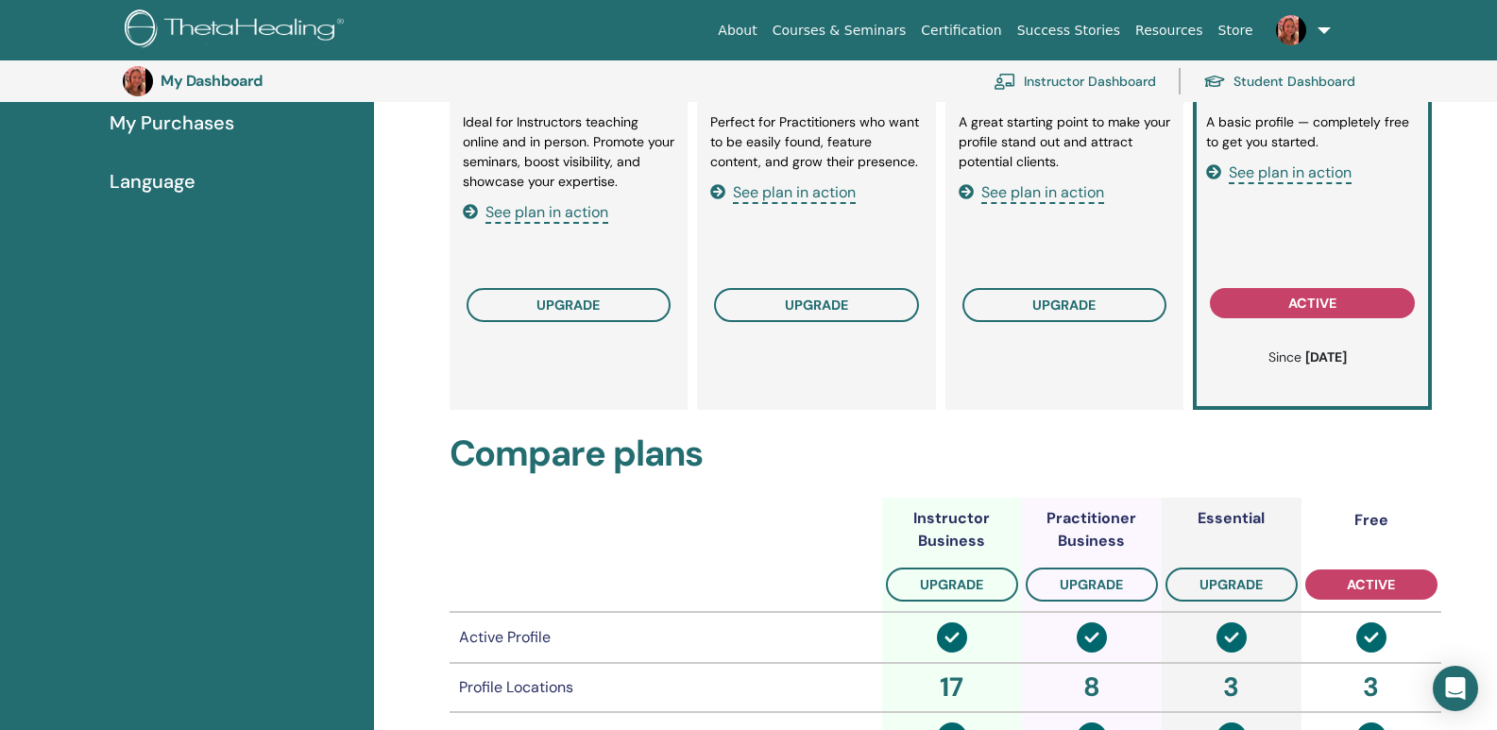
scroll to position [427, 0]
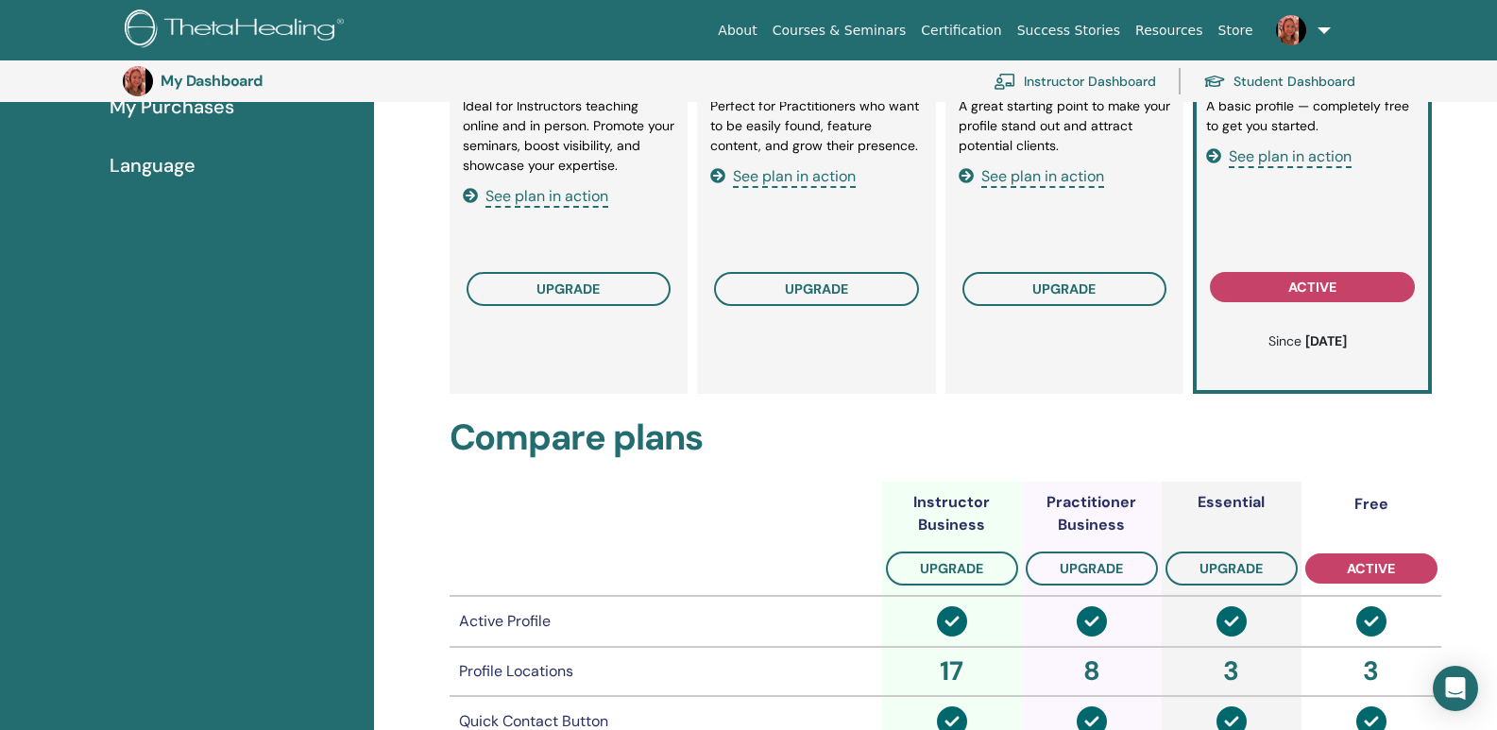
click at [1291, 36] on link at bounding box center [1299, 30] width 77 height 60
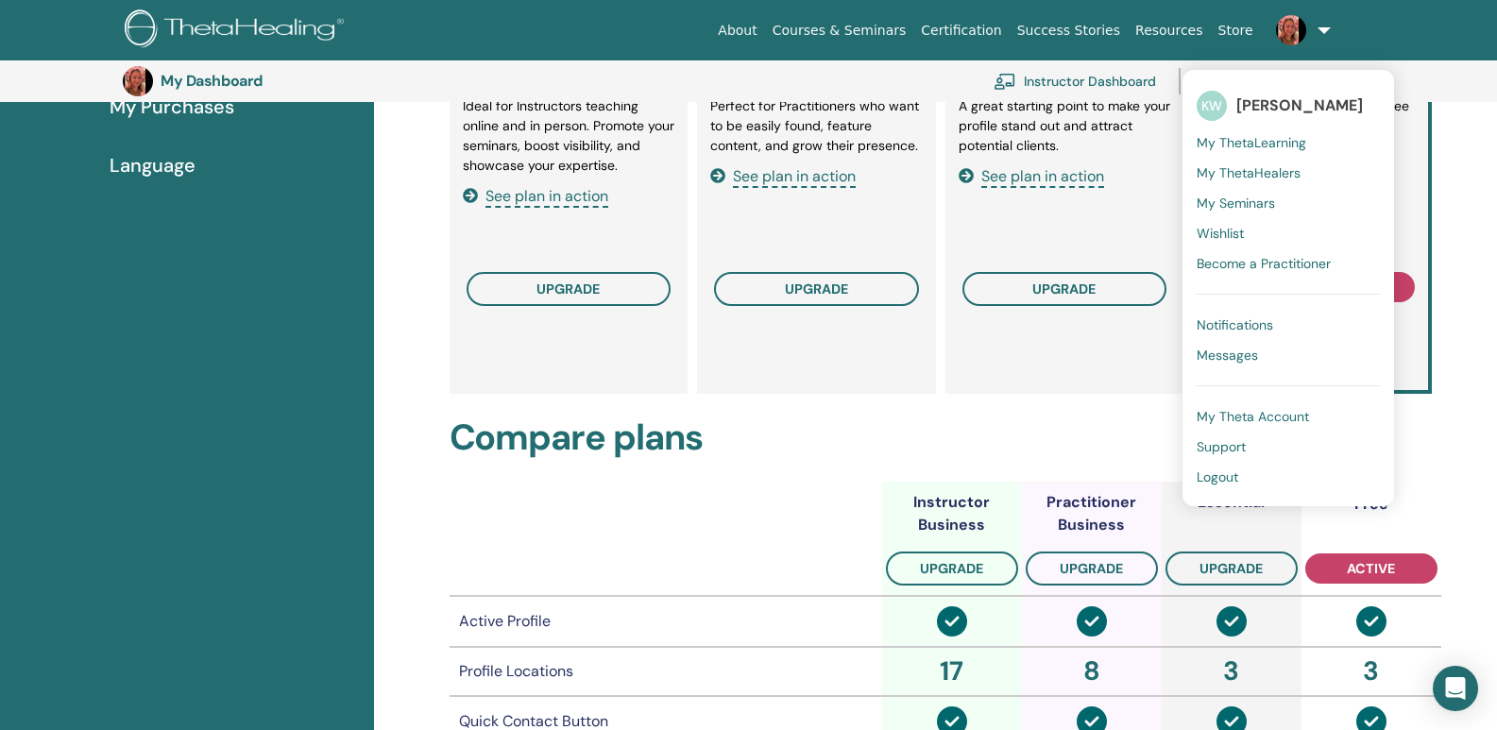
click at [1276, 43] on img at bounding box center [1291, 30] width 30 height 30
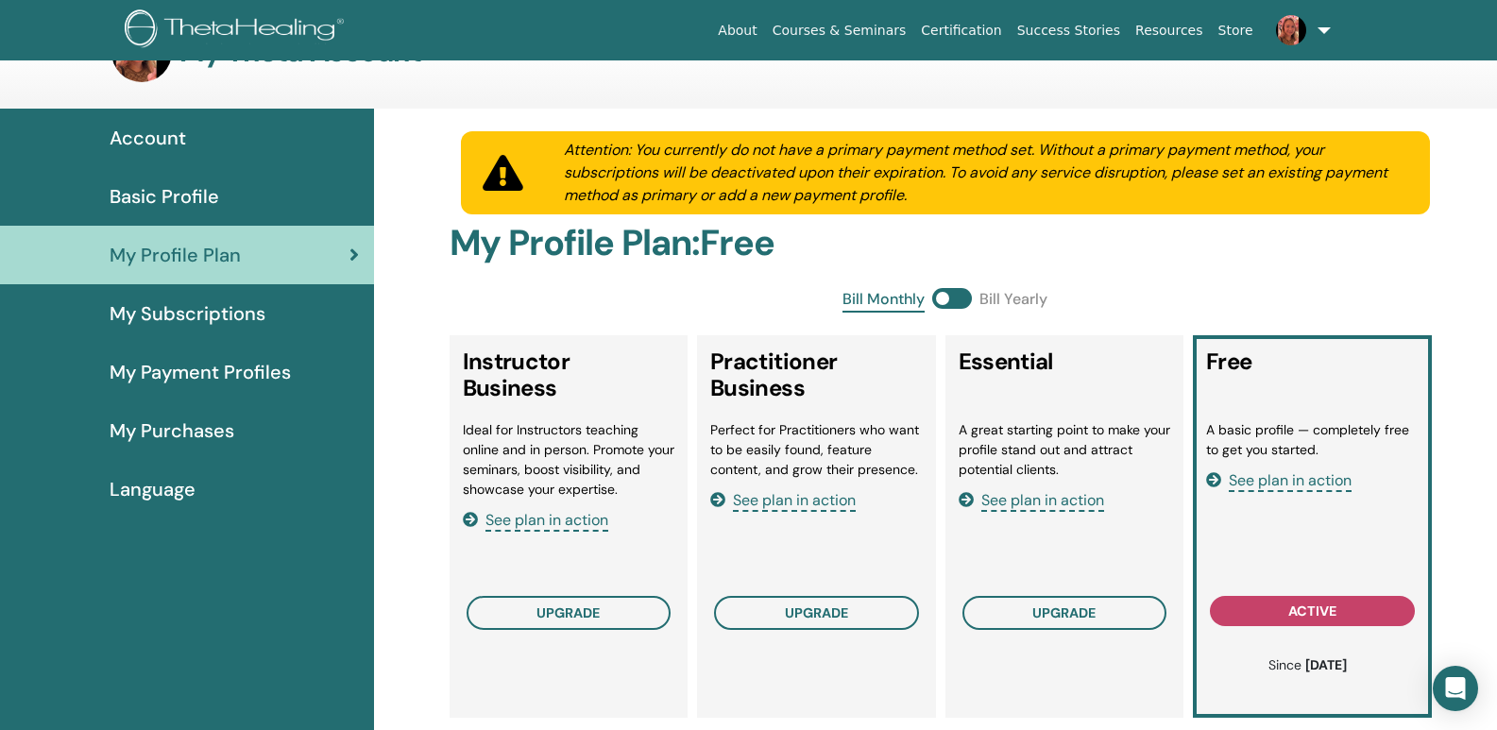
scroll to position [94, 0]
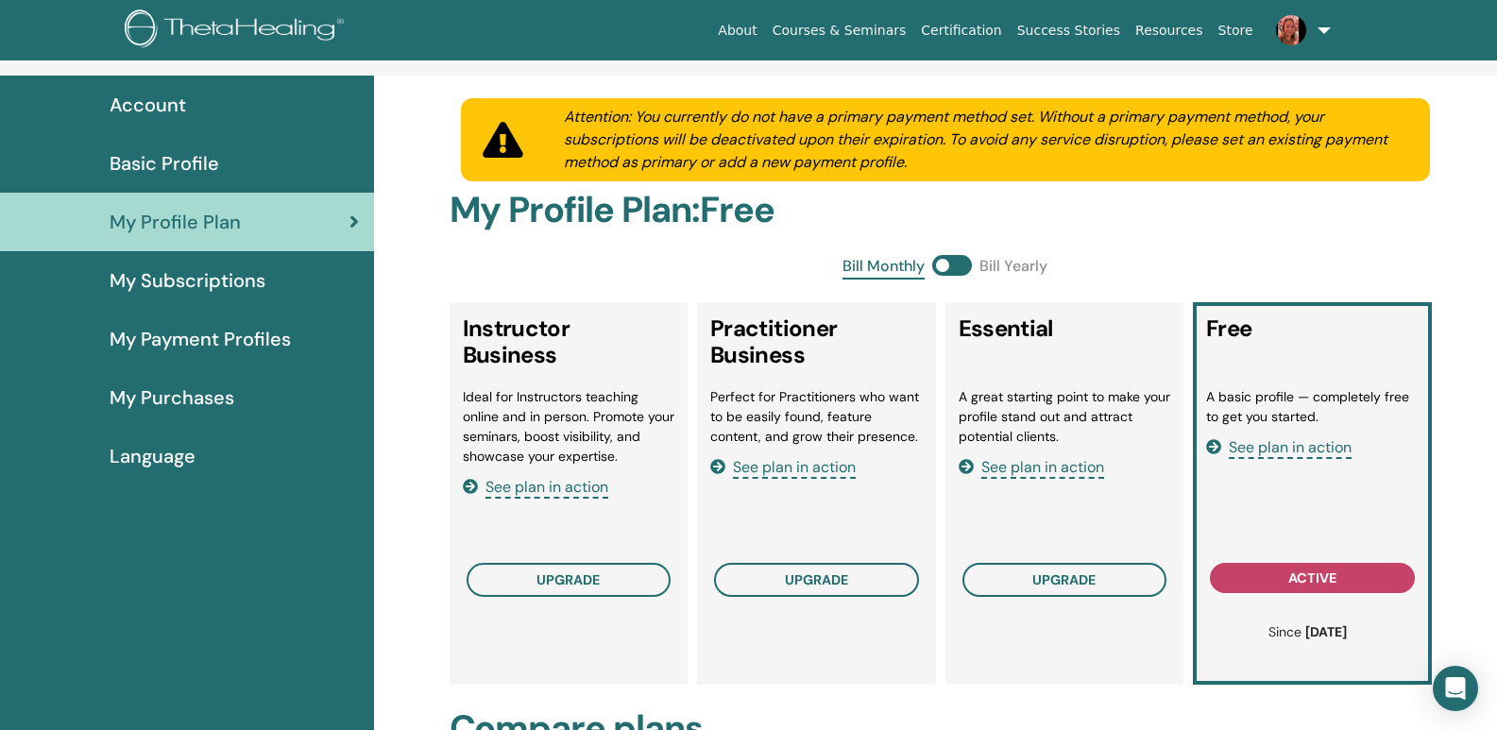
click at [184, 353] on span "My Payment Profiles" at bounding box center [200, 339] width 181 height 28
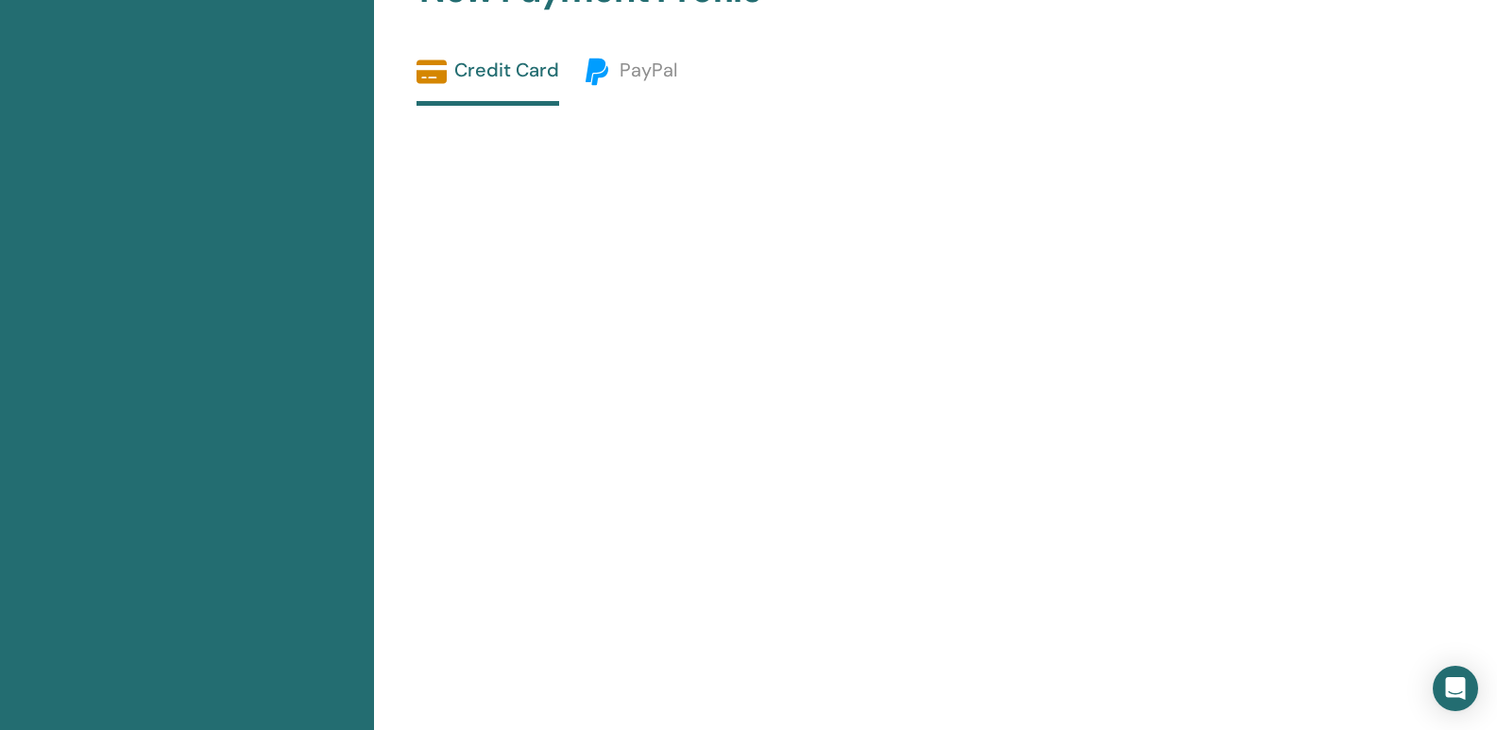
scroll to position [427, 0]
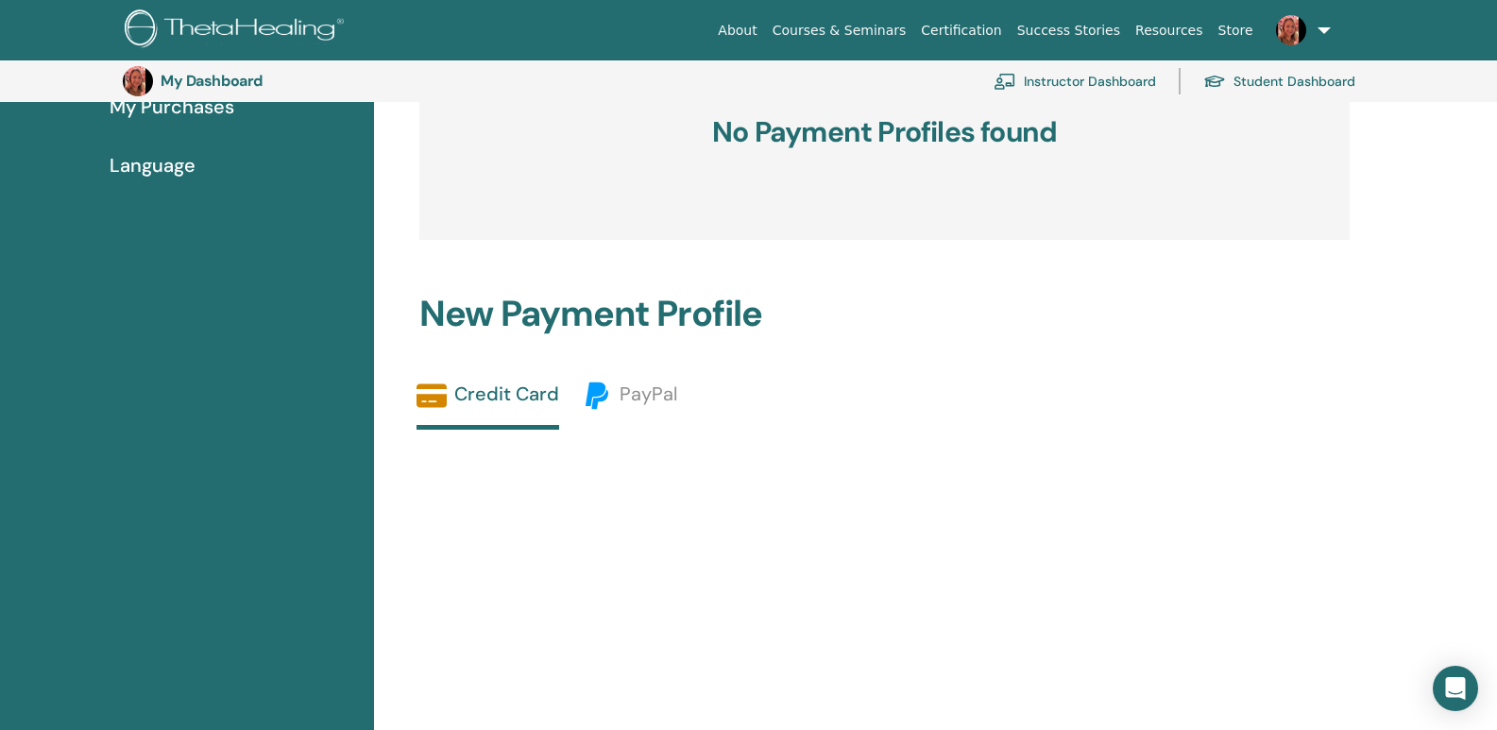
click at [194, 179] on span "Language" at bounding box center [153, 165] width 86 height 28
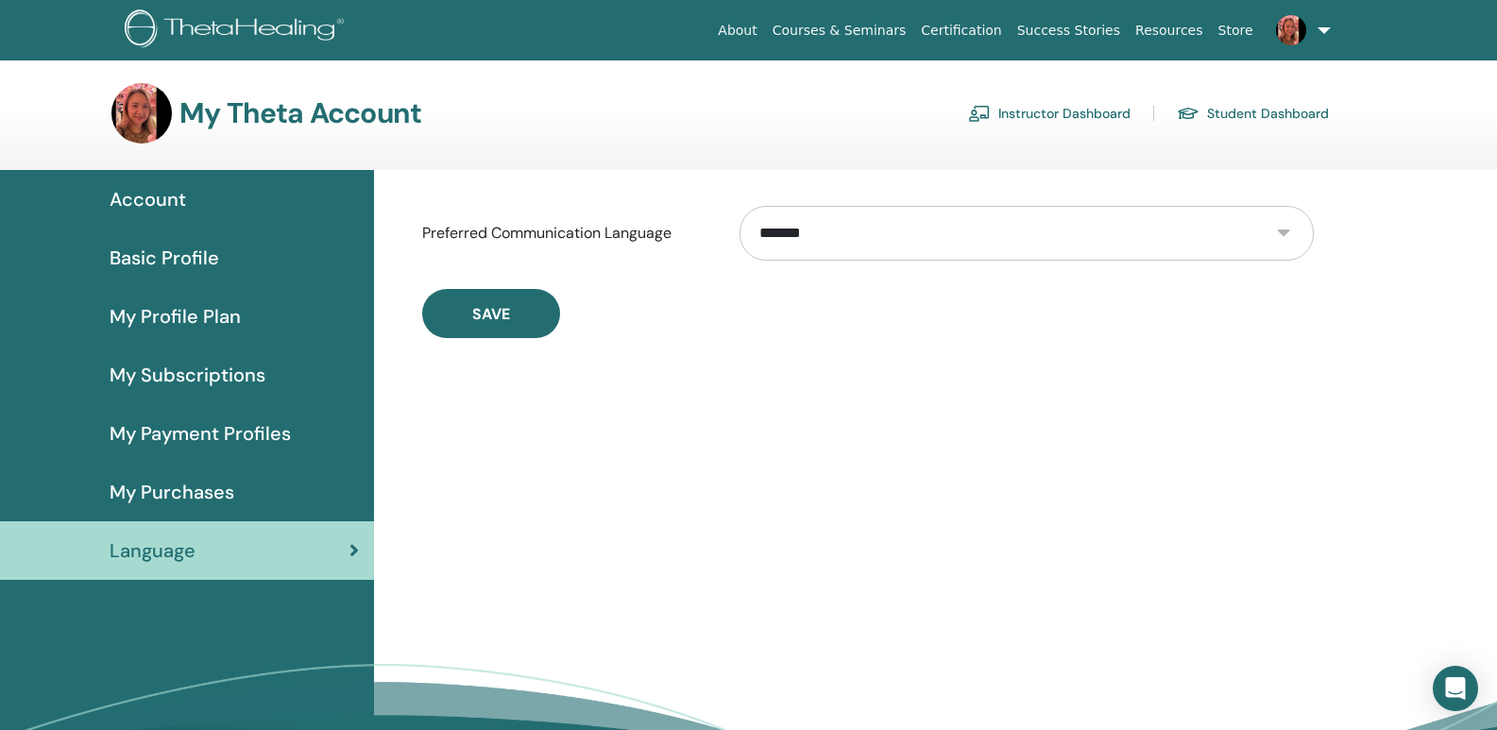
click at [1098, 261] on select "**********" at bounding box center [1027, 233] width 574 height 55
select select "***"
click at [754, 261] on select "**********" at bounding box center [1027, 233] width 574 height 55
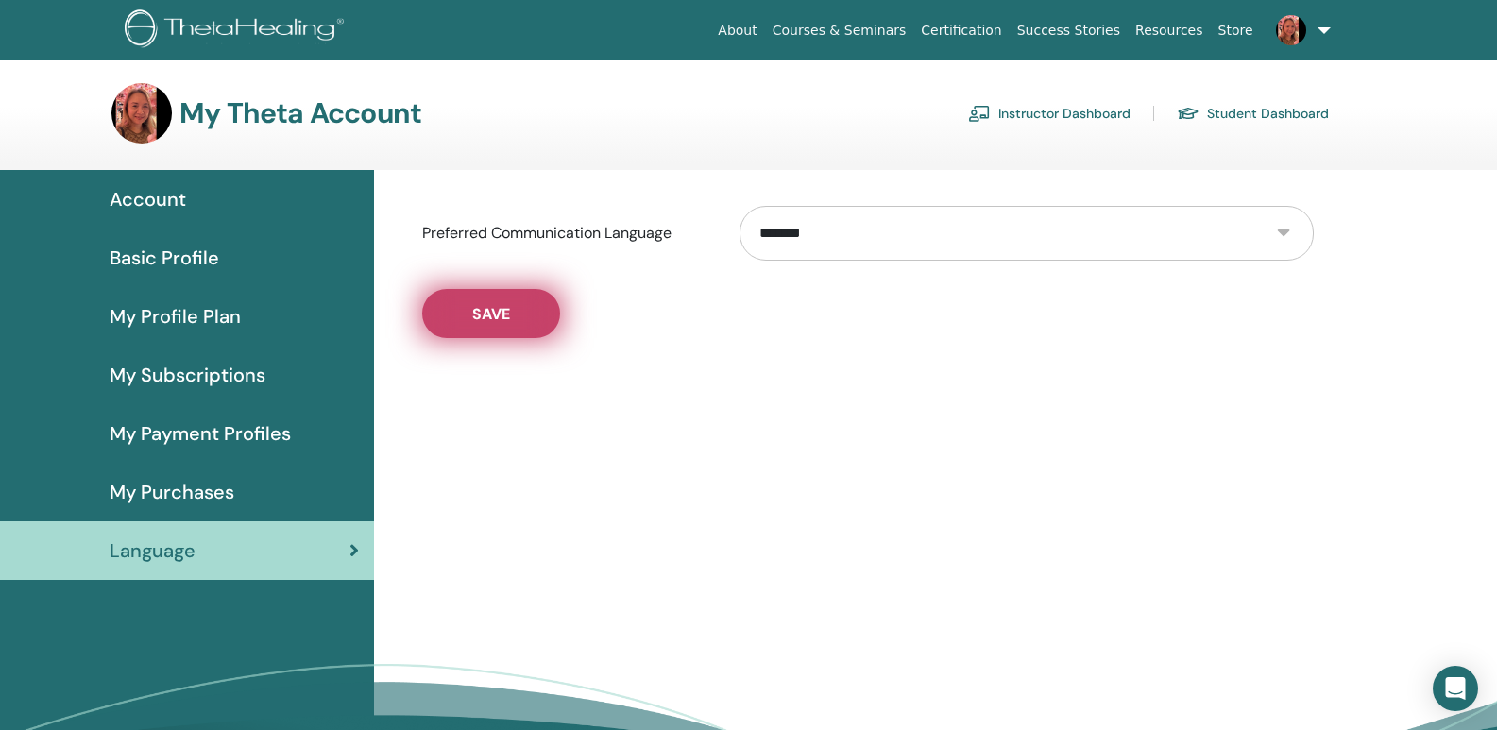
click at [545, 338] on button "Save" at bounding box center [491, 313] width 138 height 49
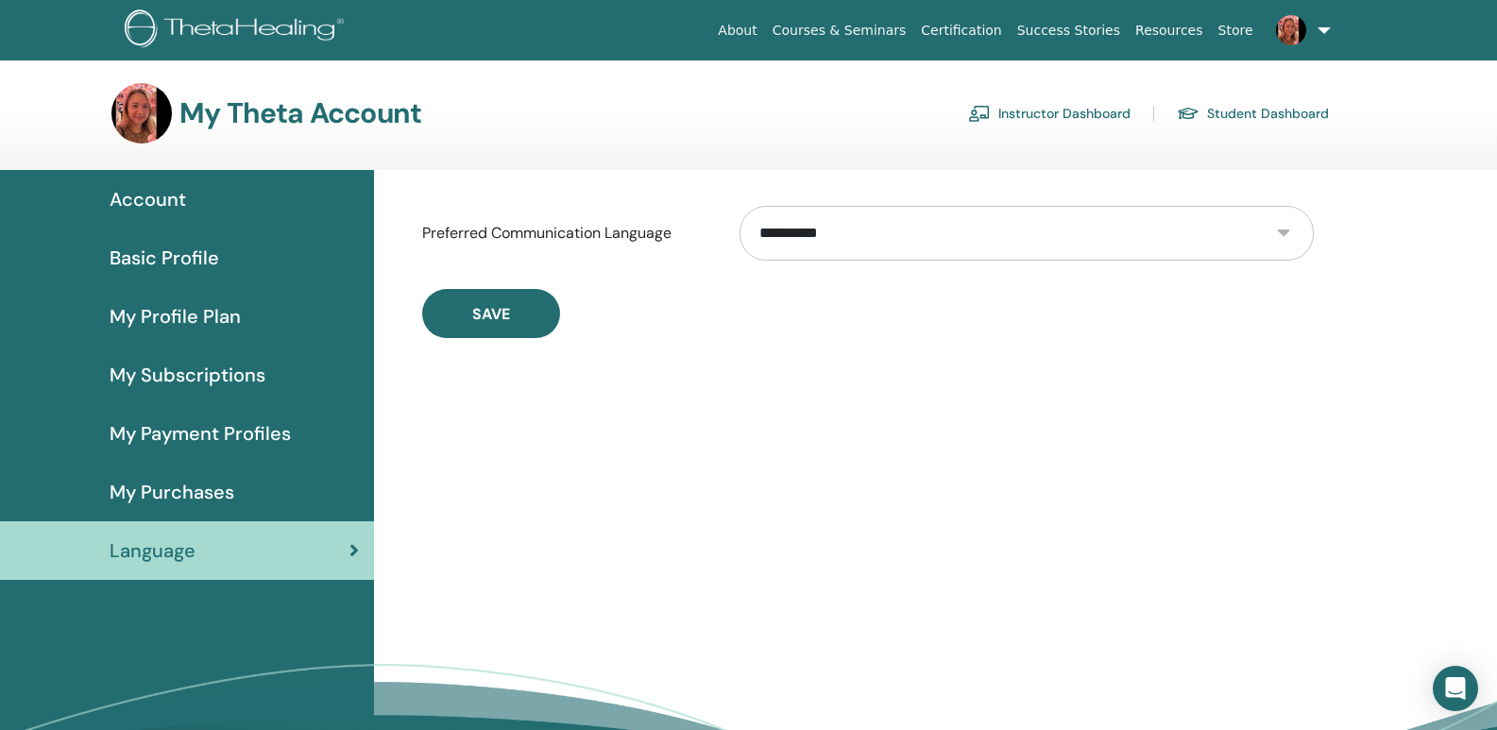
click at [1298, 261] on select "**********" at bounding box center [1027, 233] width 574 height 55
select select "***"
click at [754, 261] on select "**********" at bounding box center [1027, 233] width 574 height 55
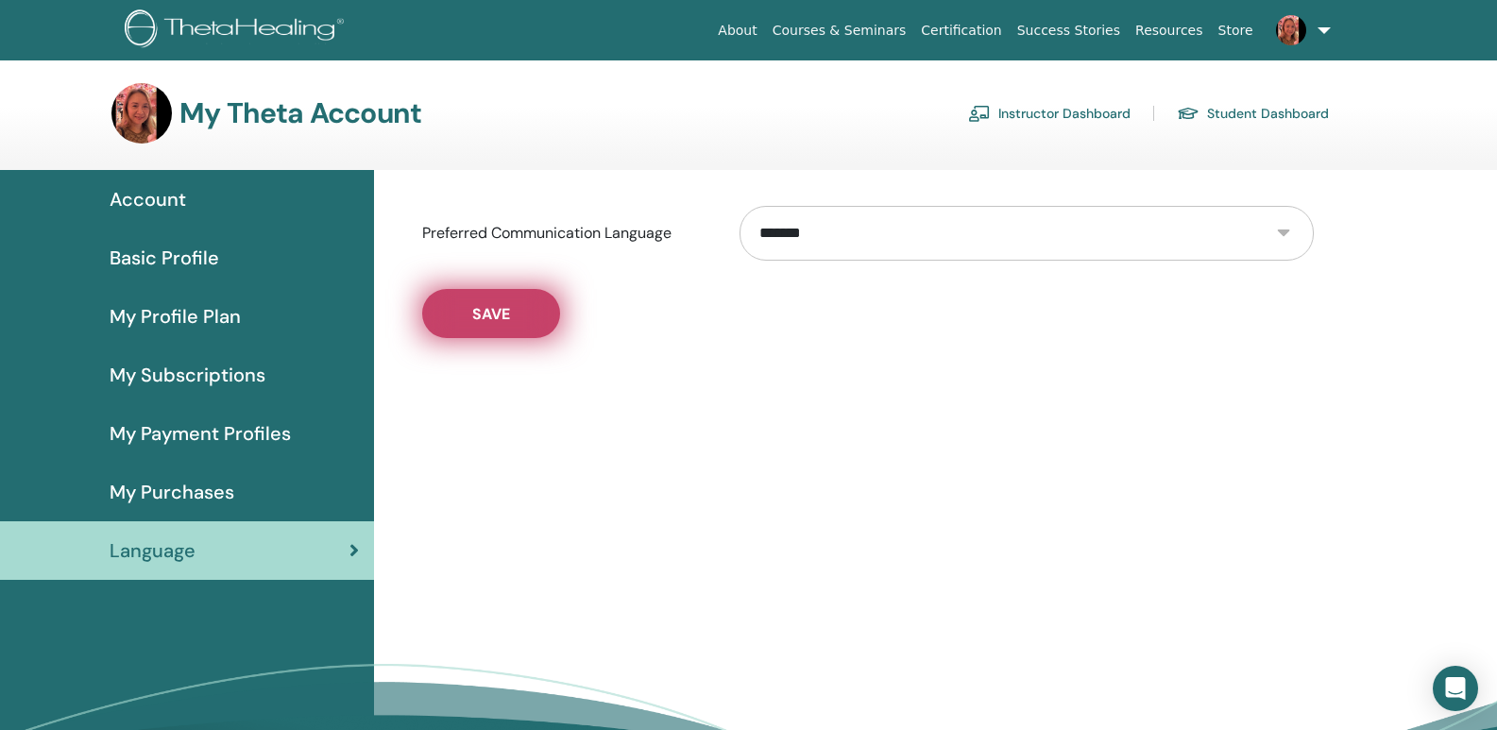
click at [510, 324] on span "Save" at bounding box center [491, 314] width 38 height 20
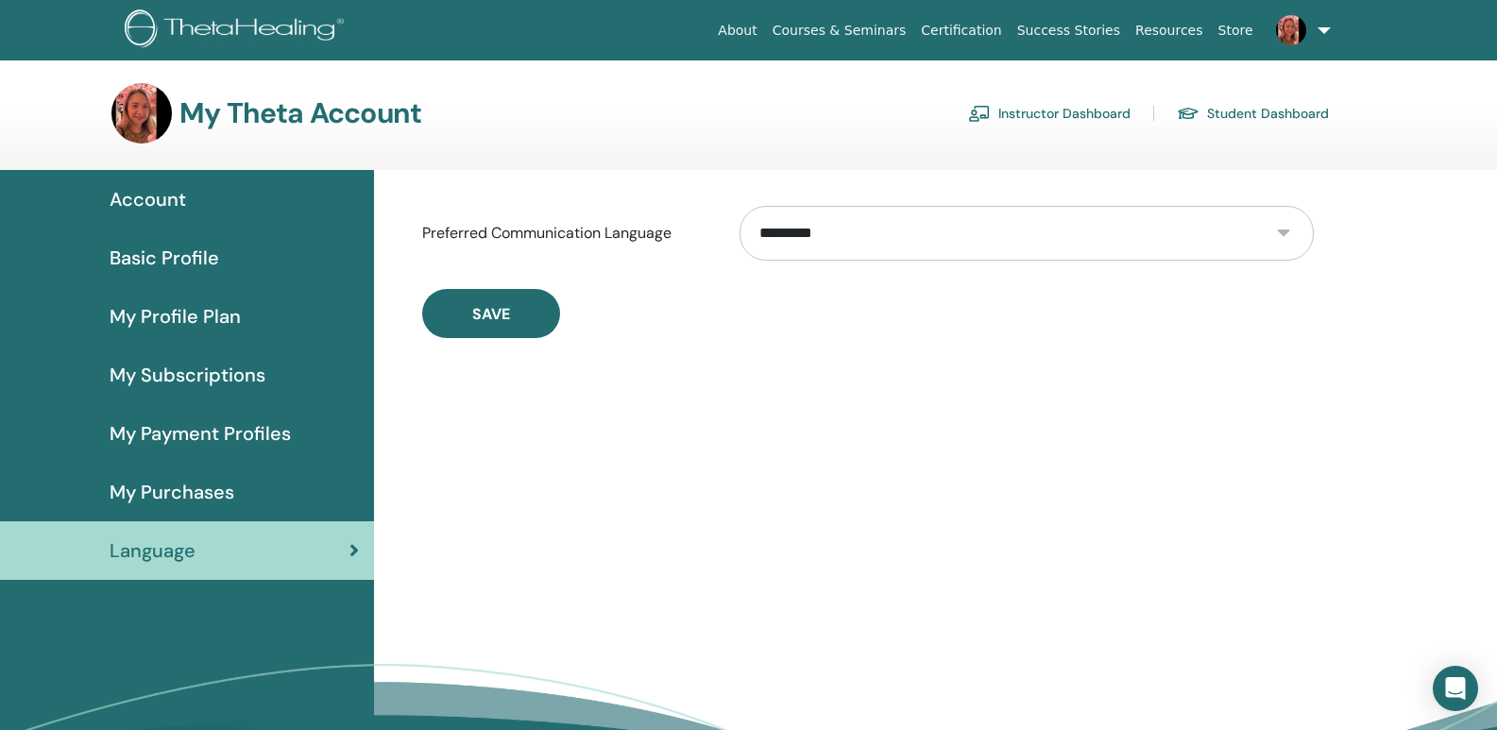
click at [1291, 261] on select "**********" at bounding box center [1027, 233] width 574 height 55
select select "***"
click at [754, 261] on select "**********" at bounding box center [1027, 233] width 574 height 55
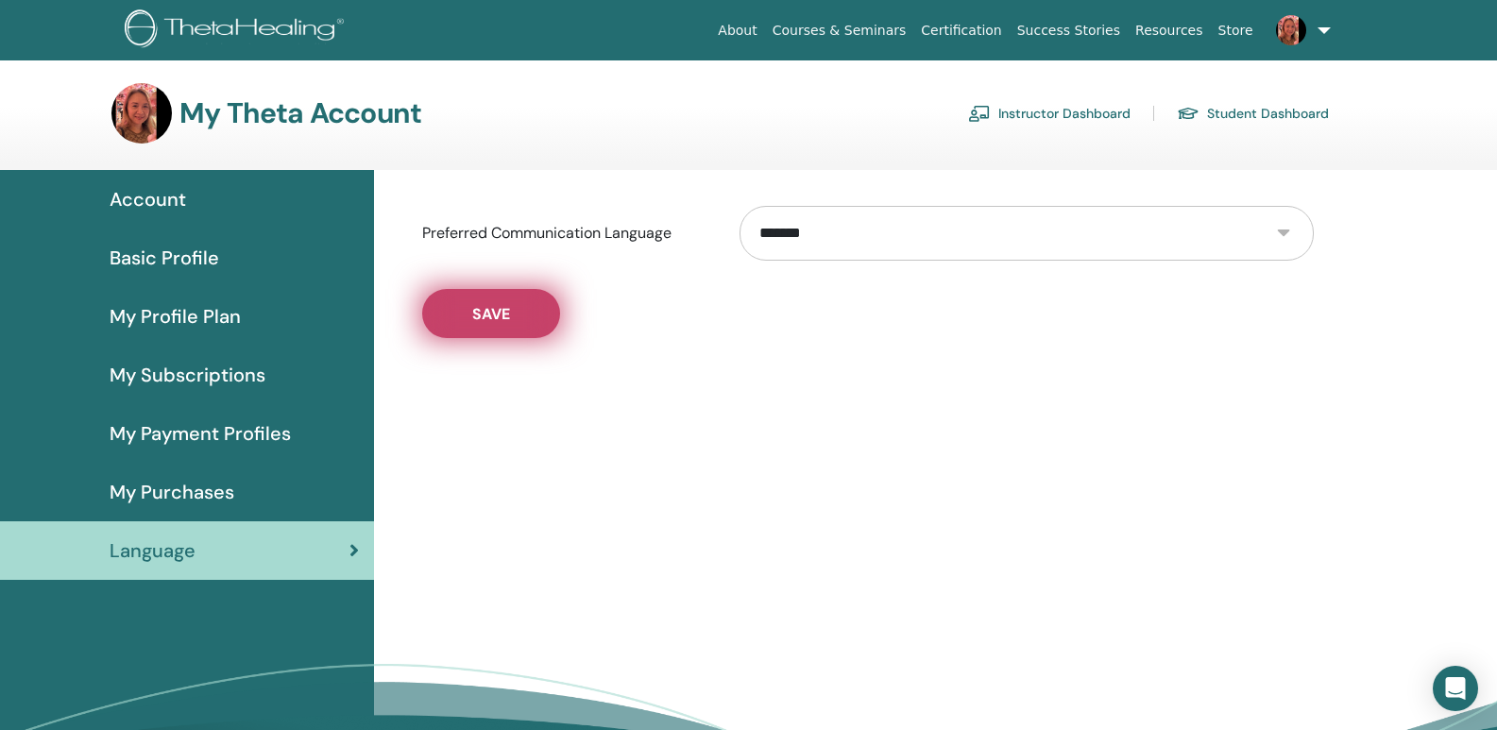
click at [510, 324] on span "Save" at bounding box center [491, 314] width 38 height 20
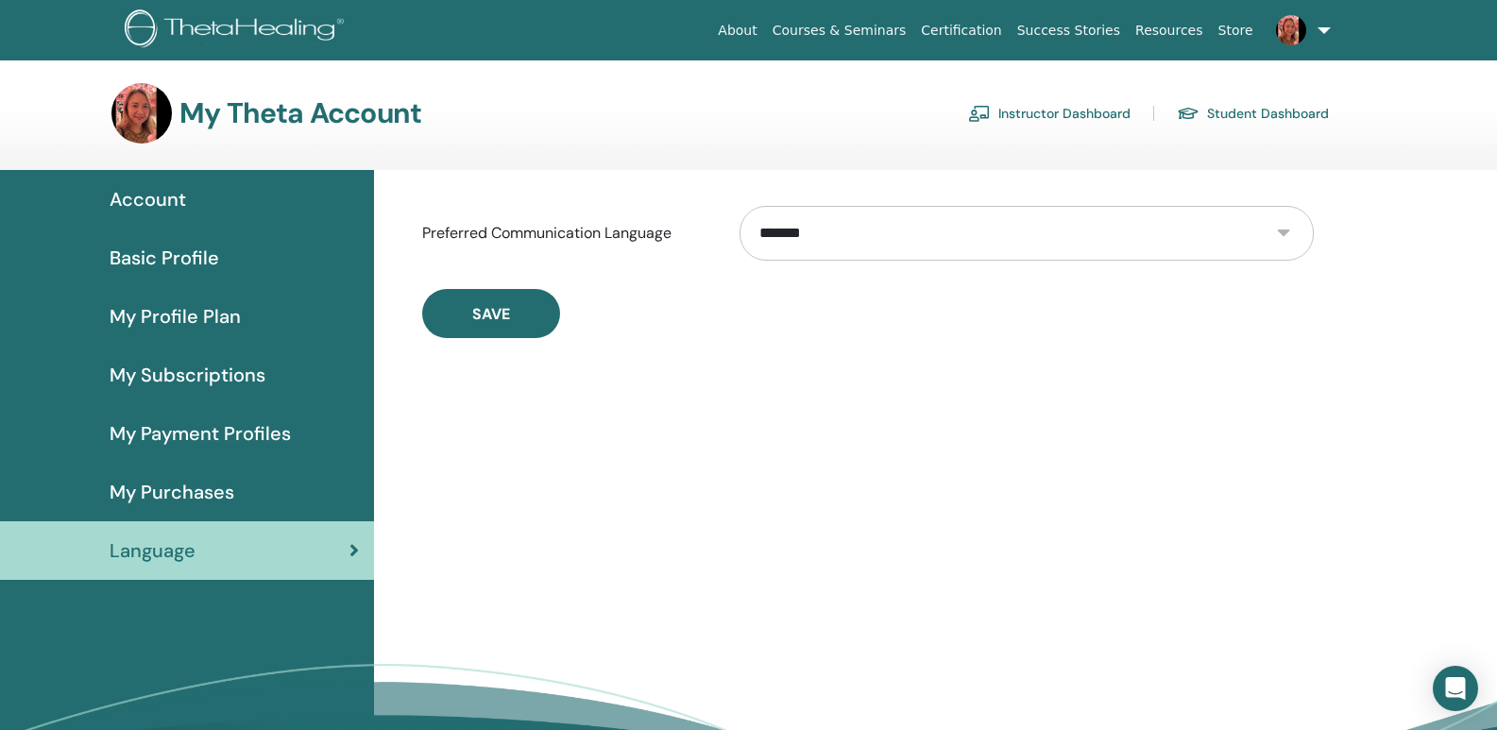
click at [182, 213] on span "Account" at bounding box center [148, 199] width 77 height 28
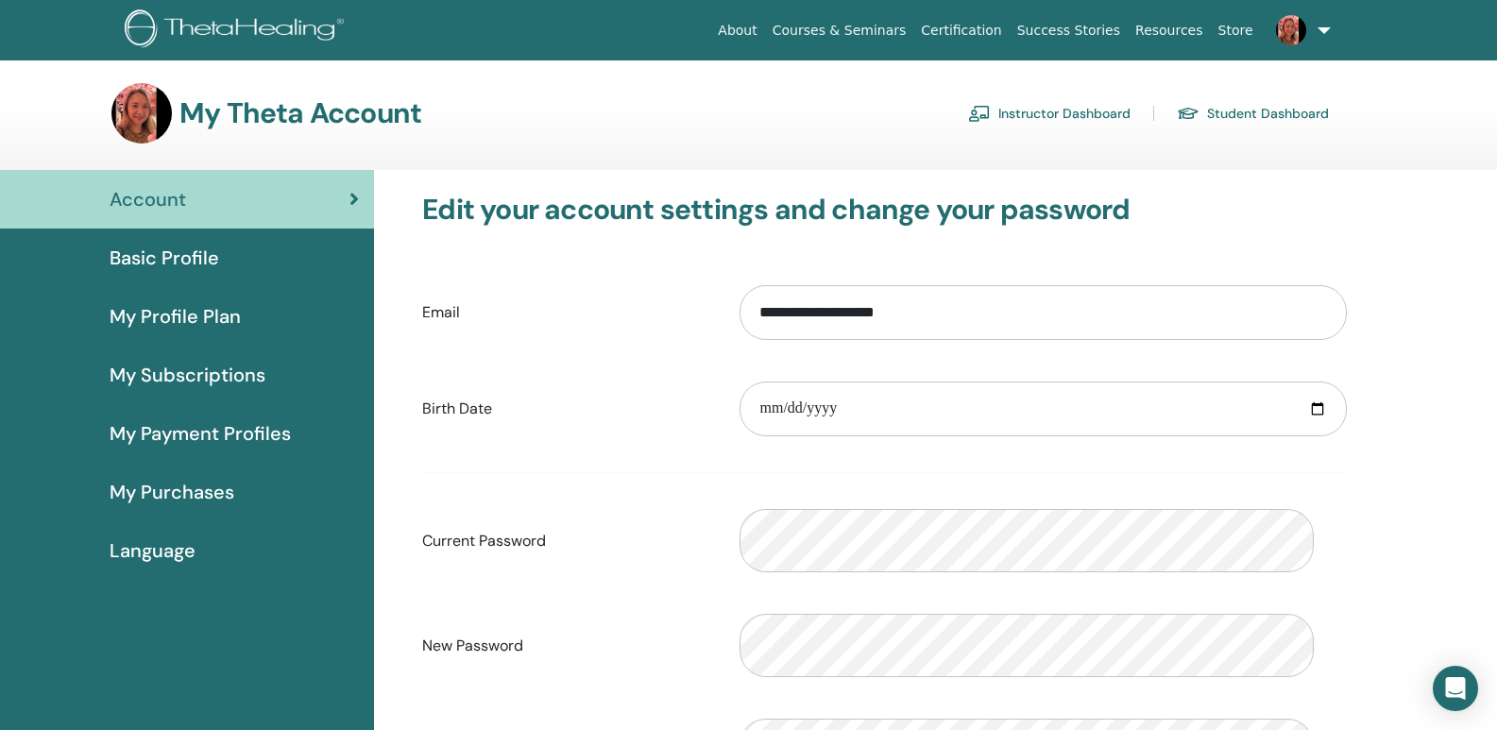
click at [214, 272] on span "Basic Profile" at bounding box center [165, 258] width 110 height 28
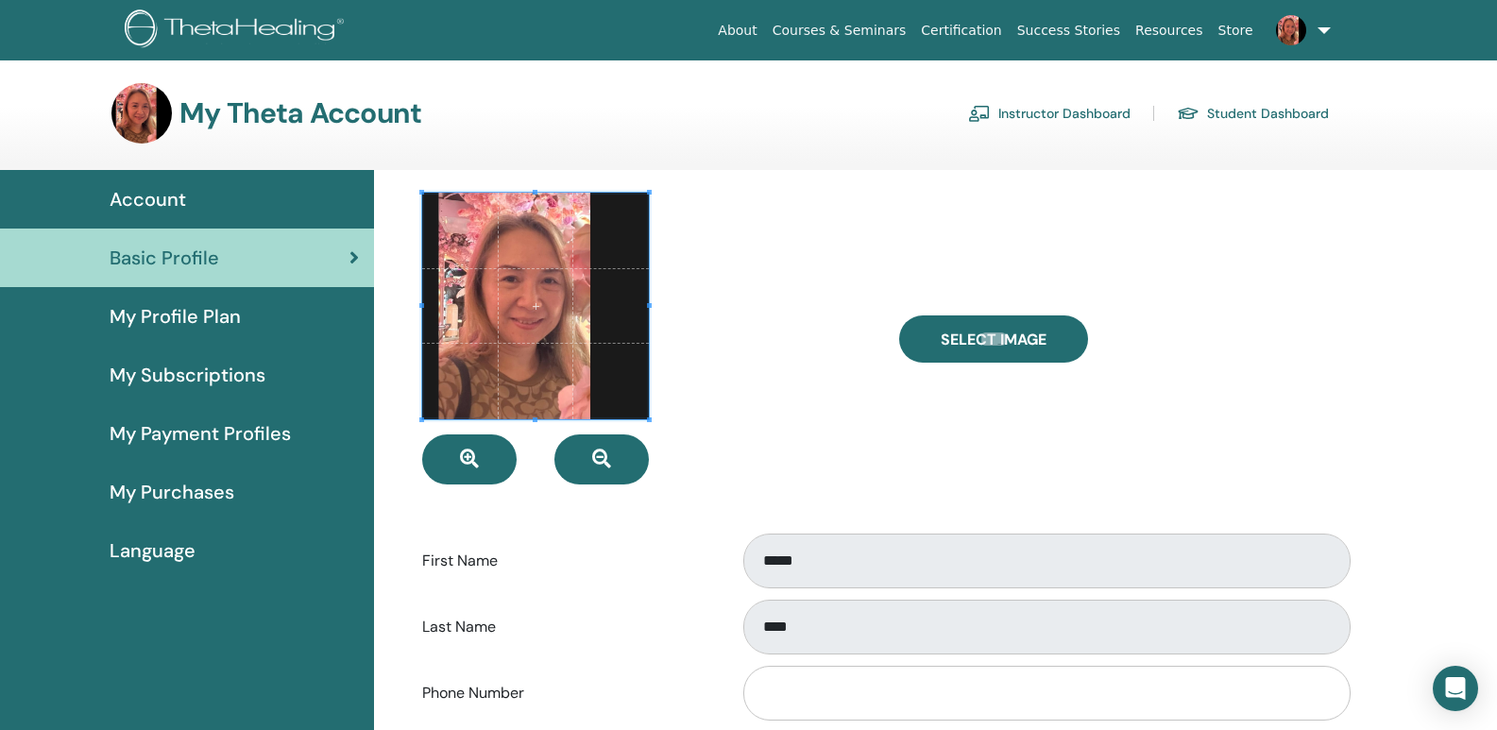
click at [503, 393] on span at bounding box center [535, 306] width 227 height 227
click at [554, 382] on span at bounding box center [535, 306] width 227 height 227
click at [568, 379] on span at bounding box center [535, 306] width 227 height 227
click at [580, 329] on span at bounding box center [535, 306] width 227 height 227
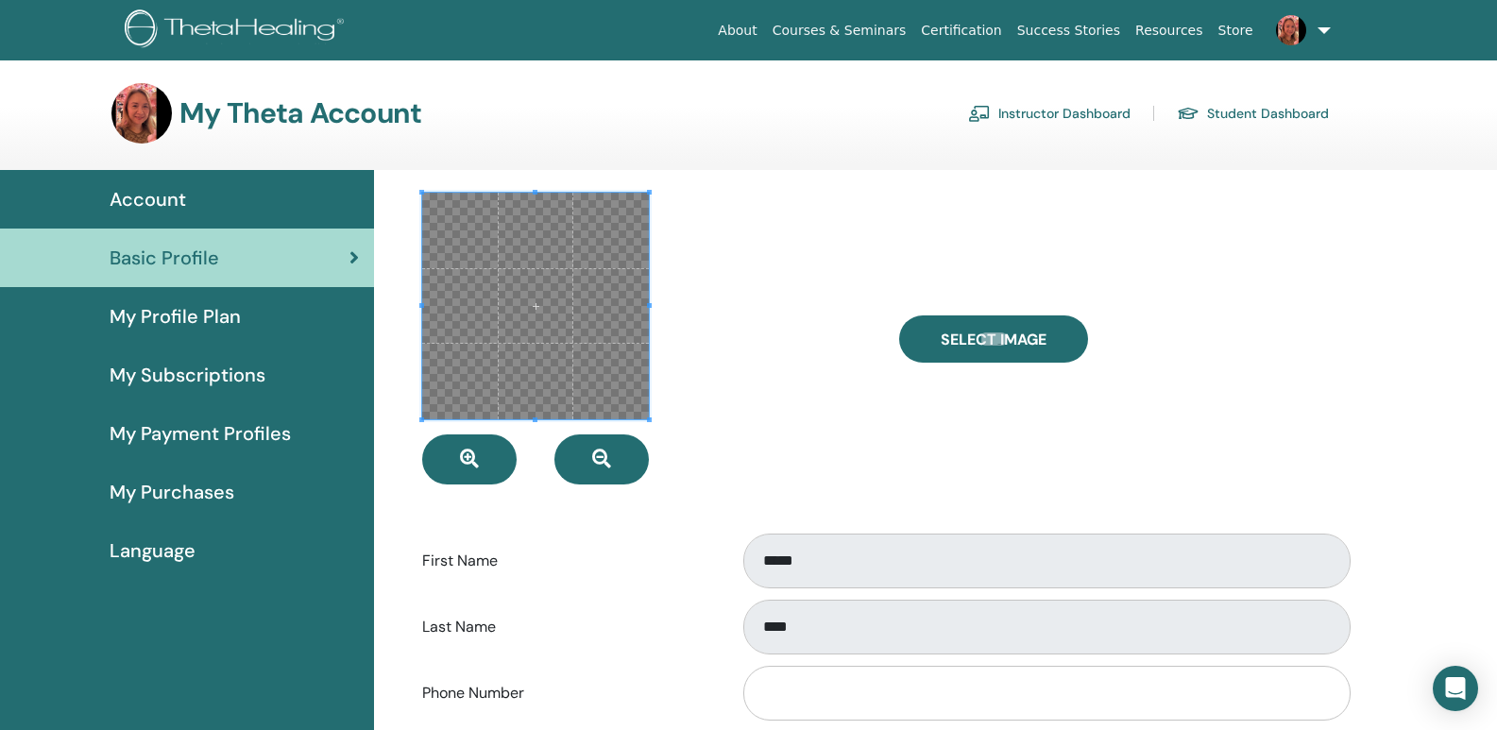
click at [848, 375] on div at bounding box center [646, 339] width 476 height 292
click at [836, 476] on div at bounding box center [646, 339] width 476 height 292
click at [1300, 37] on link at bounding box center [1299, 30] width 77 height 60
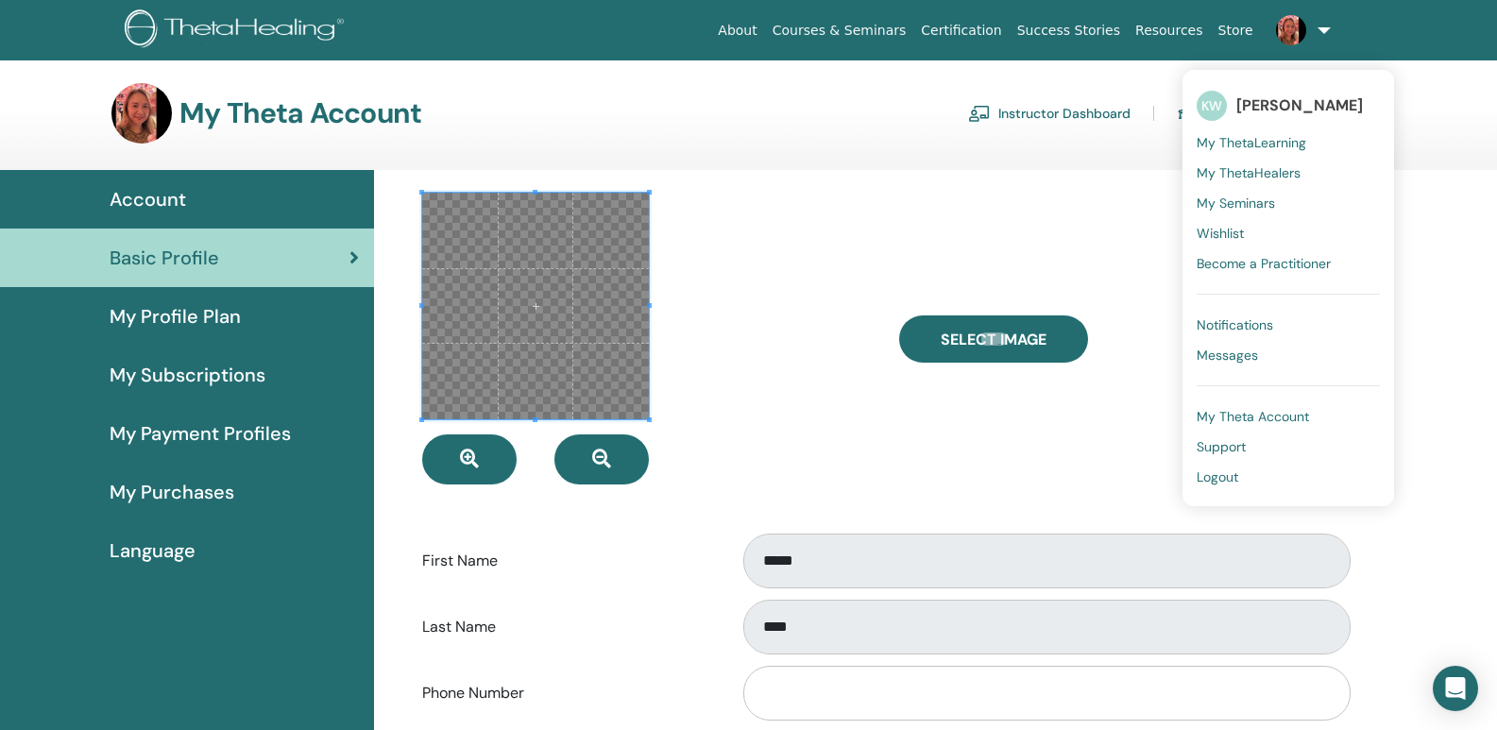
click at [1197, 333] on span "Notifications" at bounding box center [1235, 324] width 77 height 17
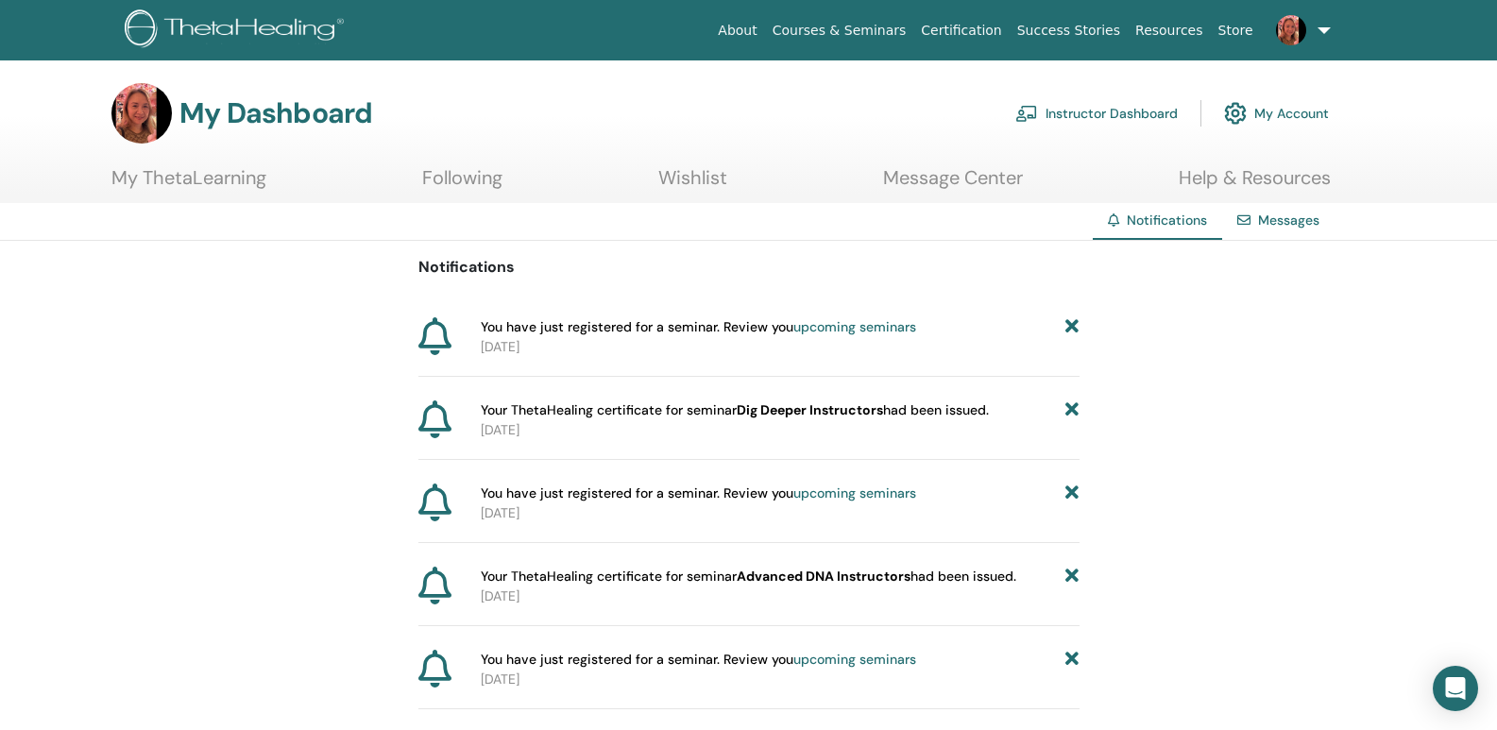
click at [913, 44] on link "Certification" at bounding box center [960, 30] width 95 height 35
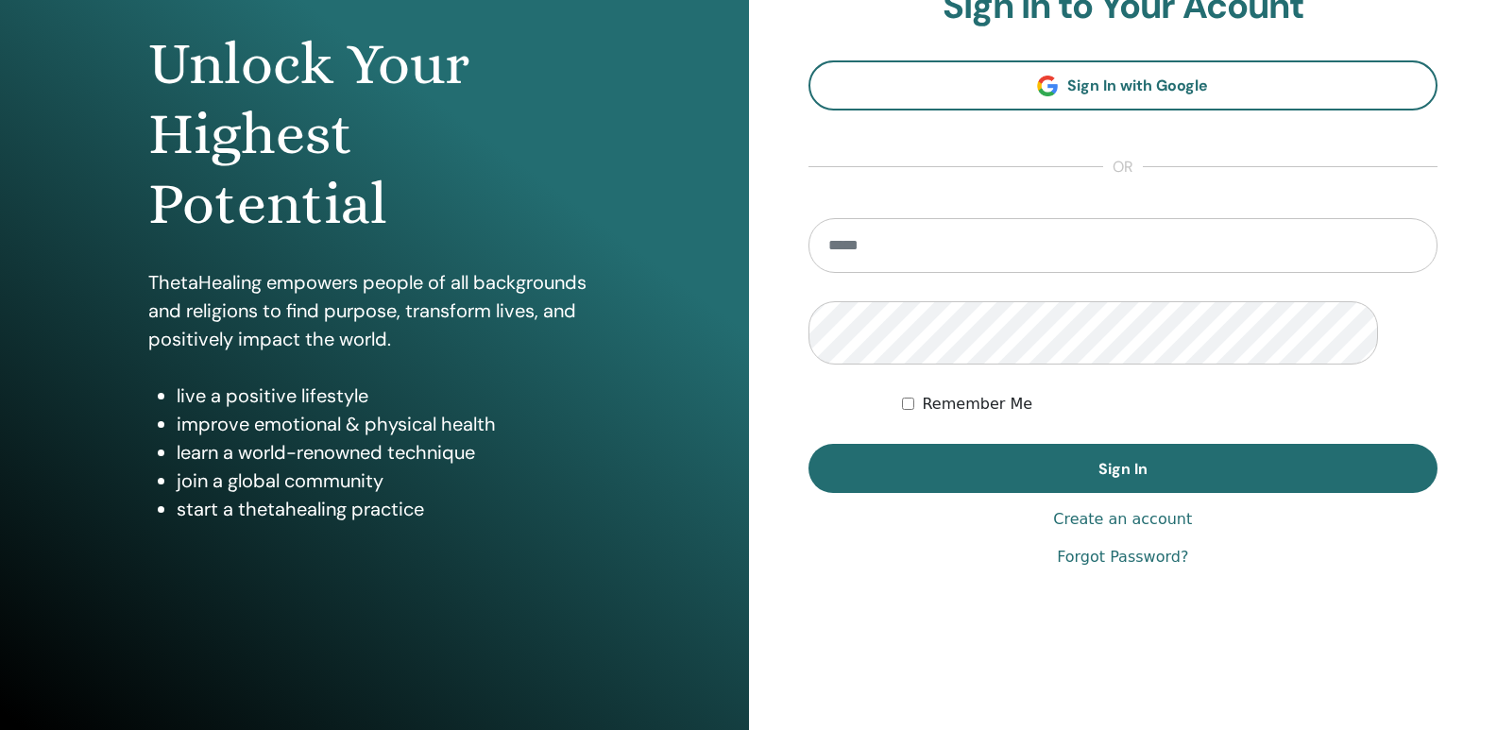
scroll to position [189, 0]
click at [928, 273] on input "email" at bounding box center [1124, 245] width 630 height 55
type input "**********"
click at [809, 444] on button "Sign In" at bounding box center [1124, 468] width 630 height 49
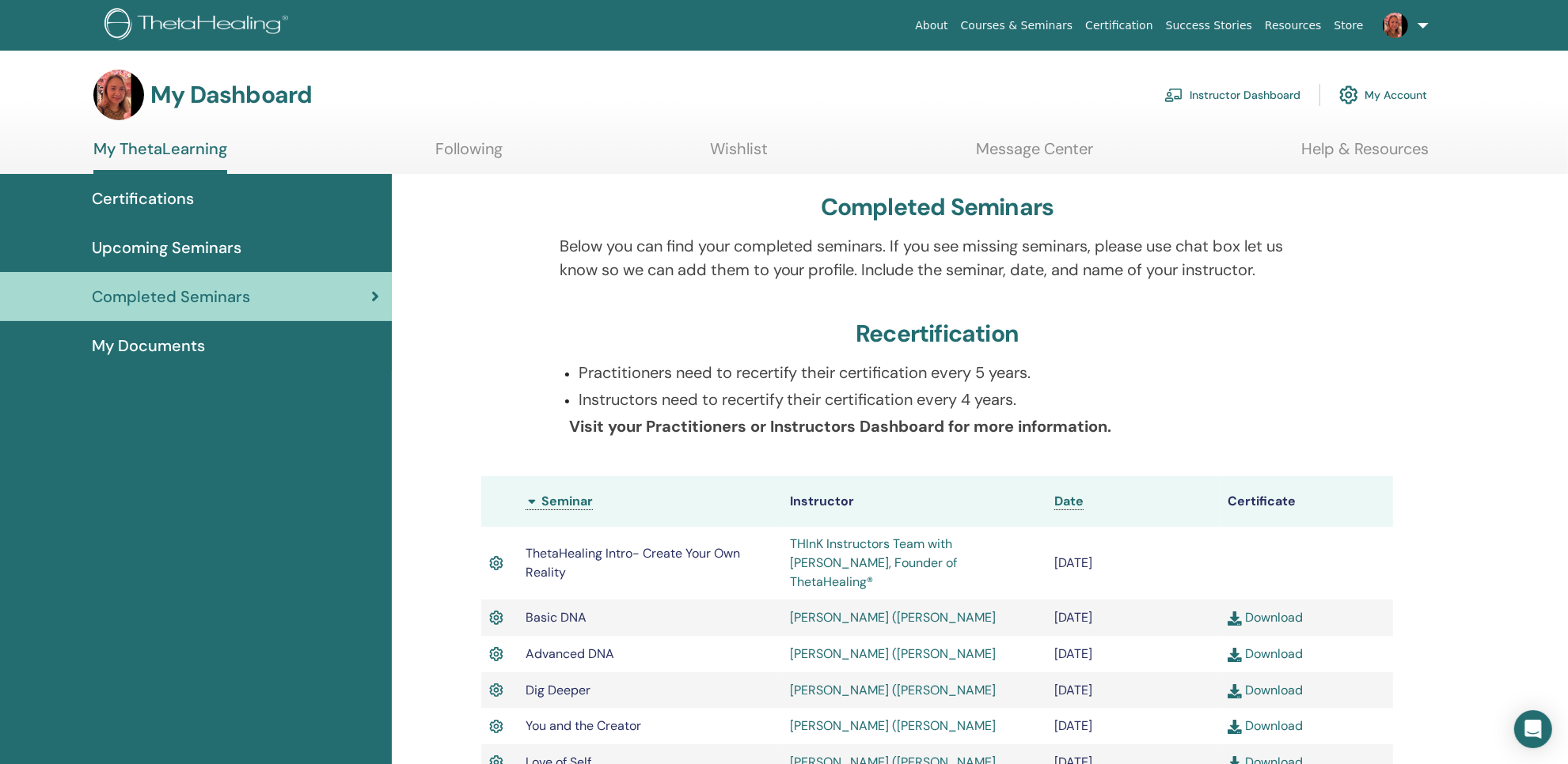
click at [253, 109] on h3 "My Dashboard" at bounding box center [230, 95] width 162 height 28
click at [1254, 28] on link at bounding box center [1402, 25] width 65 height 50
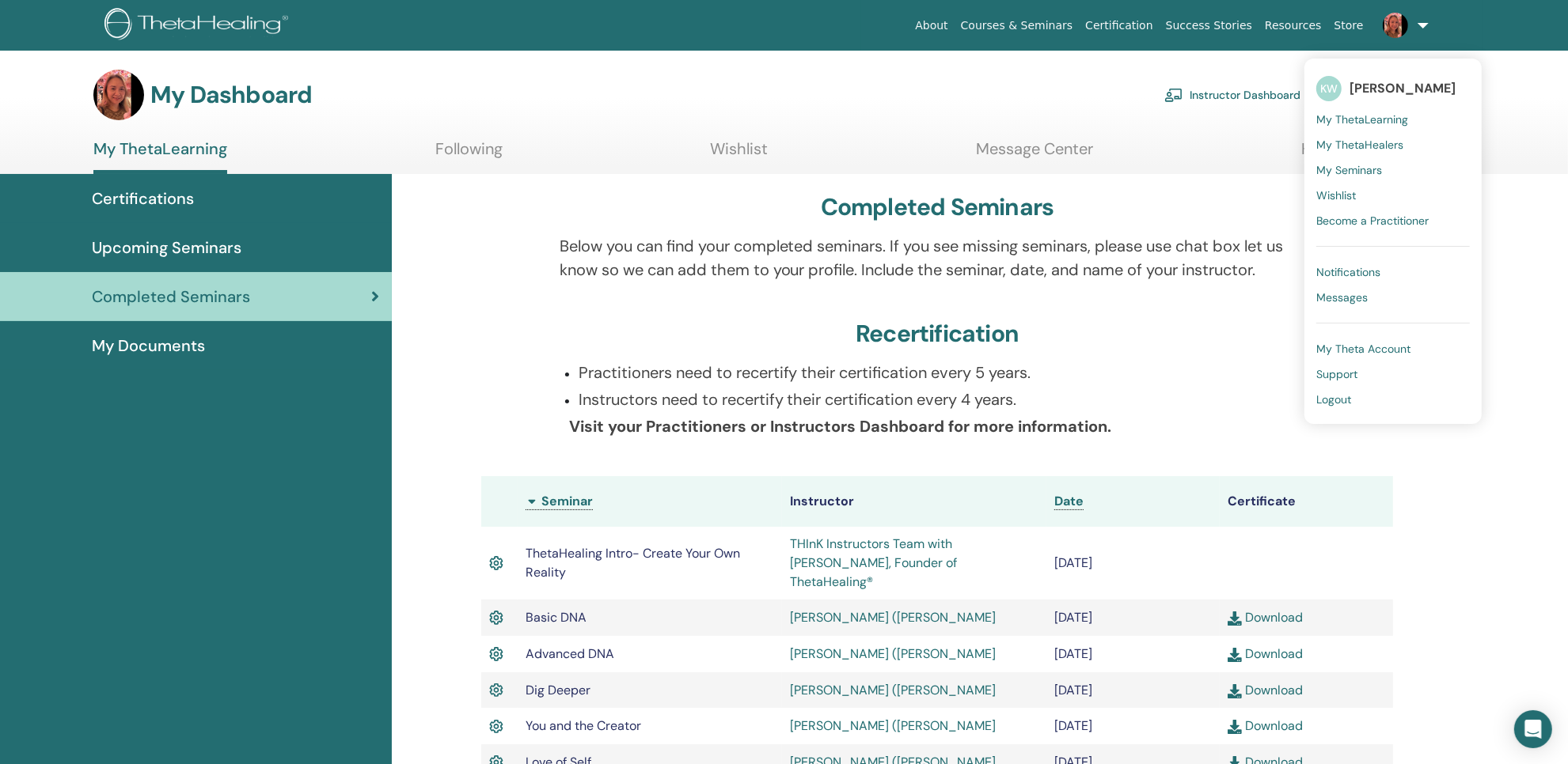
click at [1254, 96] on span "[PERSON_NAME]" at bounding box center [1402, 88] width 106 height 17
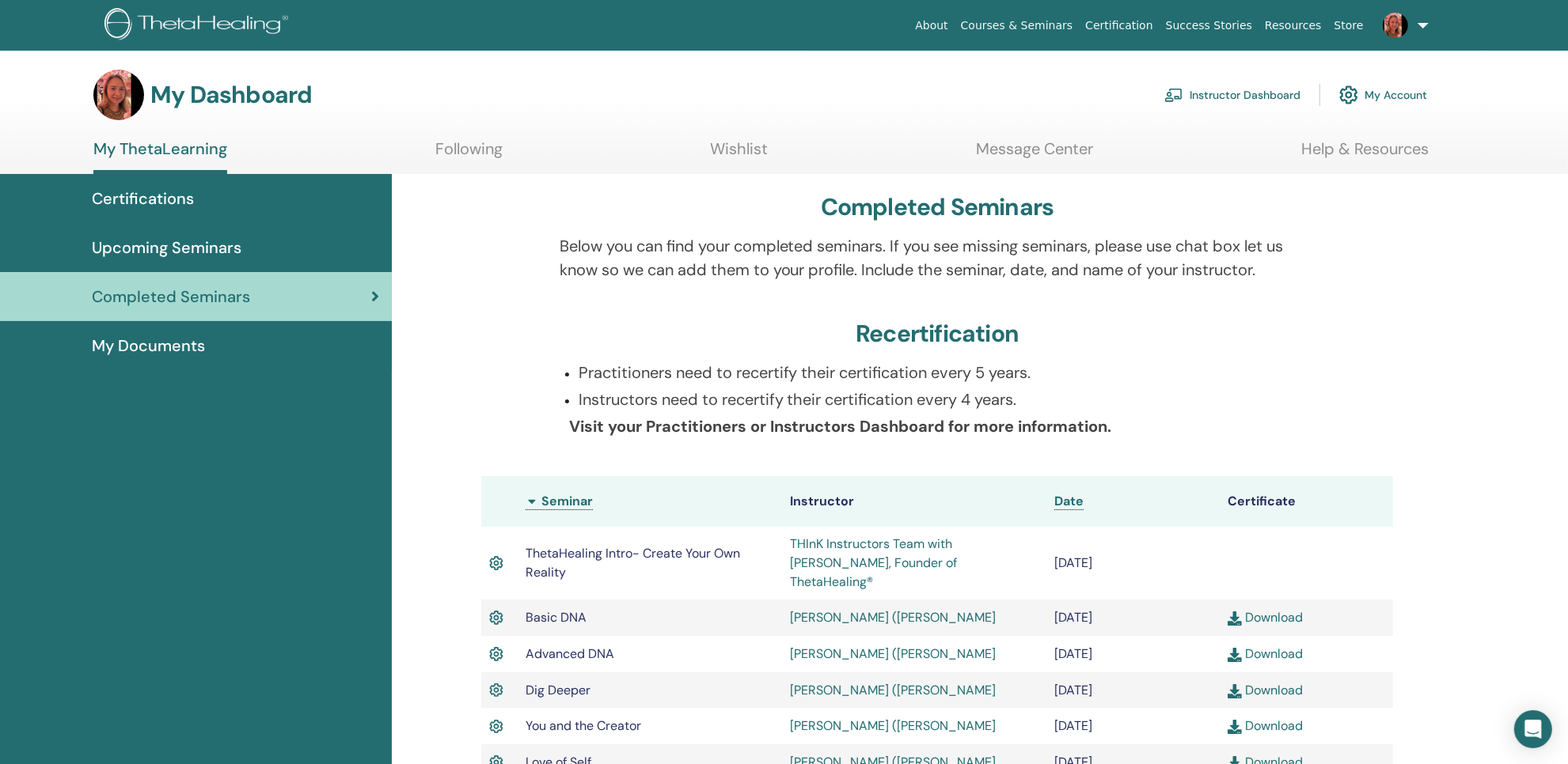
click at [1254, 32] on img at bounding box center [1395, 25] width 25 height 25
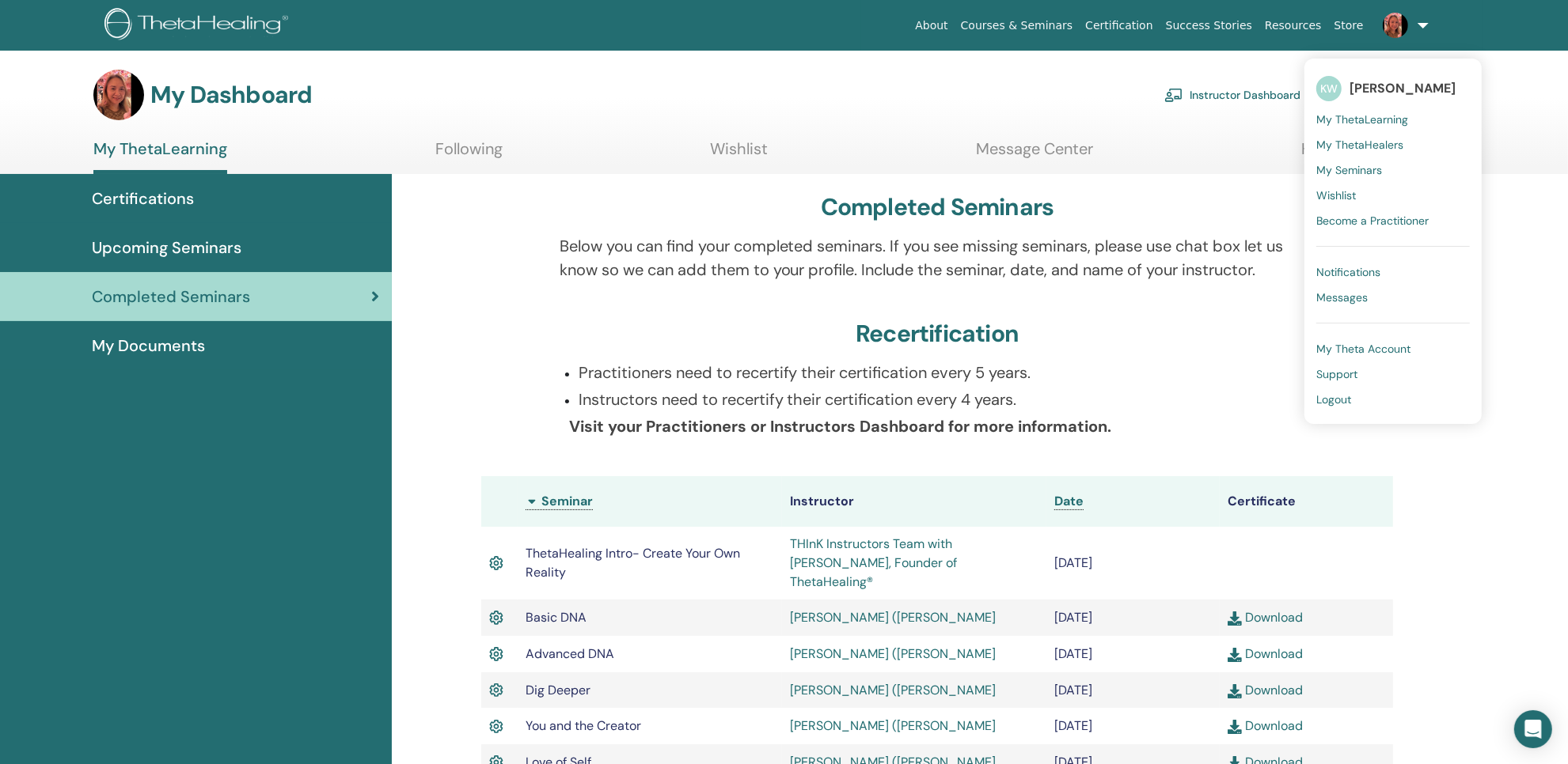
click at [1254, 356] on span "My Theta Account" at bounding box center [1364, 348] width 94 height 14
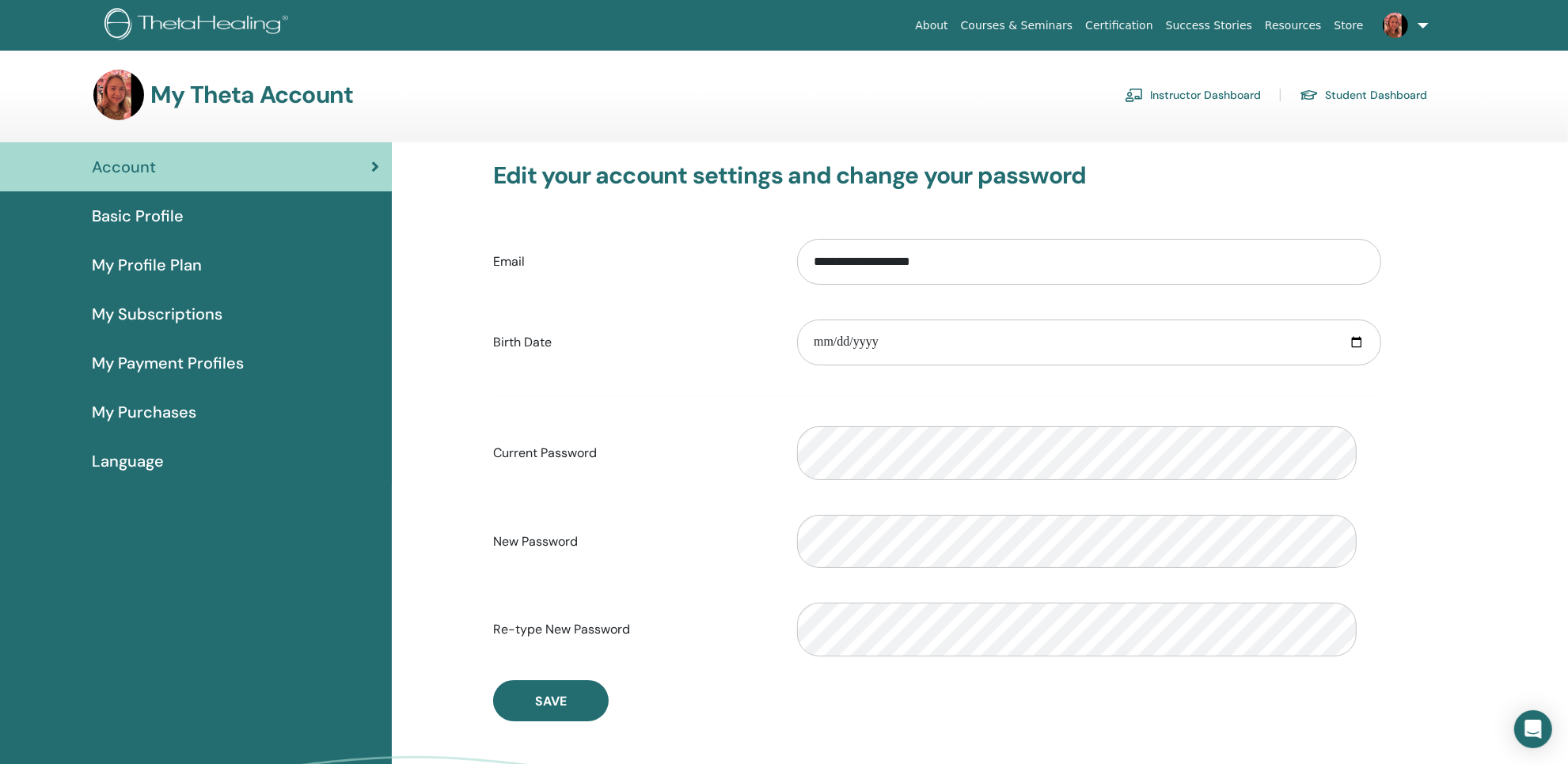
click at [1397, 28] on link at bounding box center [1402, 25] width 65 height 50
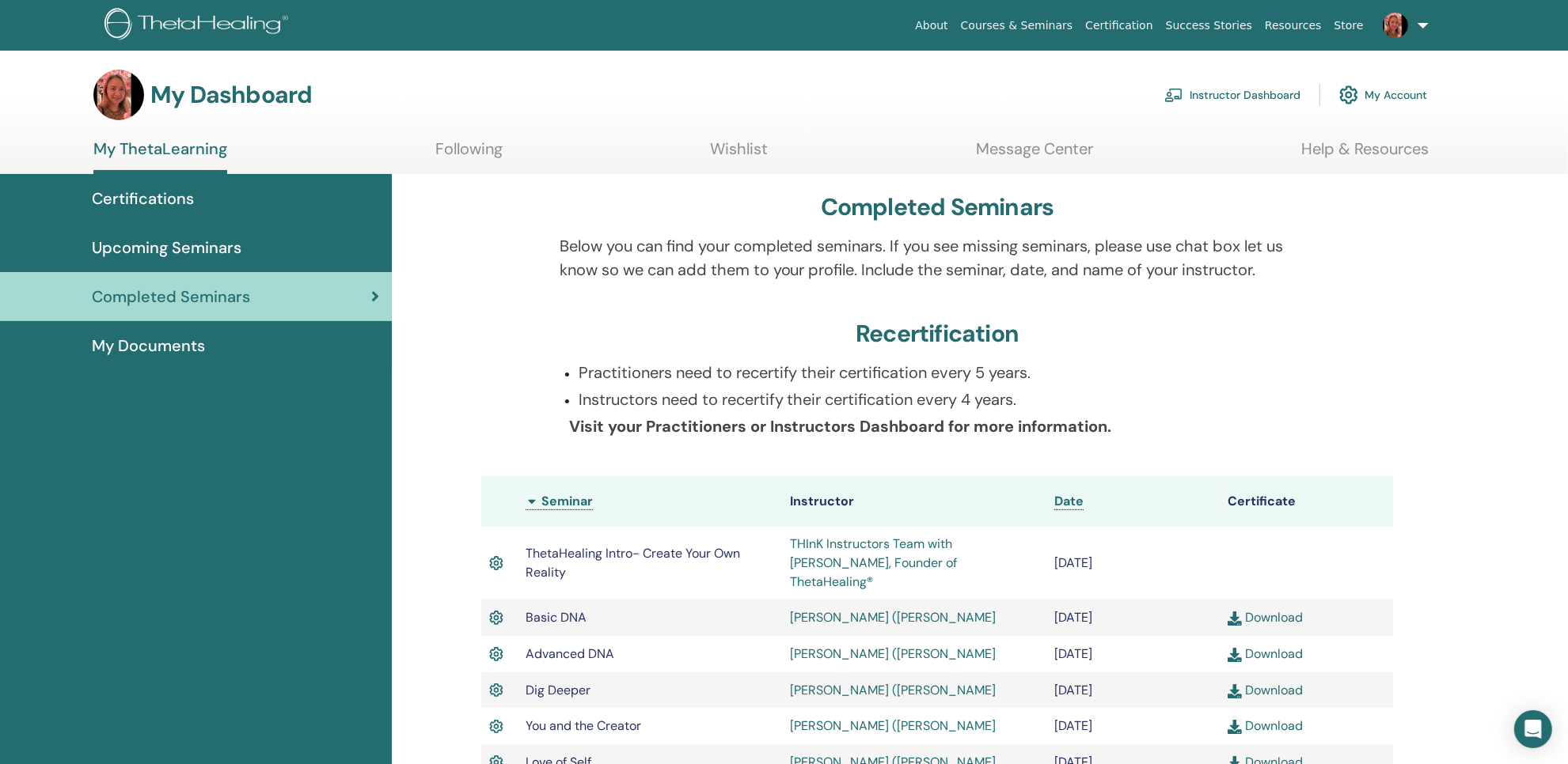
click at [1401, 33] on link at bounding box center [1402, 25] width 65 height 50
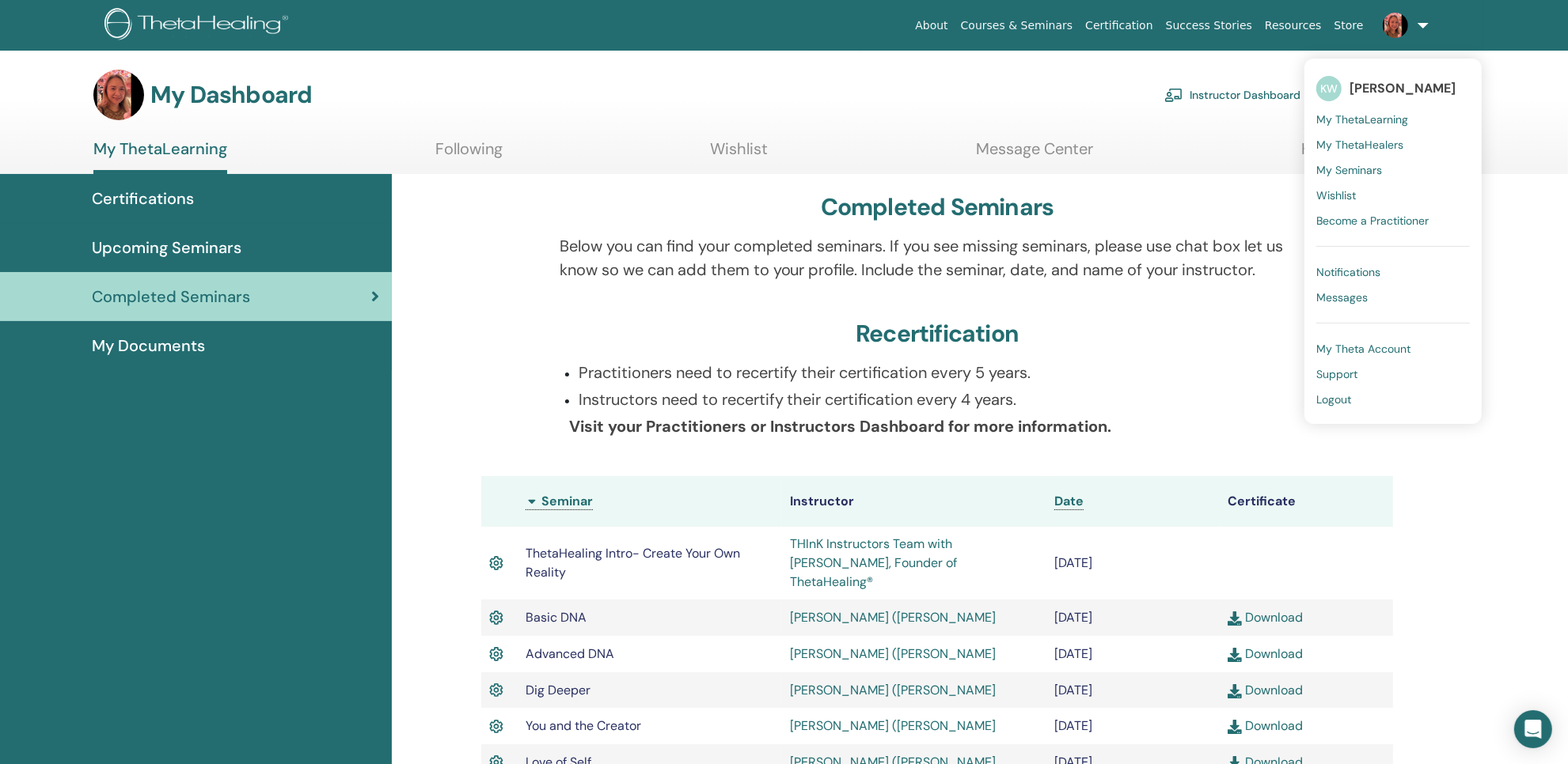
click at [1378, 126] on span "My ThetaLearning" at bounding box center [1363, 119] width 92 height 14
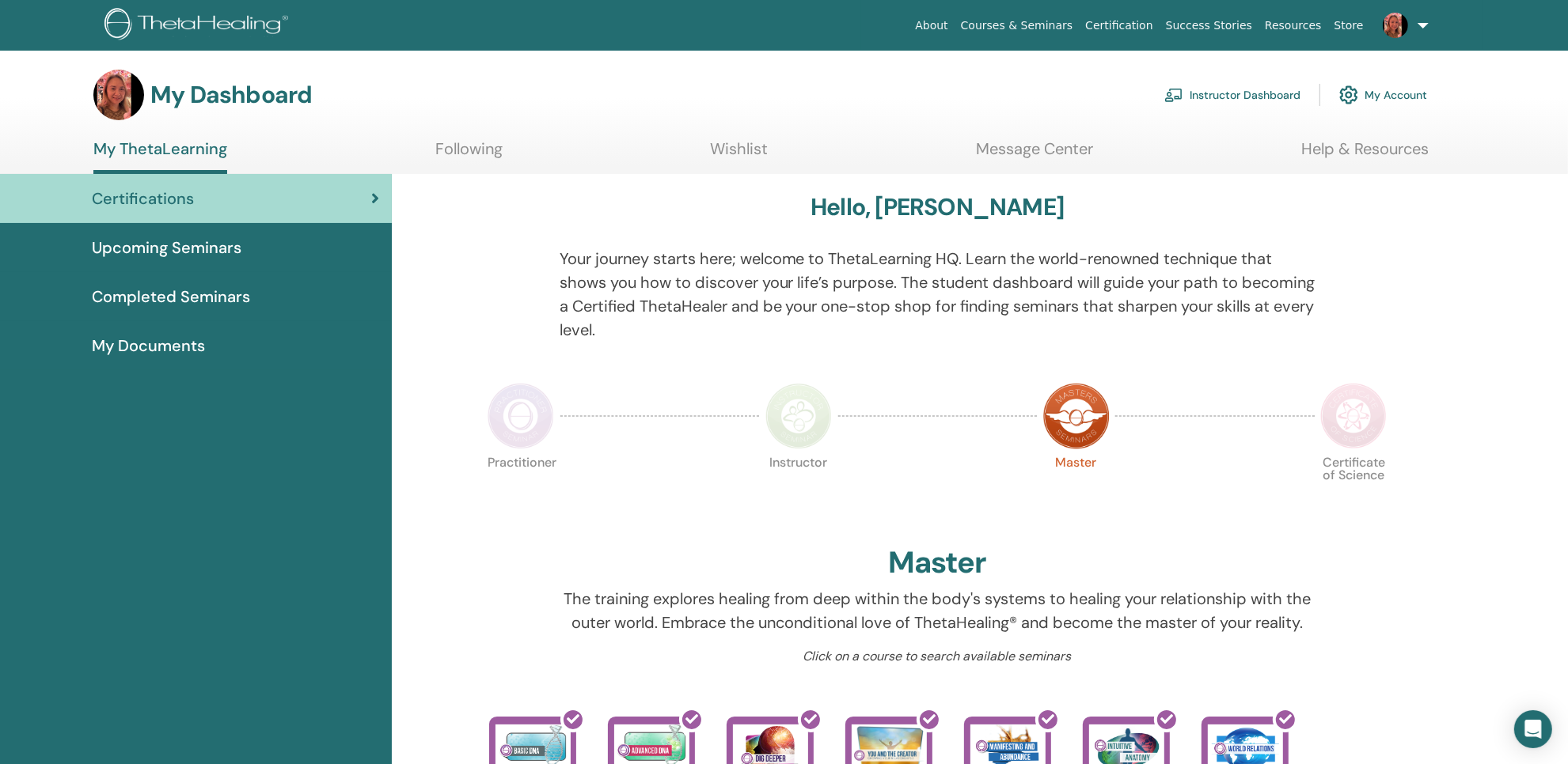
click at [210, 308] on span "Completed Seminars" at bounding box center [171, 297] width 158 height 23
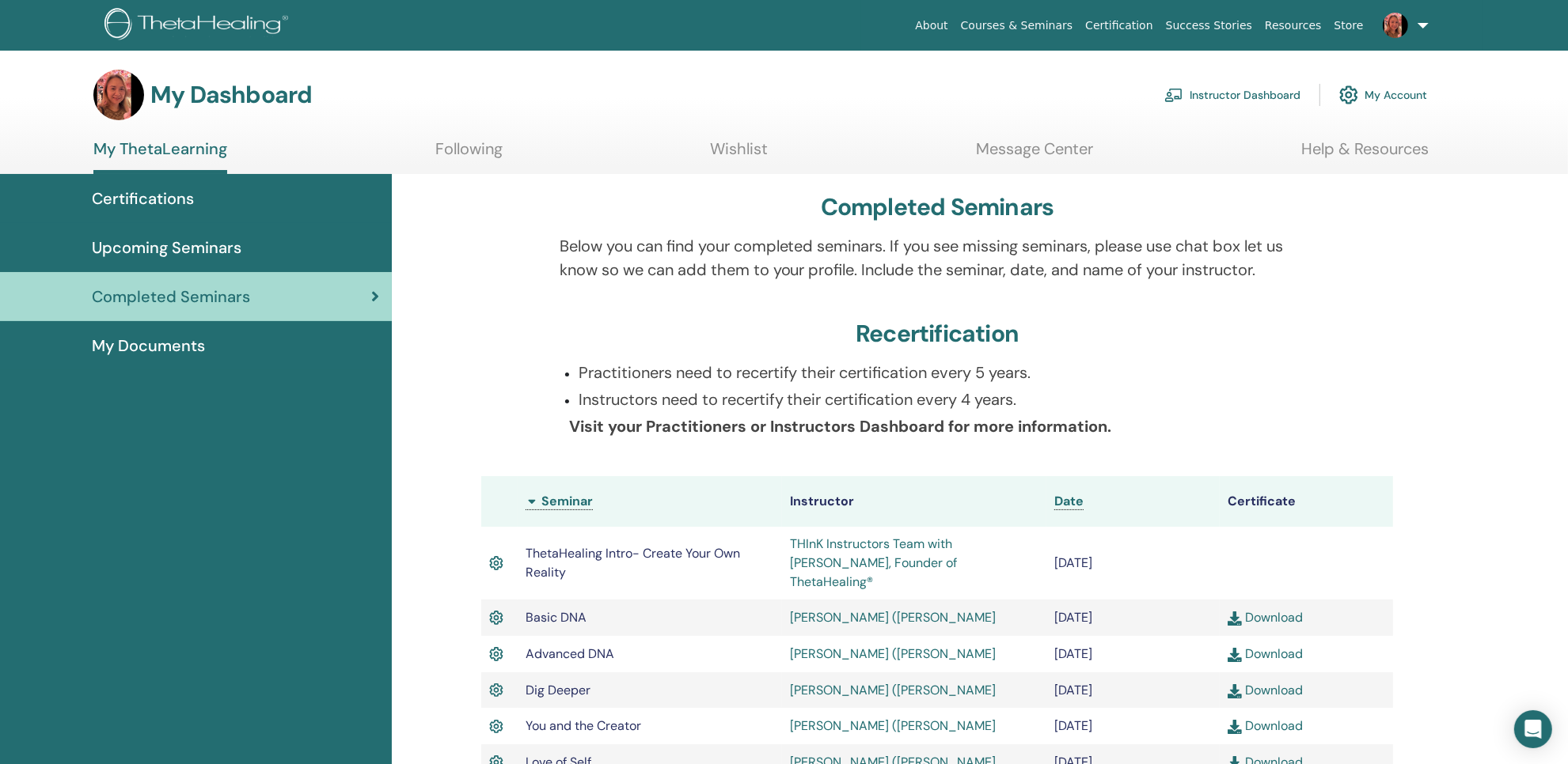
click at [1403, 36] on link at bounding box center [1402, 25] width 65 height 50
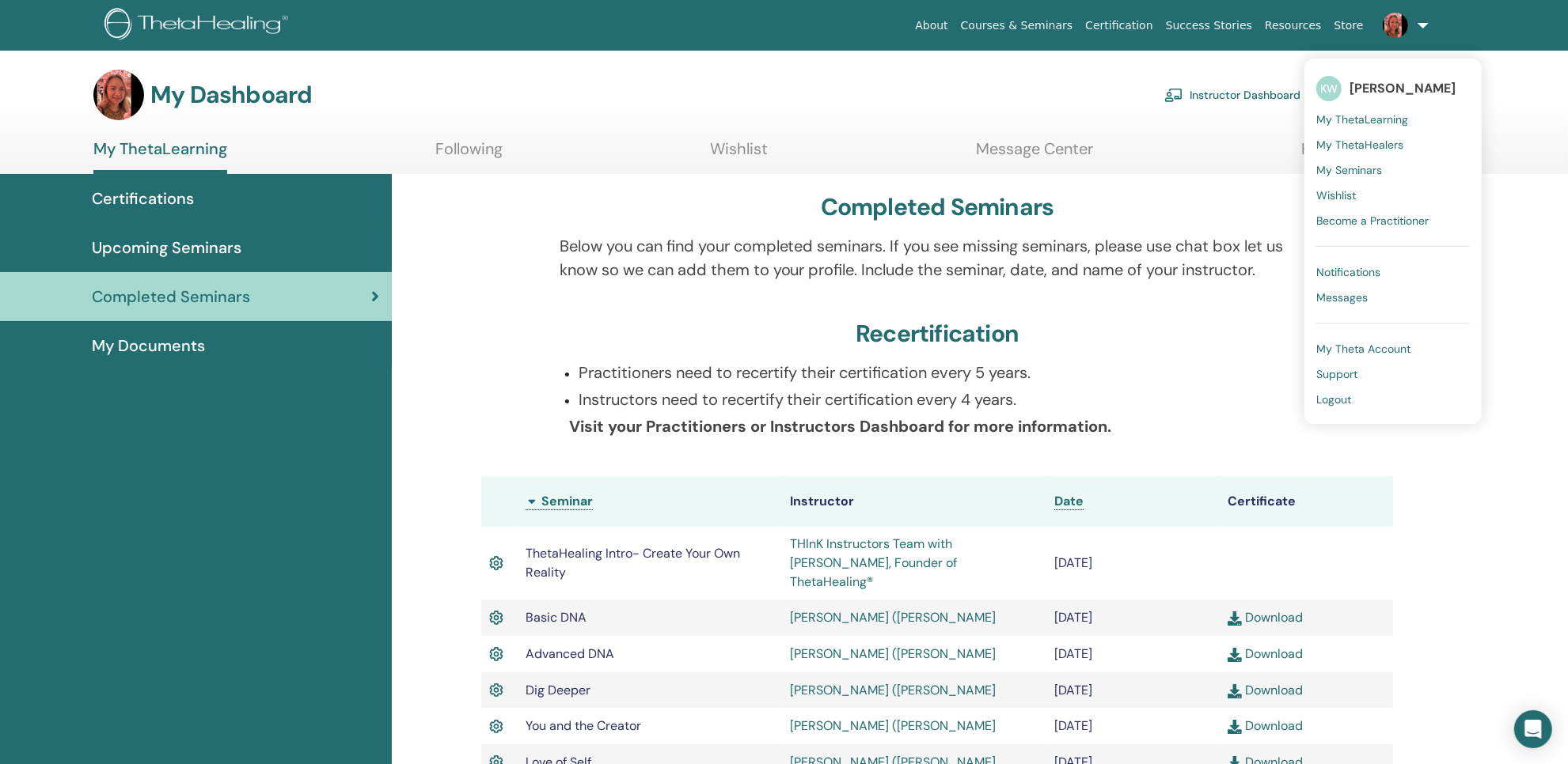
click at [1317, 412] on link "Logout" at bounding box center [1393, 400] width 153 height 25
